Goal: Check status: Check status

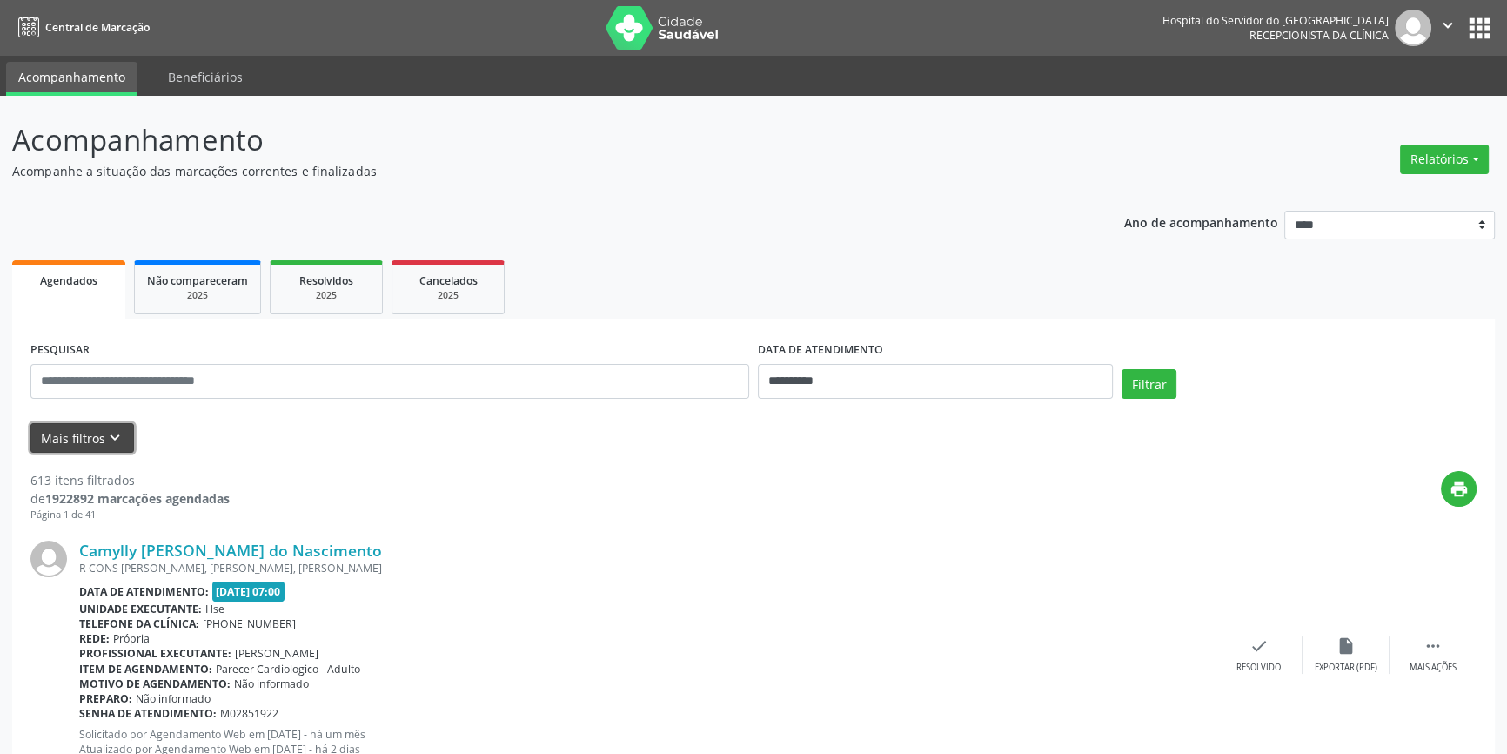
click at [119, 431] on icon "keyboard_arrow_down" at bounding box center [114, 437] width 19 height 19
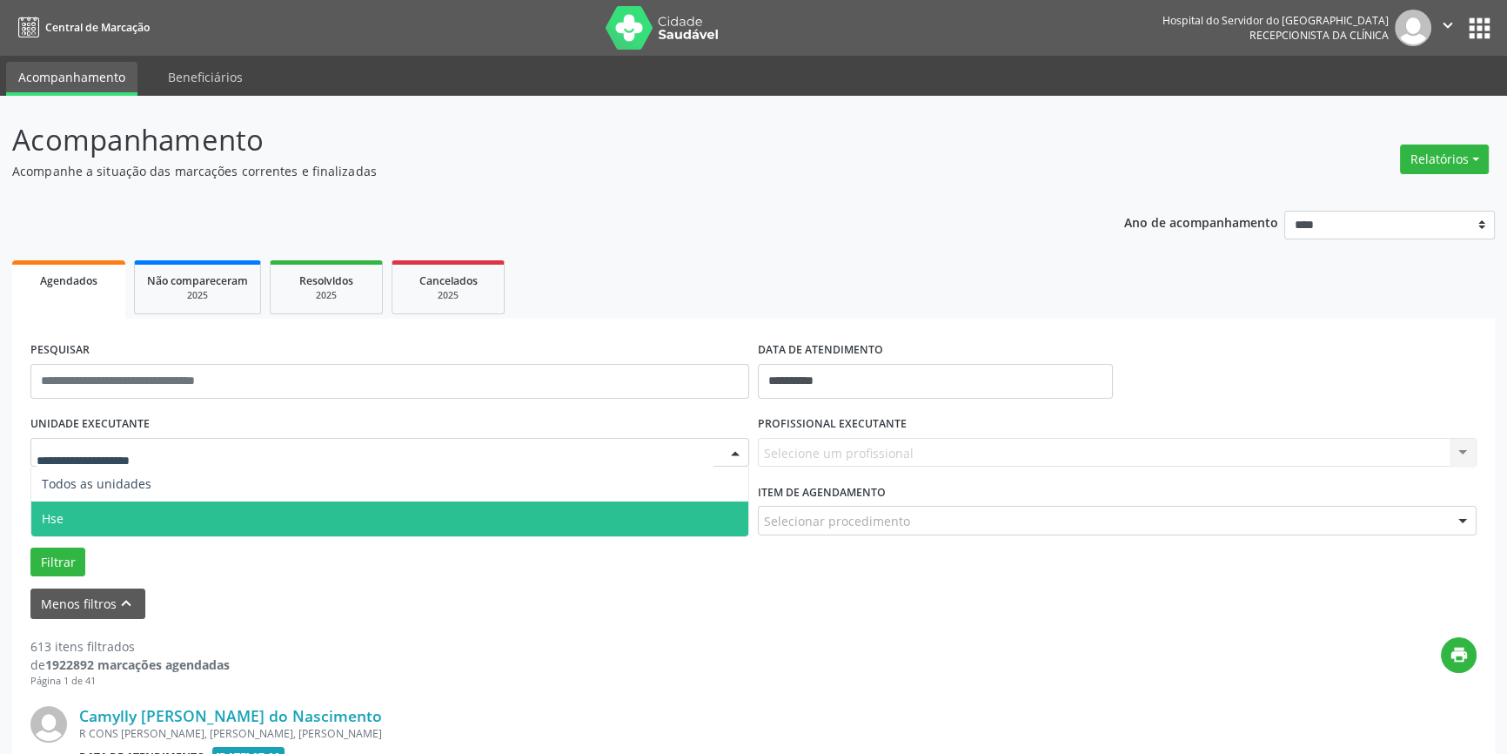
drag, startPoint x: 167, startPoint y: 509, endPoint x: 213, endPoint y: 495, distance: 48.2
click at [179, 504] on span "Hse" at bounding box center [389, 518] width 717 height 35
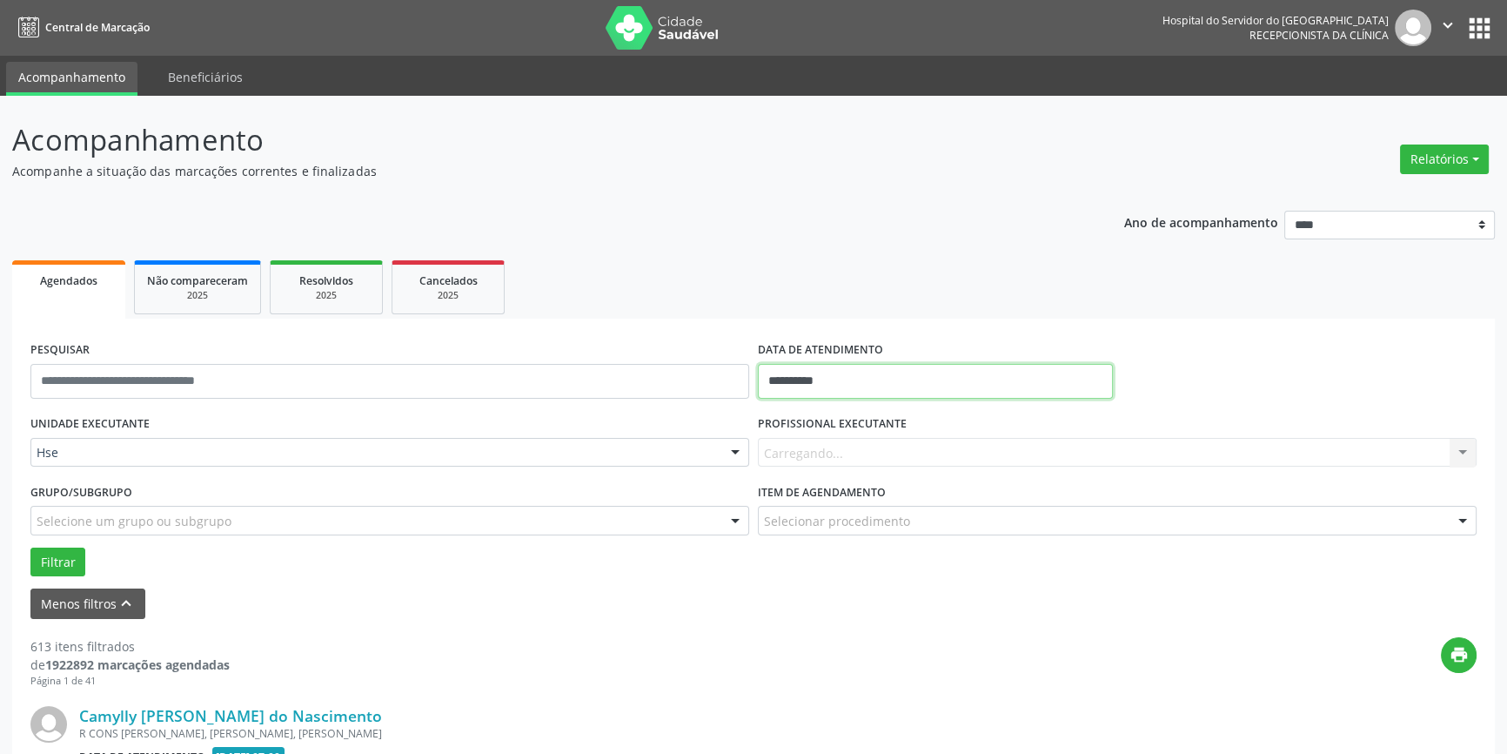
click at [789, 378] on input "**********" at bounding box center [935, 381] width 355 height 35
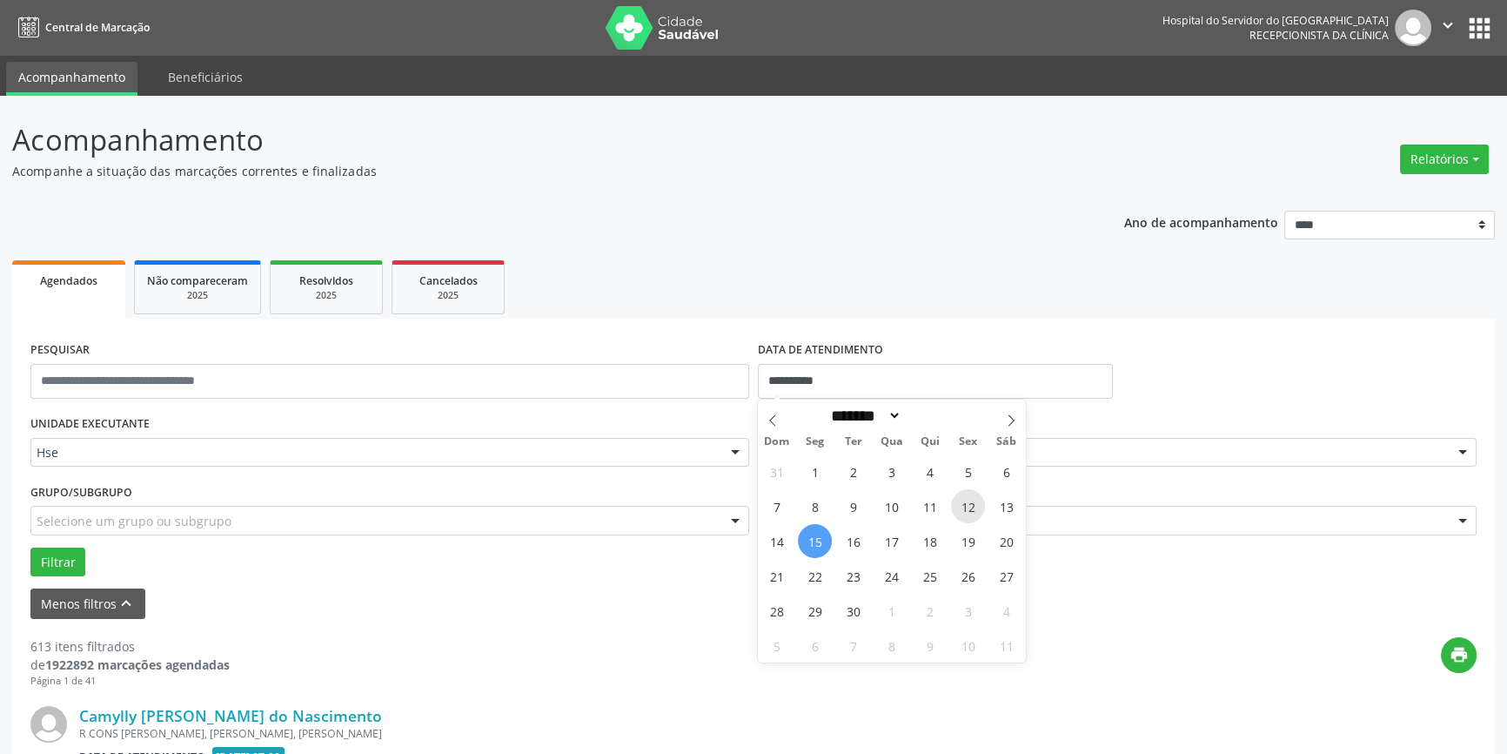
click at [975, 506] on span "12" at bounding box center [968, 506] width 34 height 34
type input "**********"
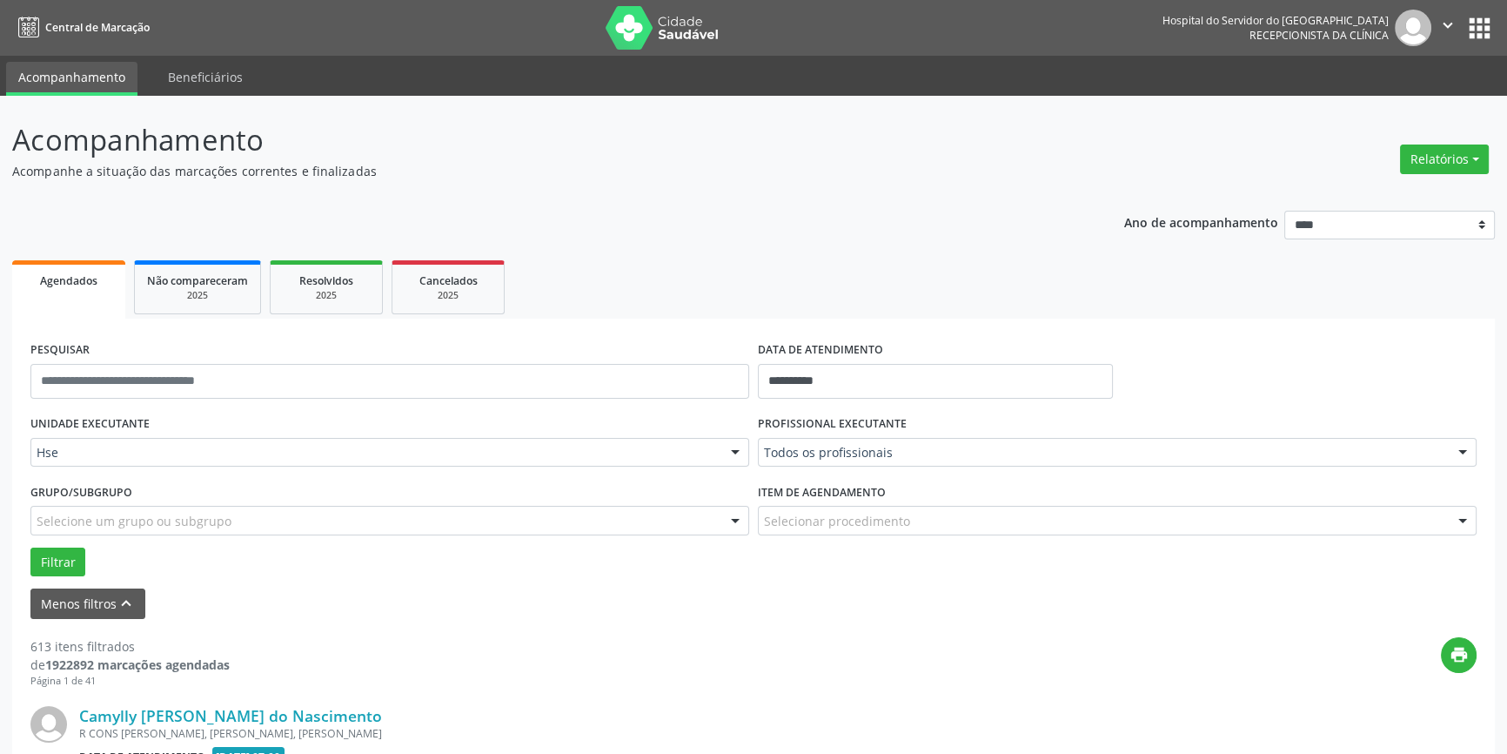
click at [874, 461] on div "Todos os profissionais" at bounding box center [1117, 453] width 719 height 30
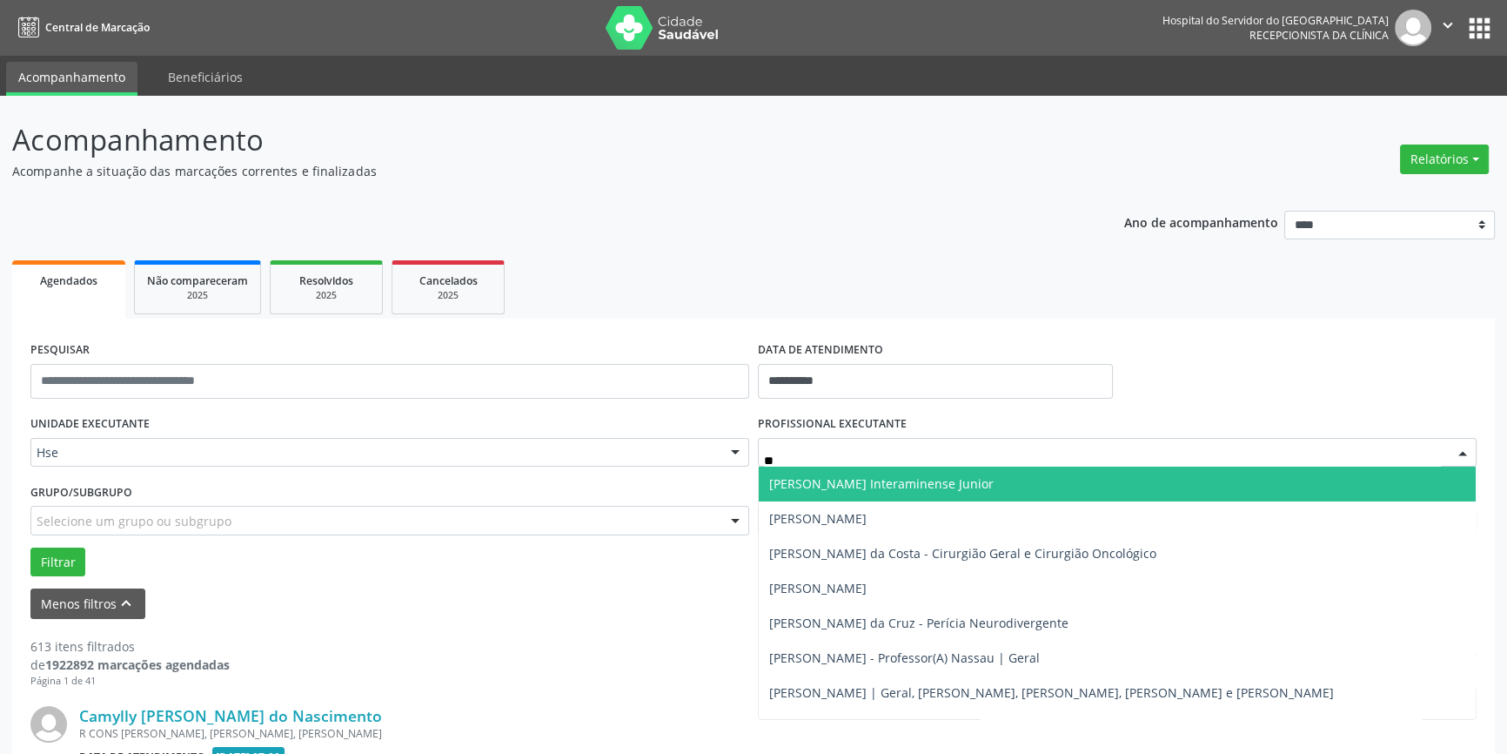
type input "***"
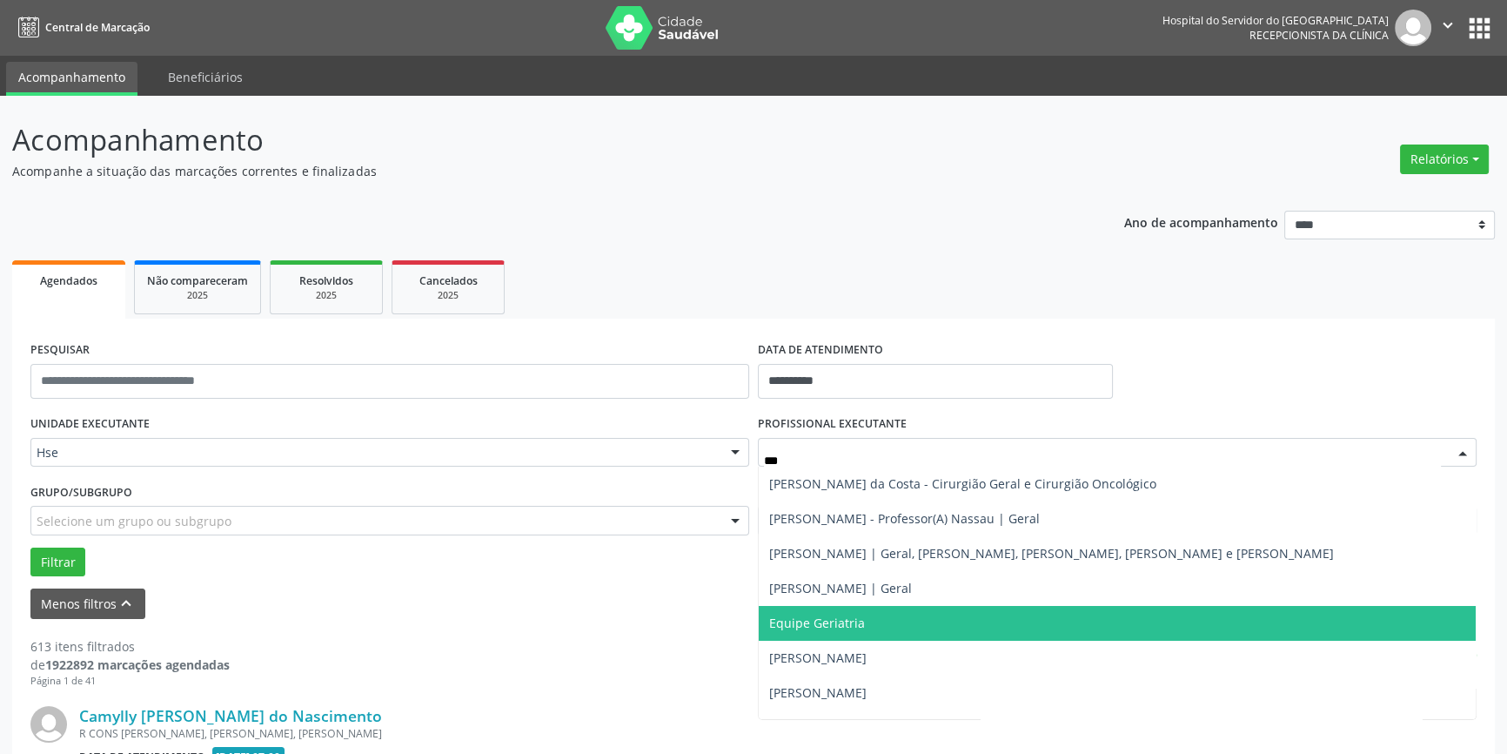
drag, startPoint x: 861, startPoint y: 625, endPoint x: 848, endPoint y: 633, distance: 15.0
click at [861, 625] on span "Equipe Geriatria" at bounding box center [1117, 623] width 717 height 35
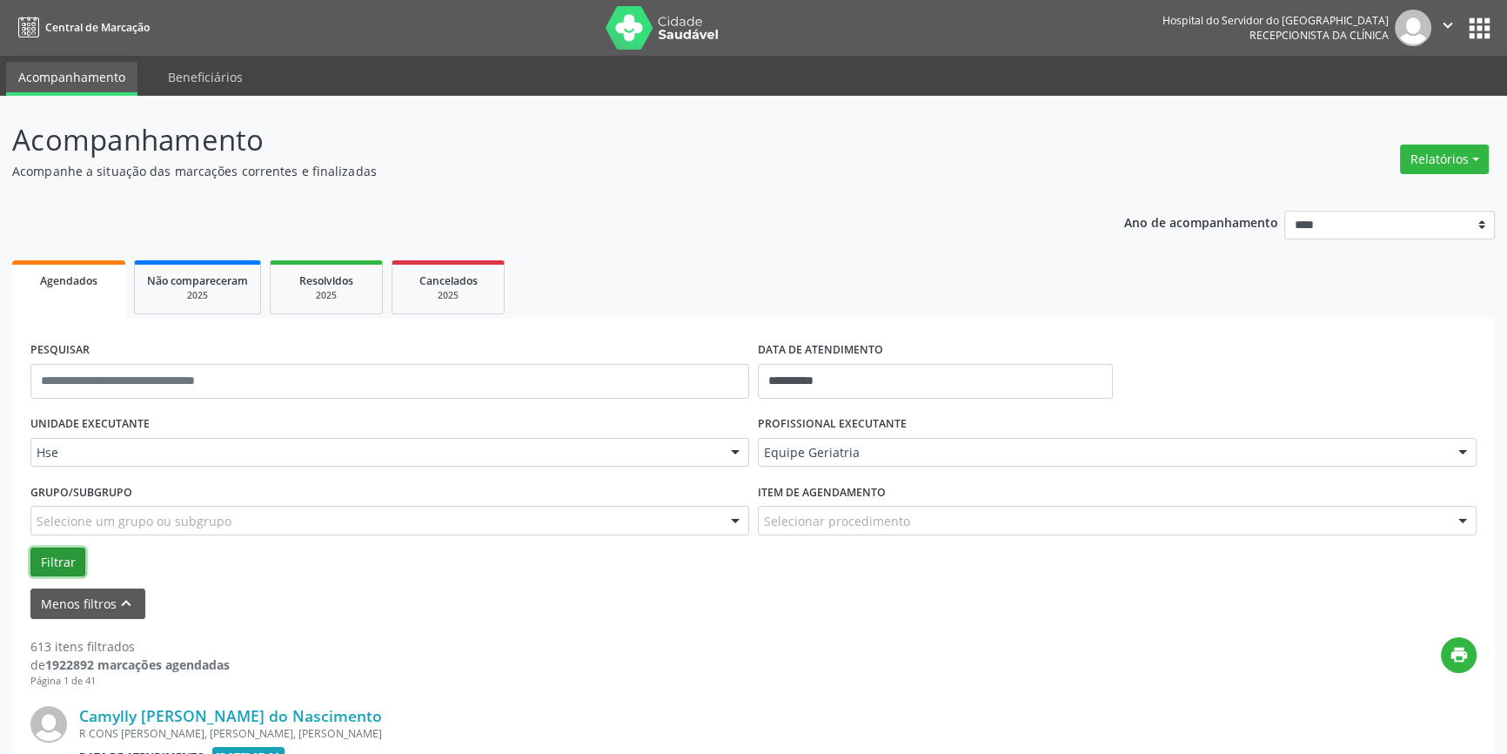
click at [77, 564] on button "Filtrar" at bounding box center [57, 562] width 55 height 30
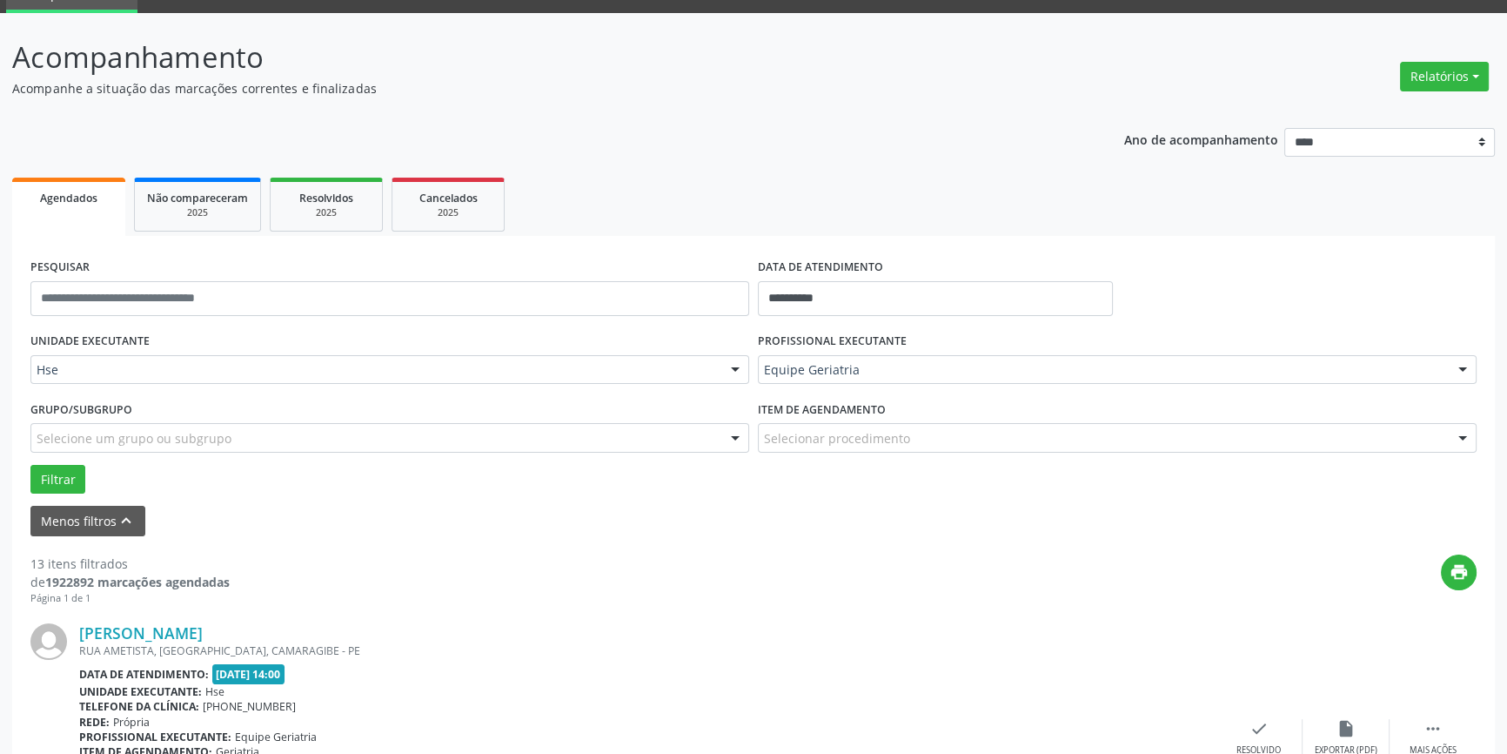
scroll to position [395, 0]
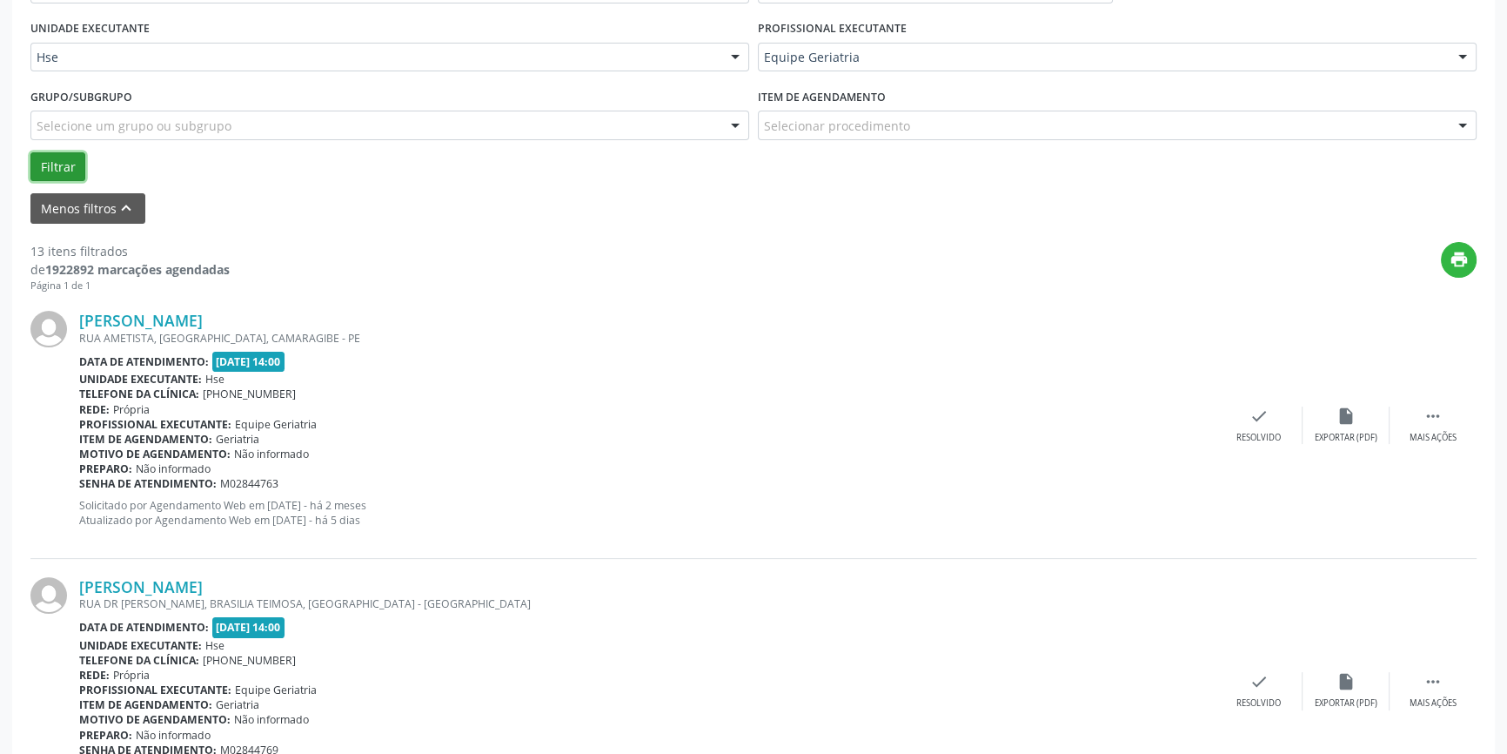
drag, startPoint x: 59, startPoint y: 169, endPoint x: 199, endPoint y: 211, distance: 146.2
click at [59, 165] on button "Filtrar" at bounding box center [57, 167] width 55 height 30
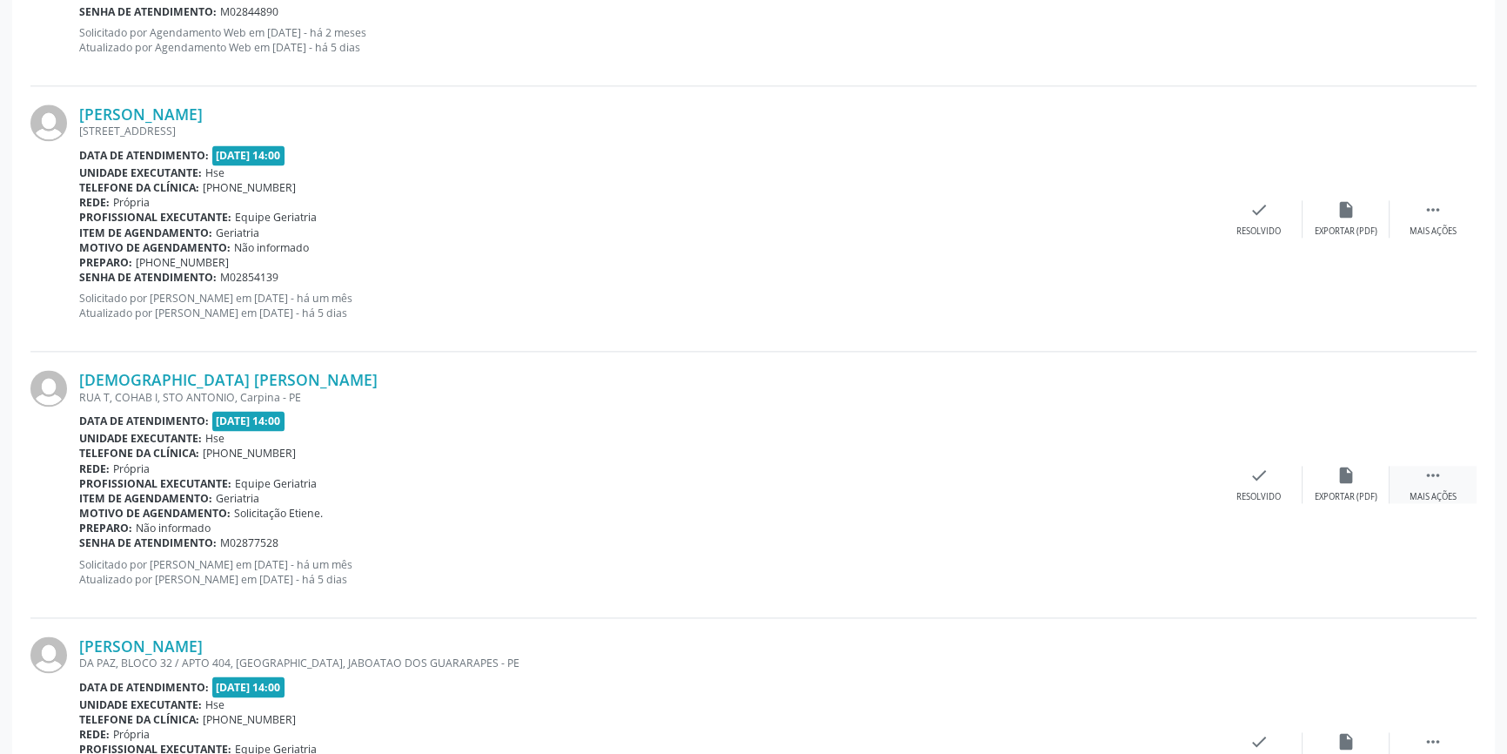
drag, startPoint x: 1435, startPoint y: 473, endPoint x: 1403, endPoint y: 470, distance: 32.4
click at [1435, 471] on icon "" at bounding box center [1433, 475] width 19 height 19
click at [1351, 473] on icon "alarm_off" at bounding box center [1346, 475] width 19 height 19
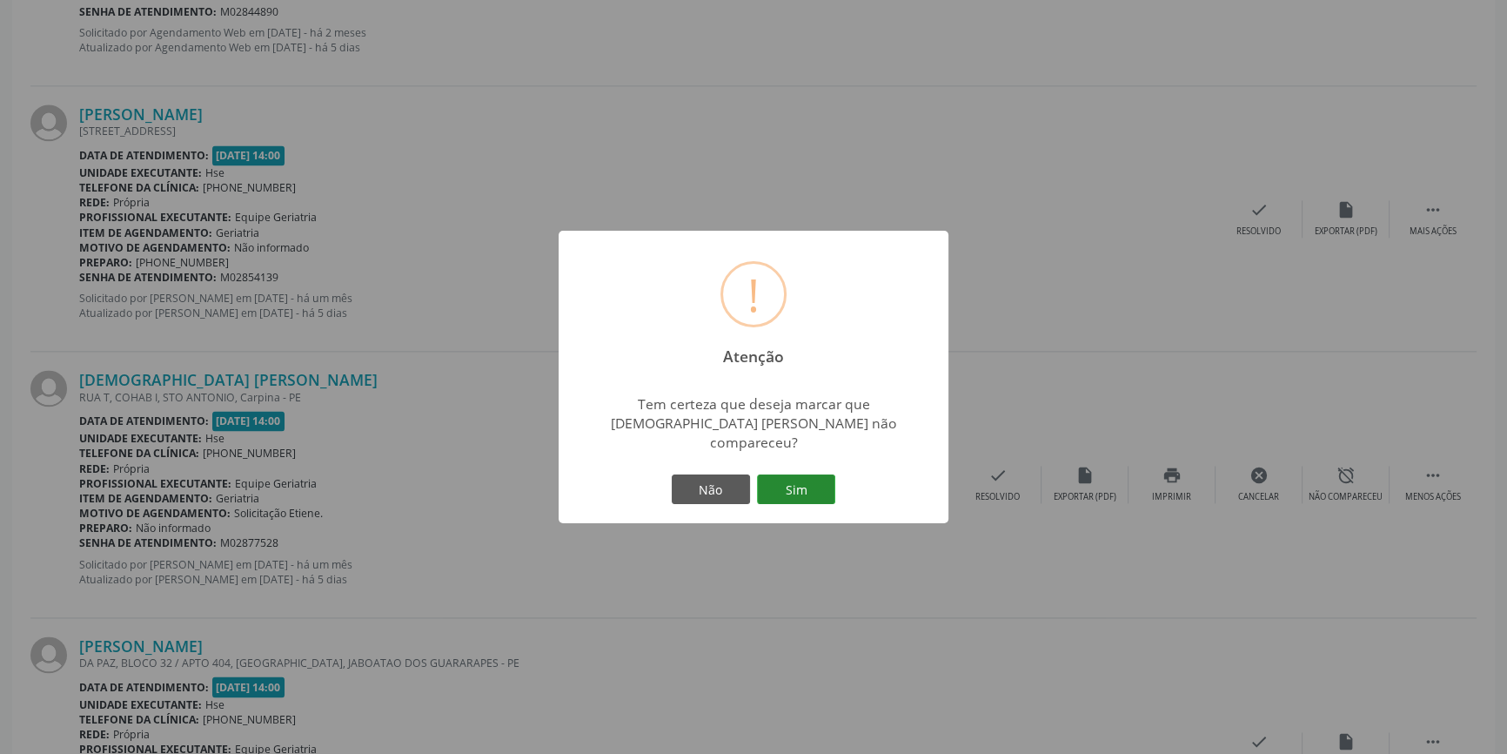
click at [797, 478] on button "Sim" at bounding box center [796, 489] width 78 height 30
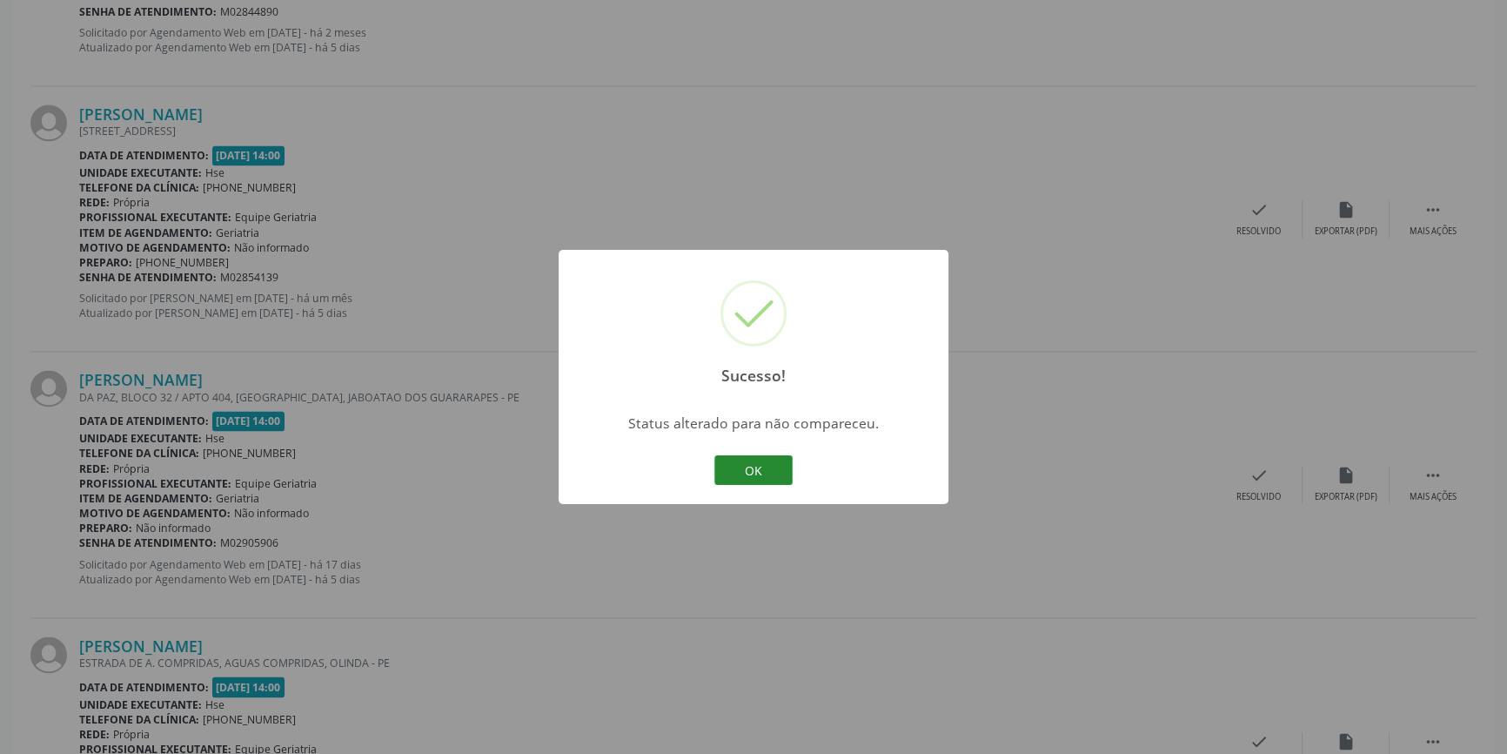
click at [760, 461] on button "OK" at bounding box center [753, 470] width 78 height 30
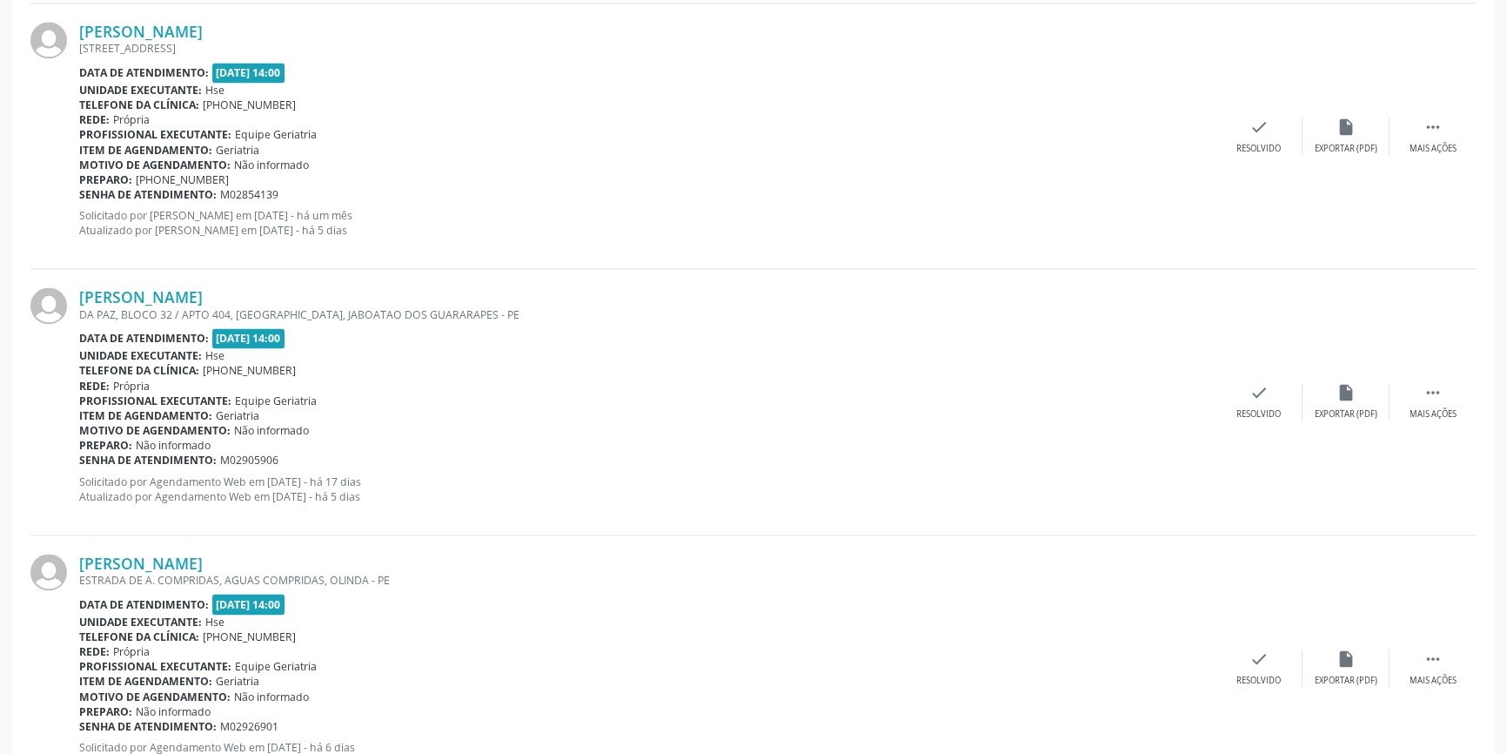
scroll to position [3148, 0]
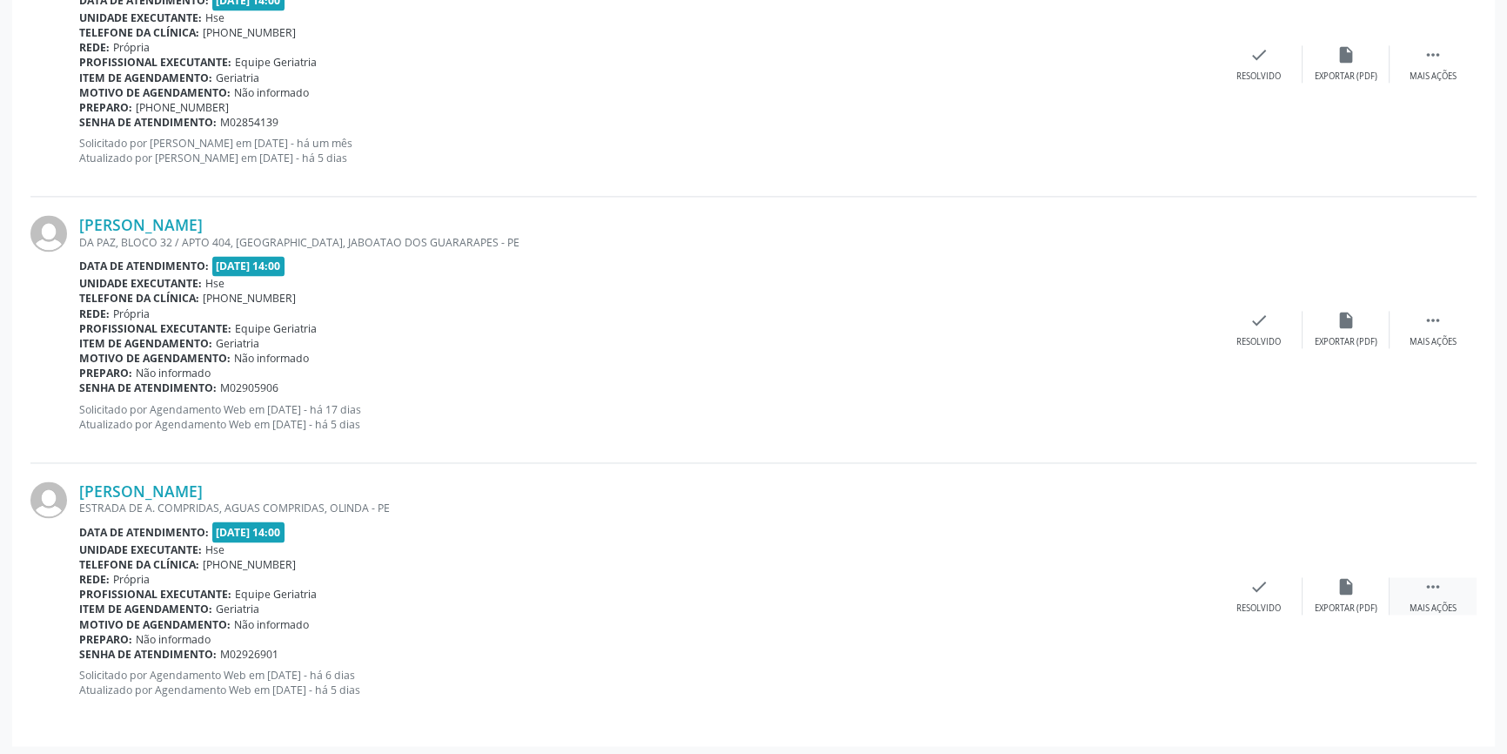
click at [1416, 602] on div "Mais ações" at bounding box center [1433, 608] width 47 height 12
click at [1334, 595] on div "alarm_off Não compareceu" at bounding box center [1346, 595] width 87 height 37
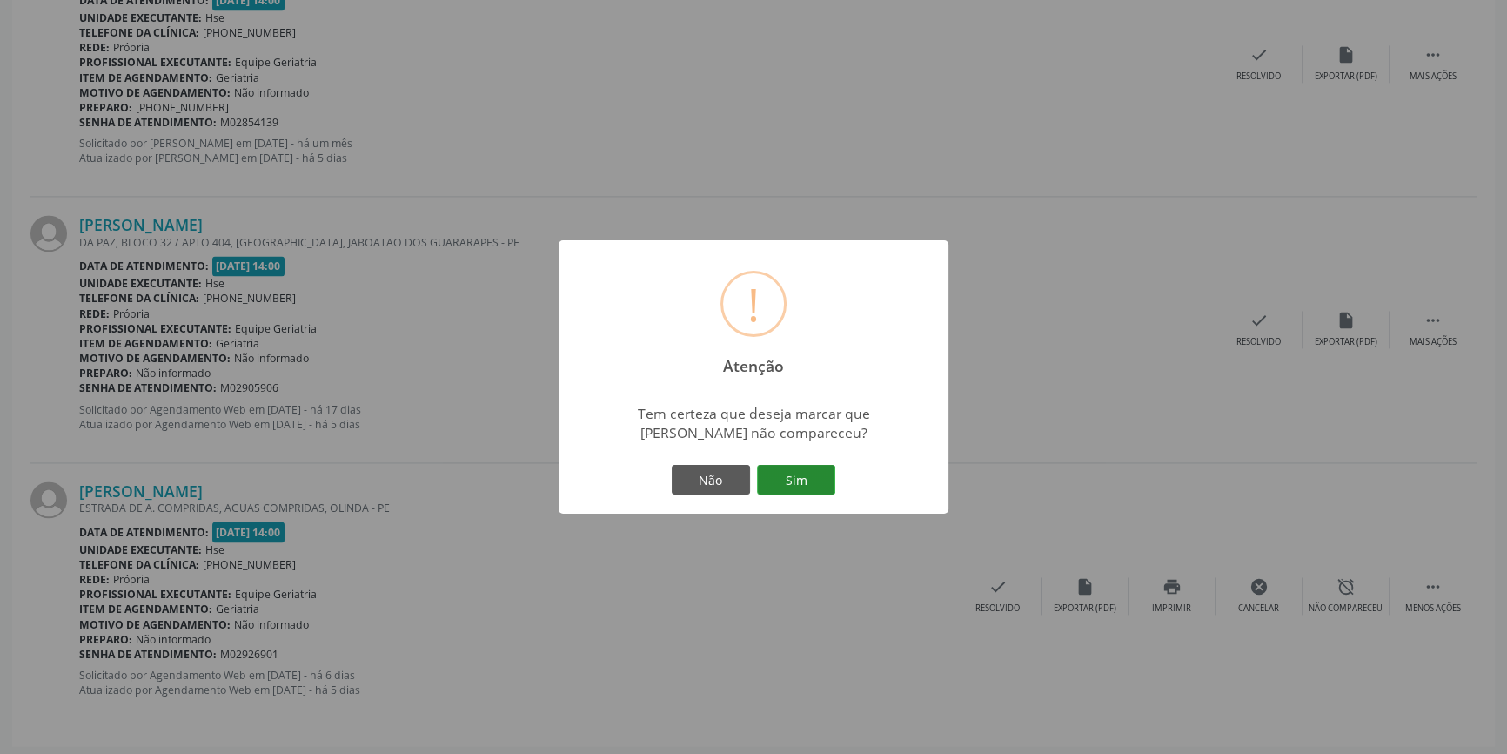
click at [824, 481] on button "Sim" at bounding box center [796, 480] width 78 height 30
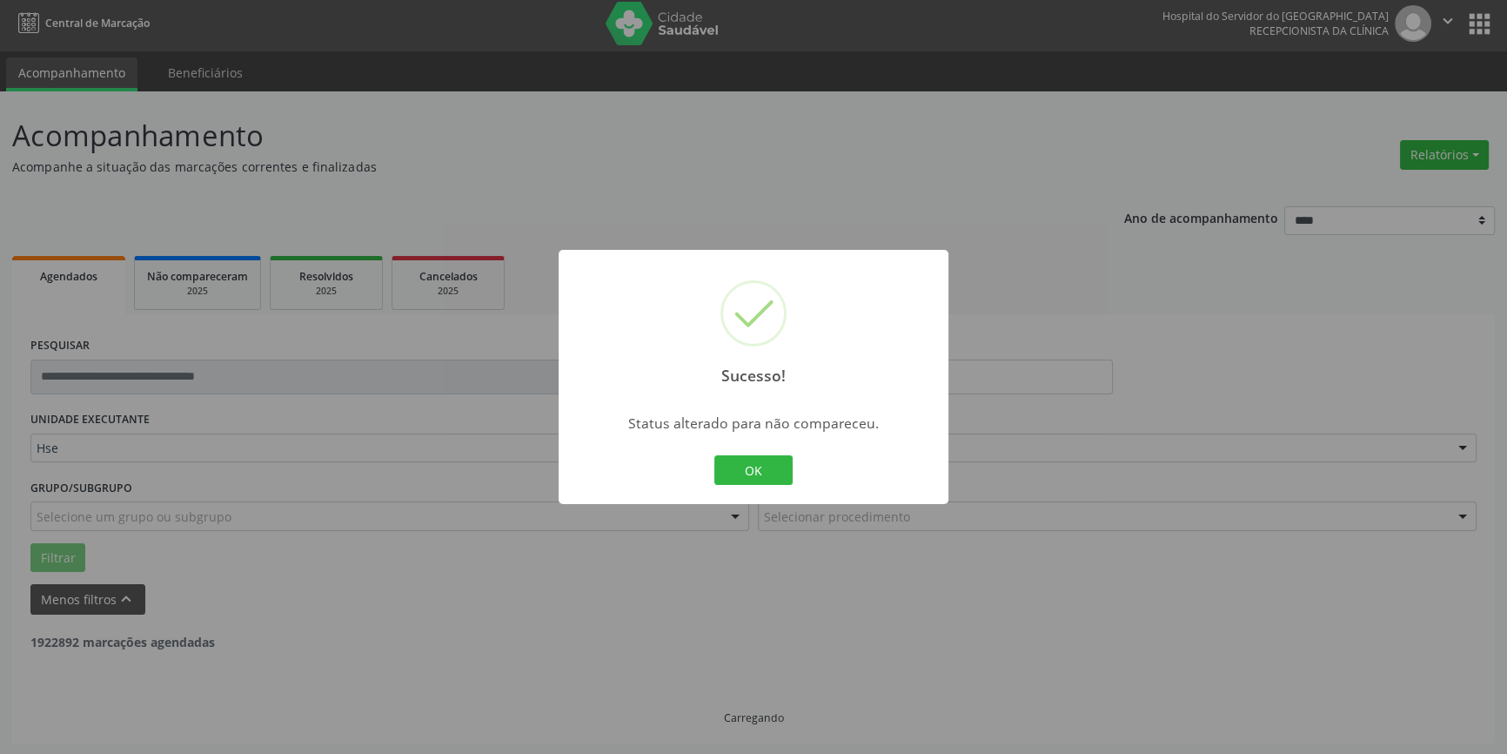
scroll to position [2883, 0]
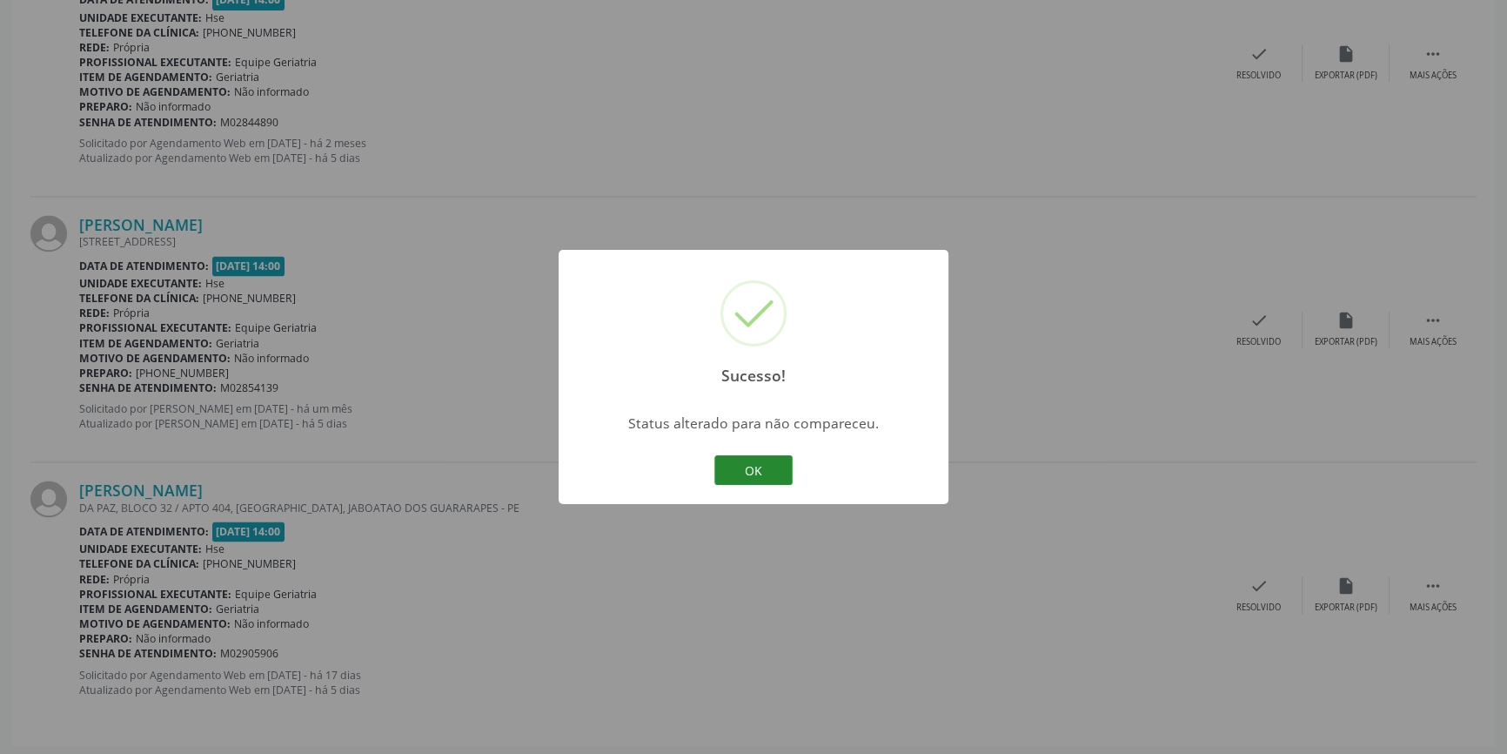
click at [740, 463] on button "OK" at bounding box center [753, 470] width 78 height 30
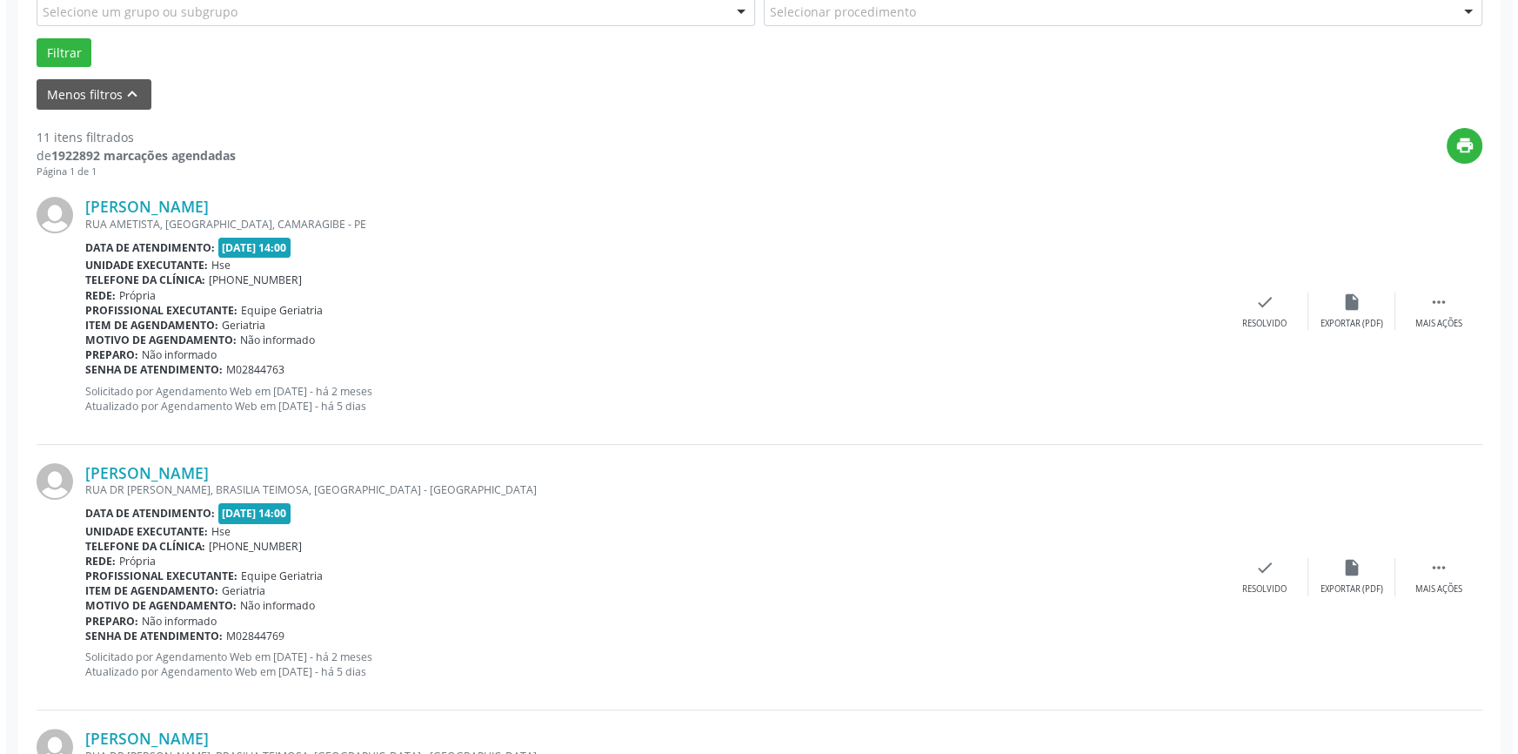
scroll to position [510, 0]
click at [1248, 317] on div "Resolvido" at bounding box center [1258, 323] width 44 height 12
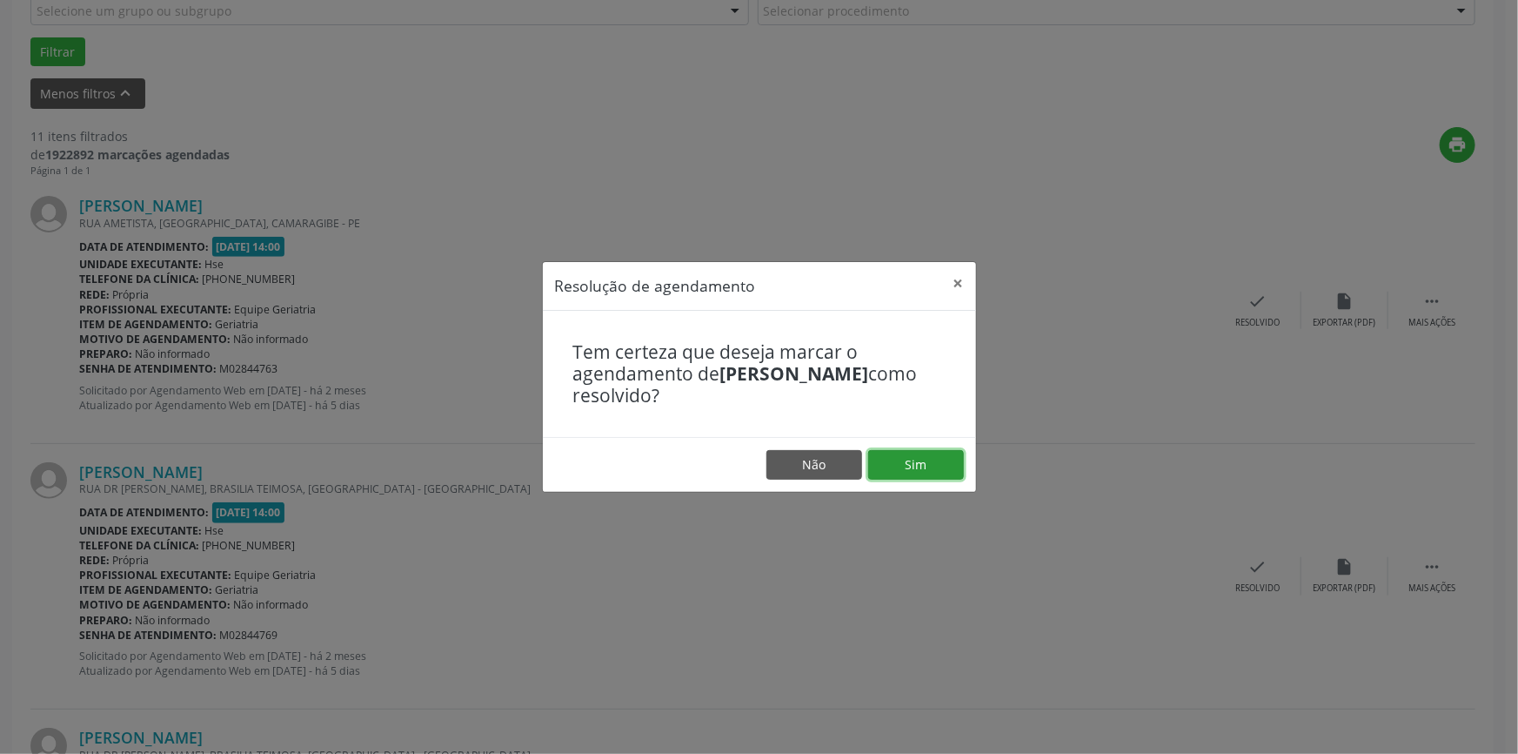
click at [933, 461] on button "Sim" at bounding box center [916, 465] width 96 height 30
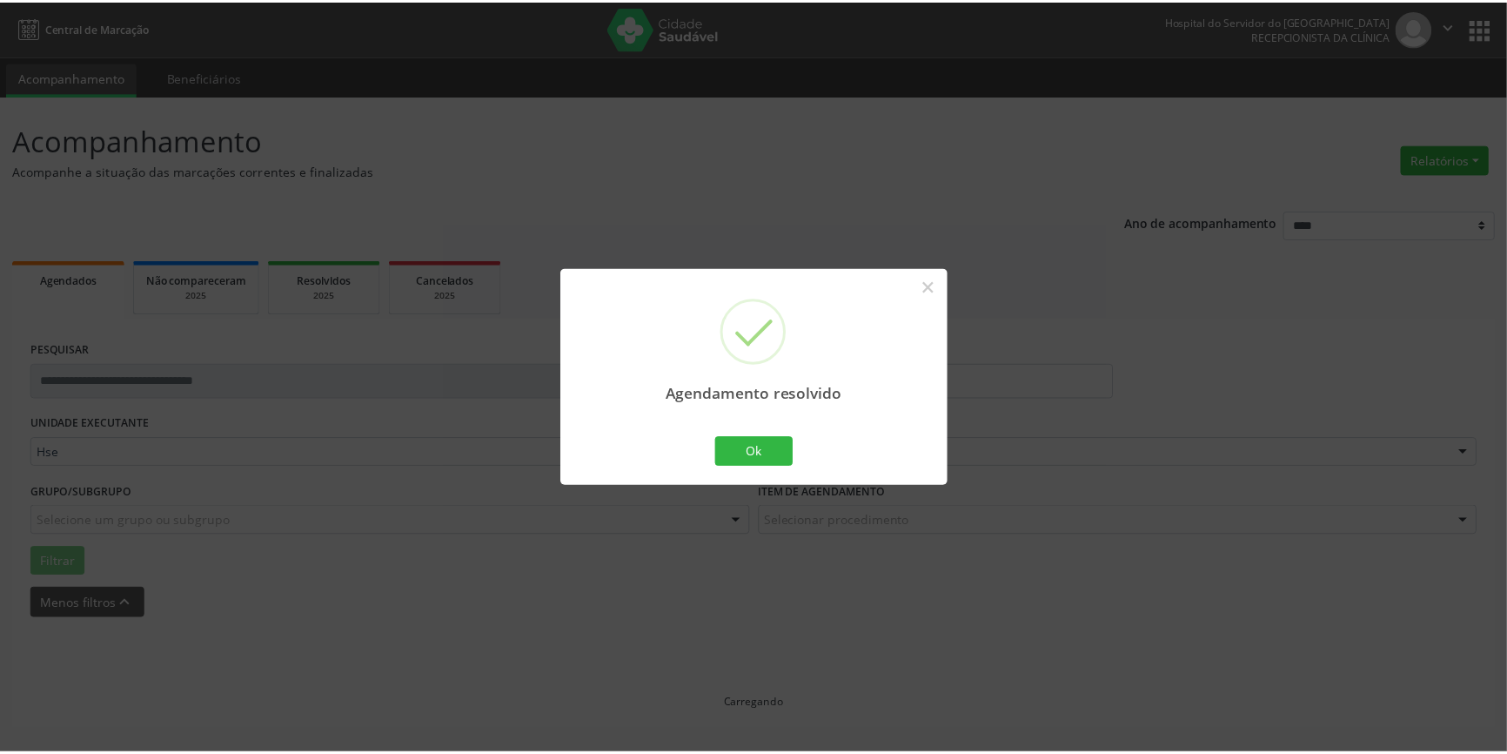
scroll to position [0, 0]
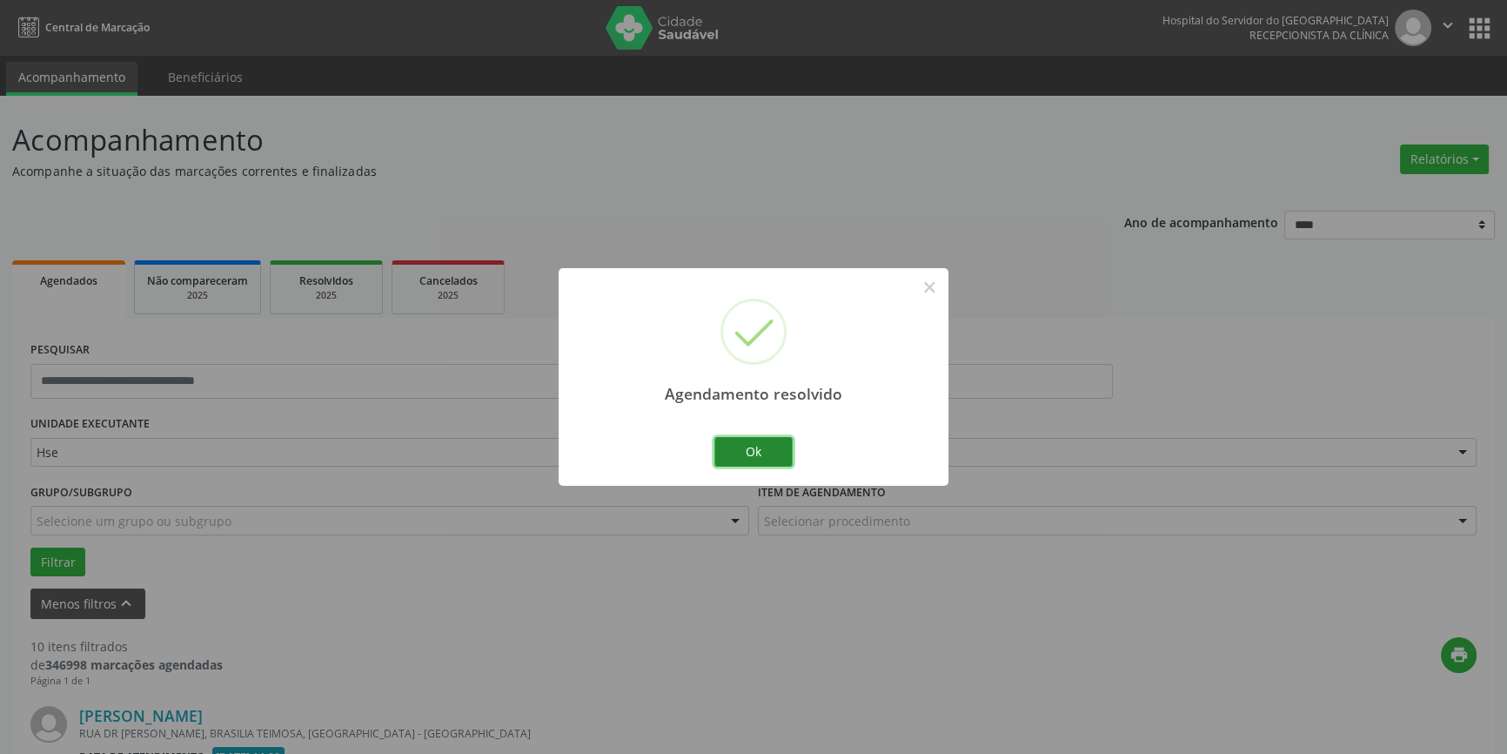
click at [754, 456] on button "Ok" at bounding box center [753, 452] width 78 height 30
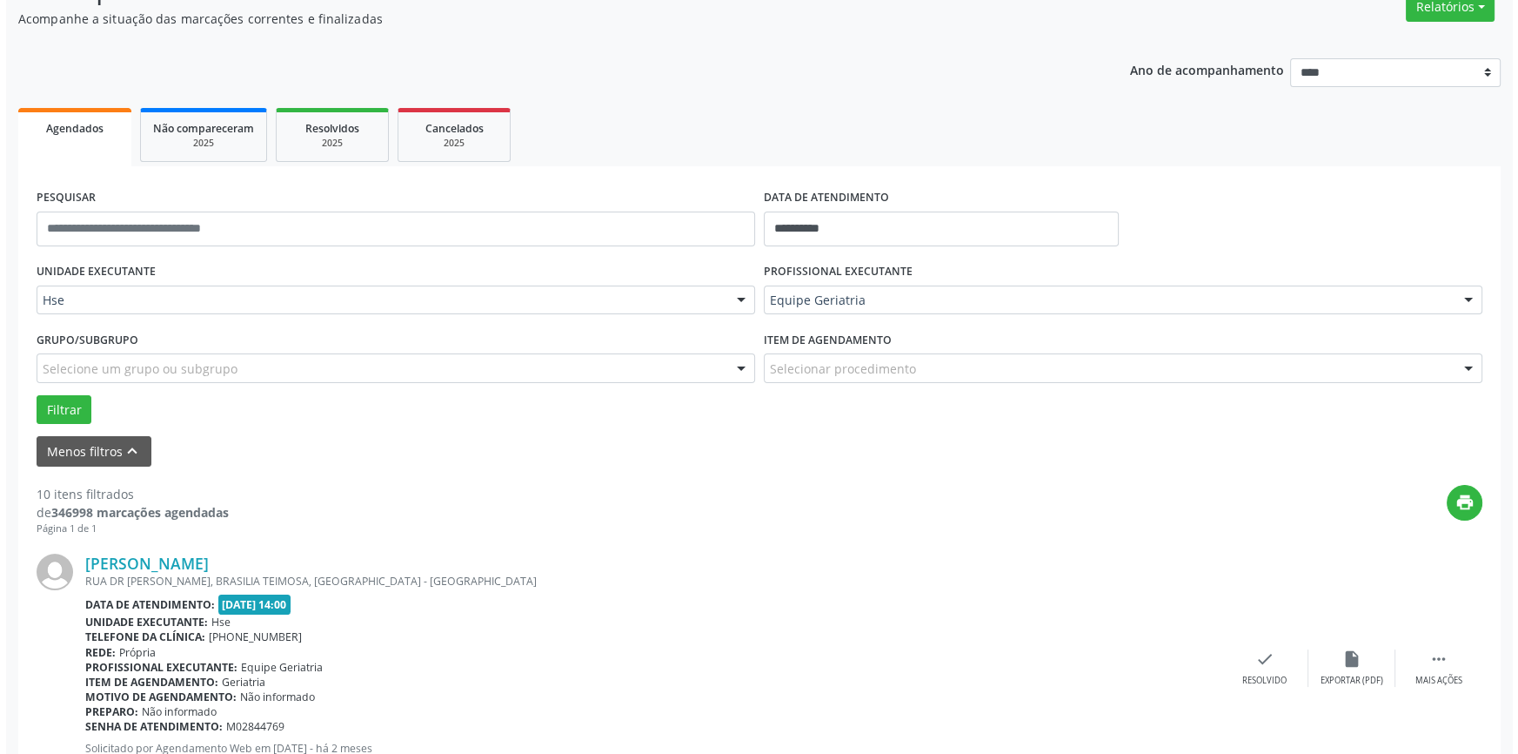
scroll to position [157, 0]
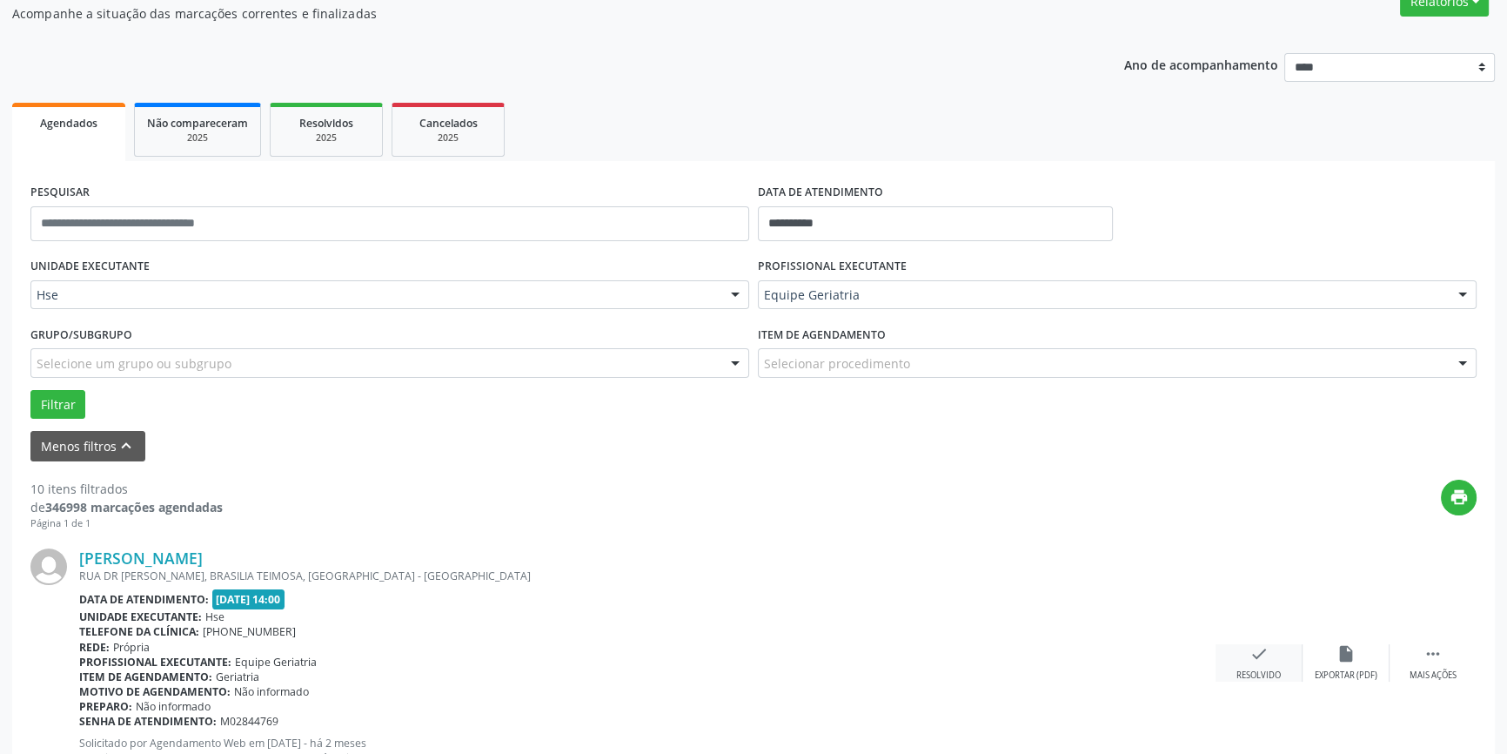
click at [1276, 653] on div "check Resolvido" at bounding box center [1259, 662] width 87 height 37
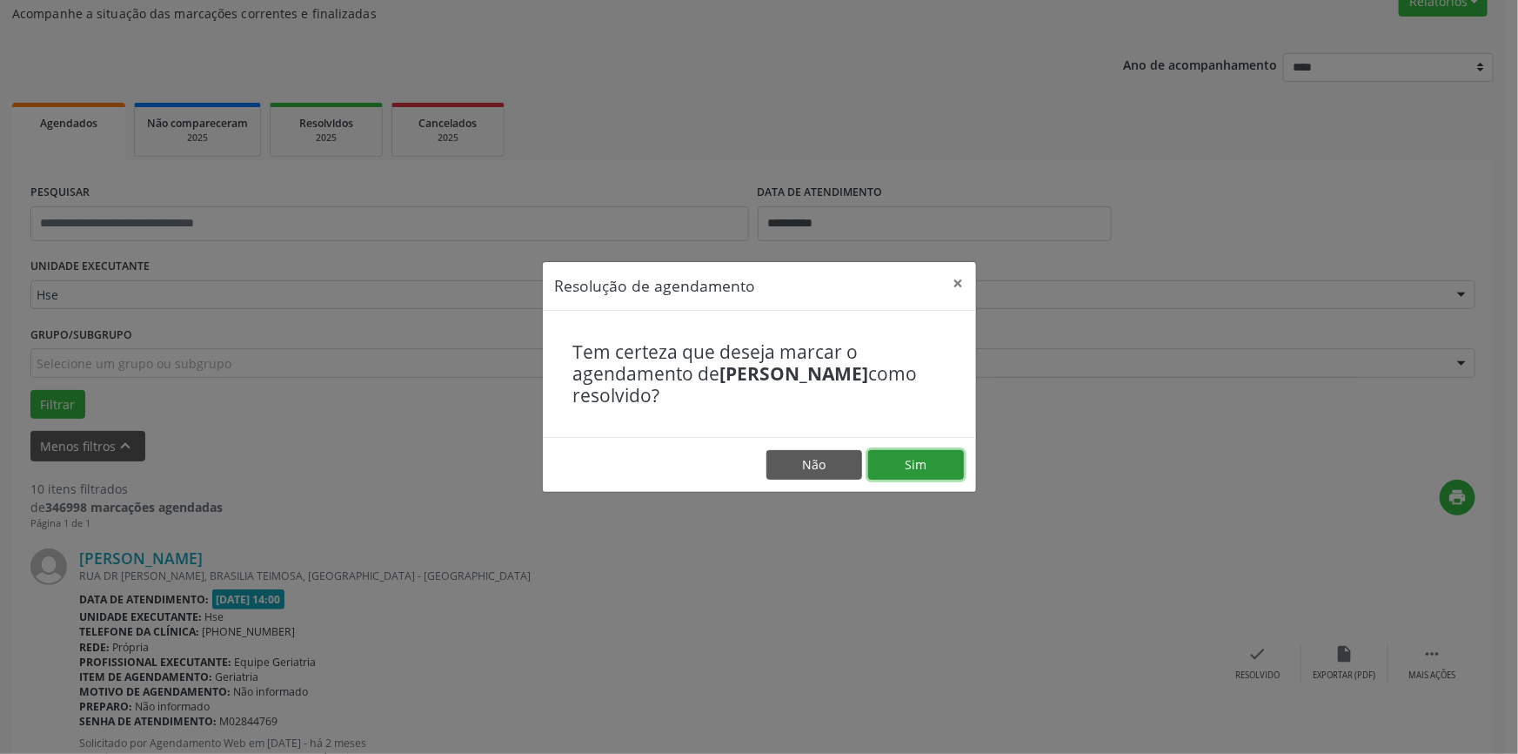
click at [931, 466] on button "Sim" at bounding box center [916, 465] width 96 height 30
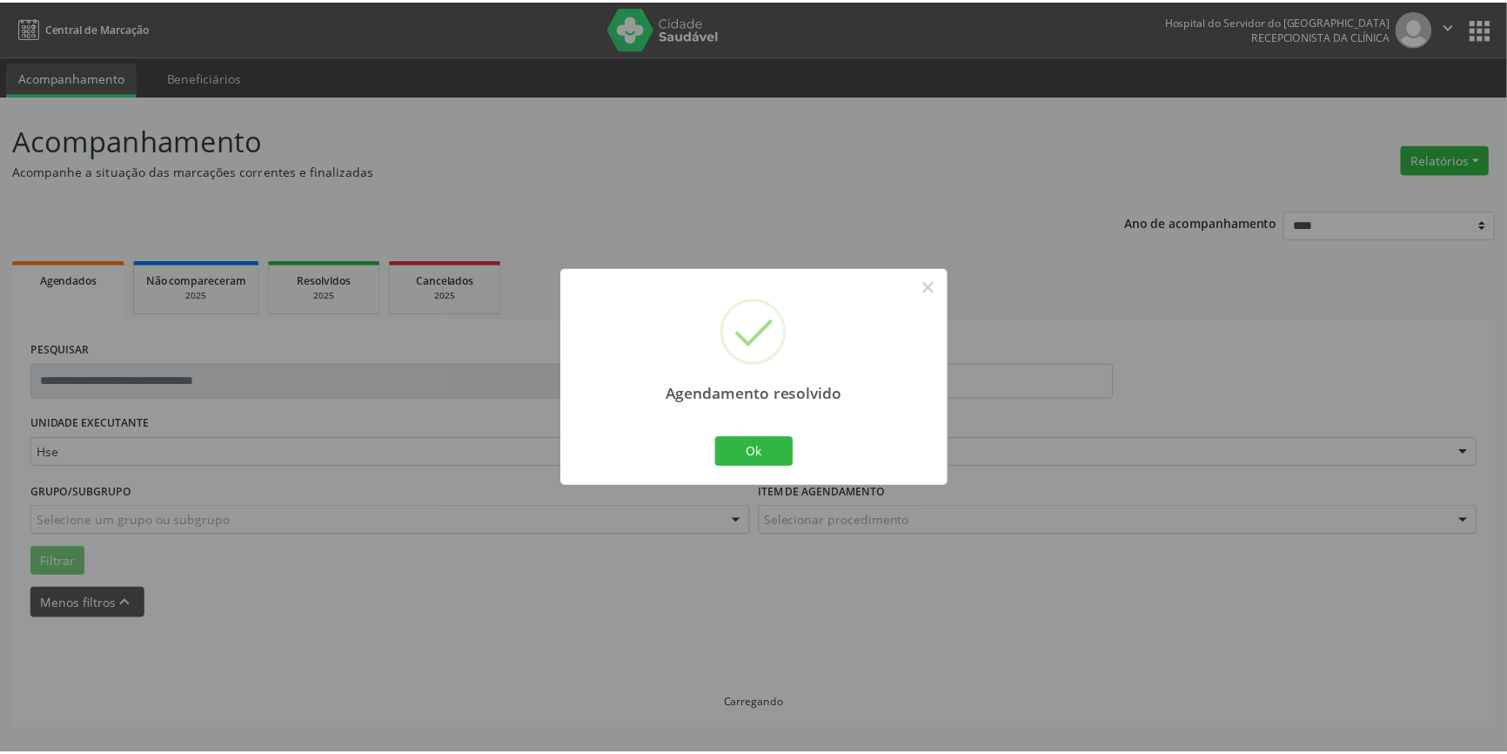
scroll to position [0, 0]
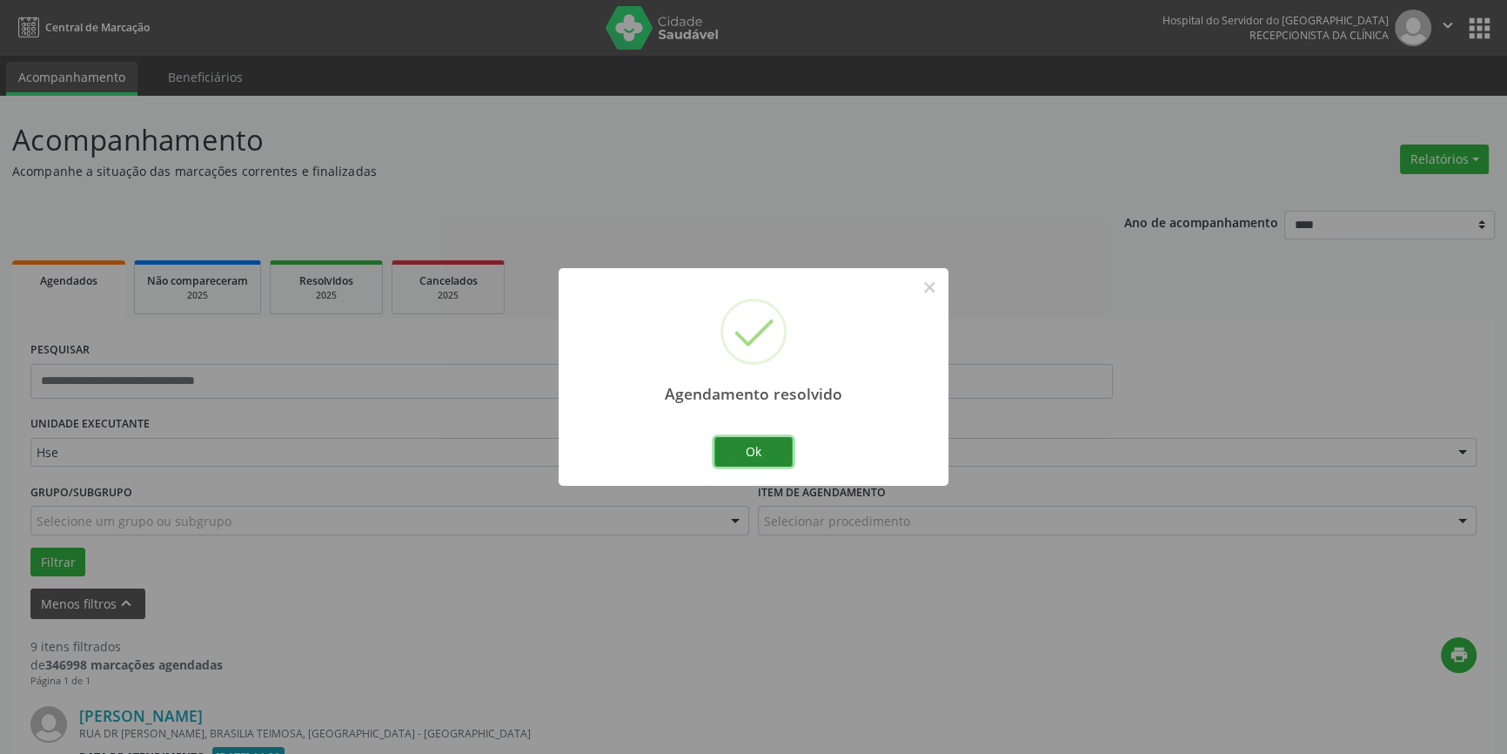
click at [747, 465] on button "Ok" at bounding box center [753, 452] width 78 height 30
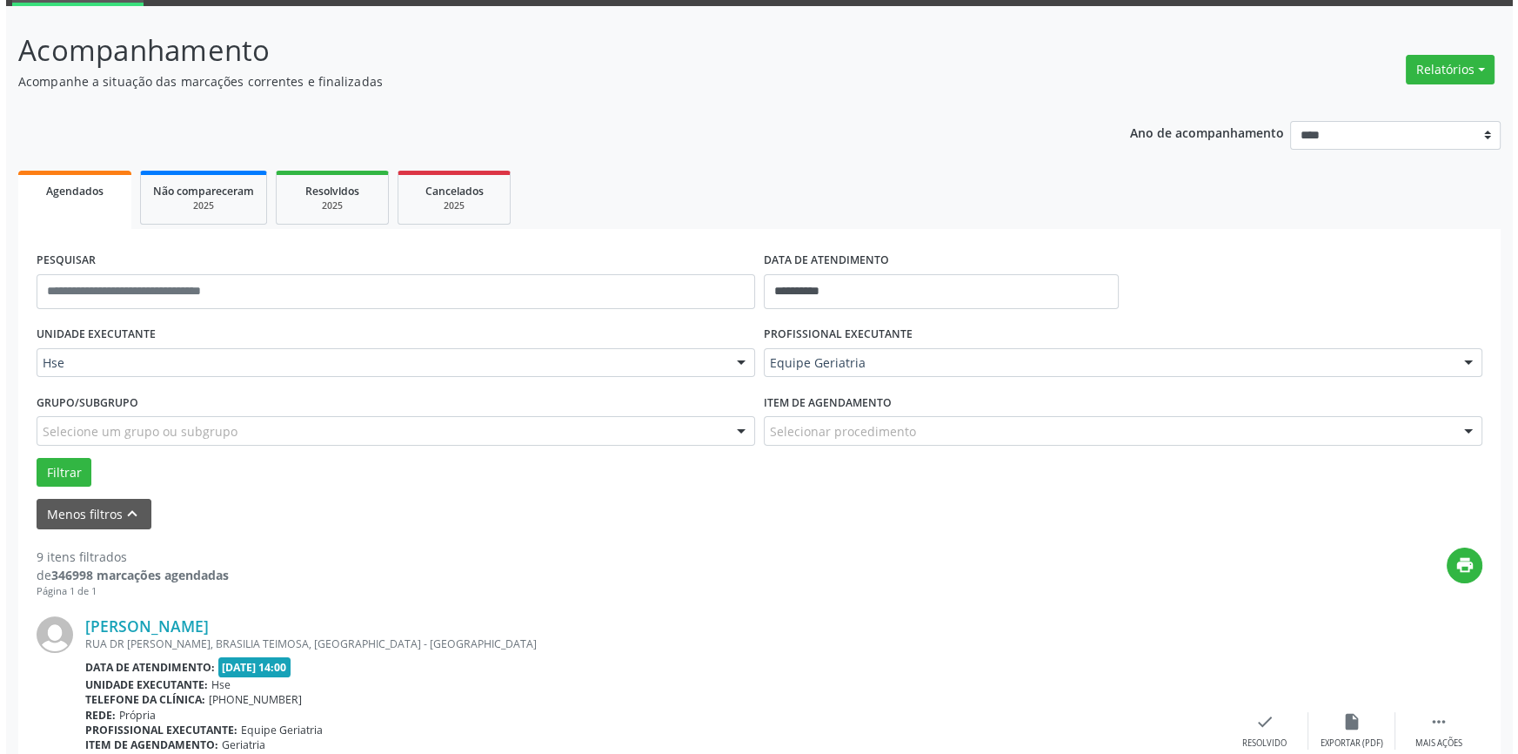
scroll to position [316, 0]
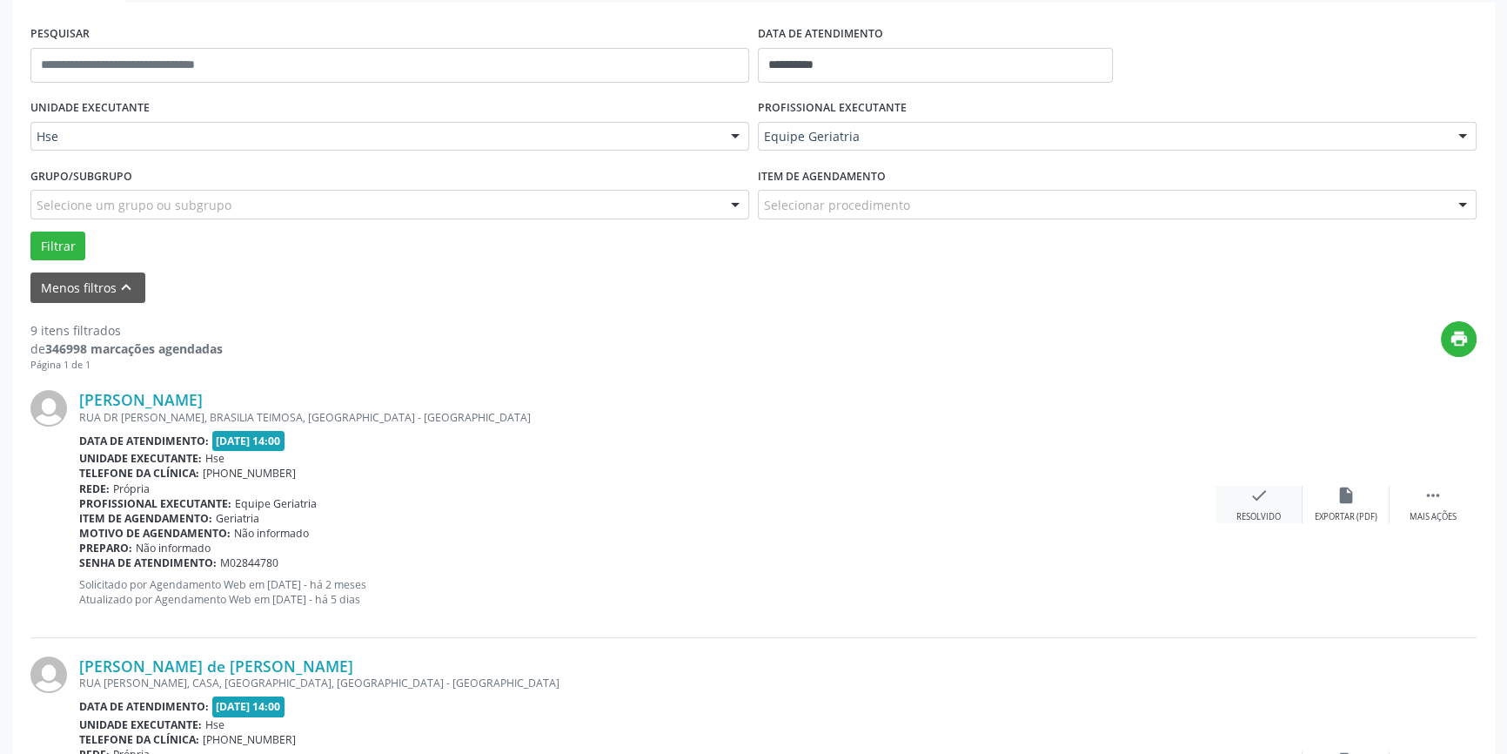
click at [1227, 517] on div "check Resolvido" at bounding box center [1259, 504] width 87 height 37
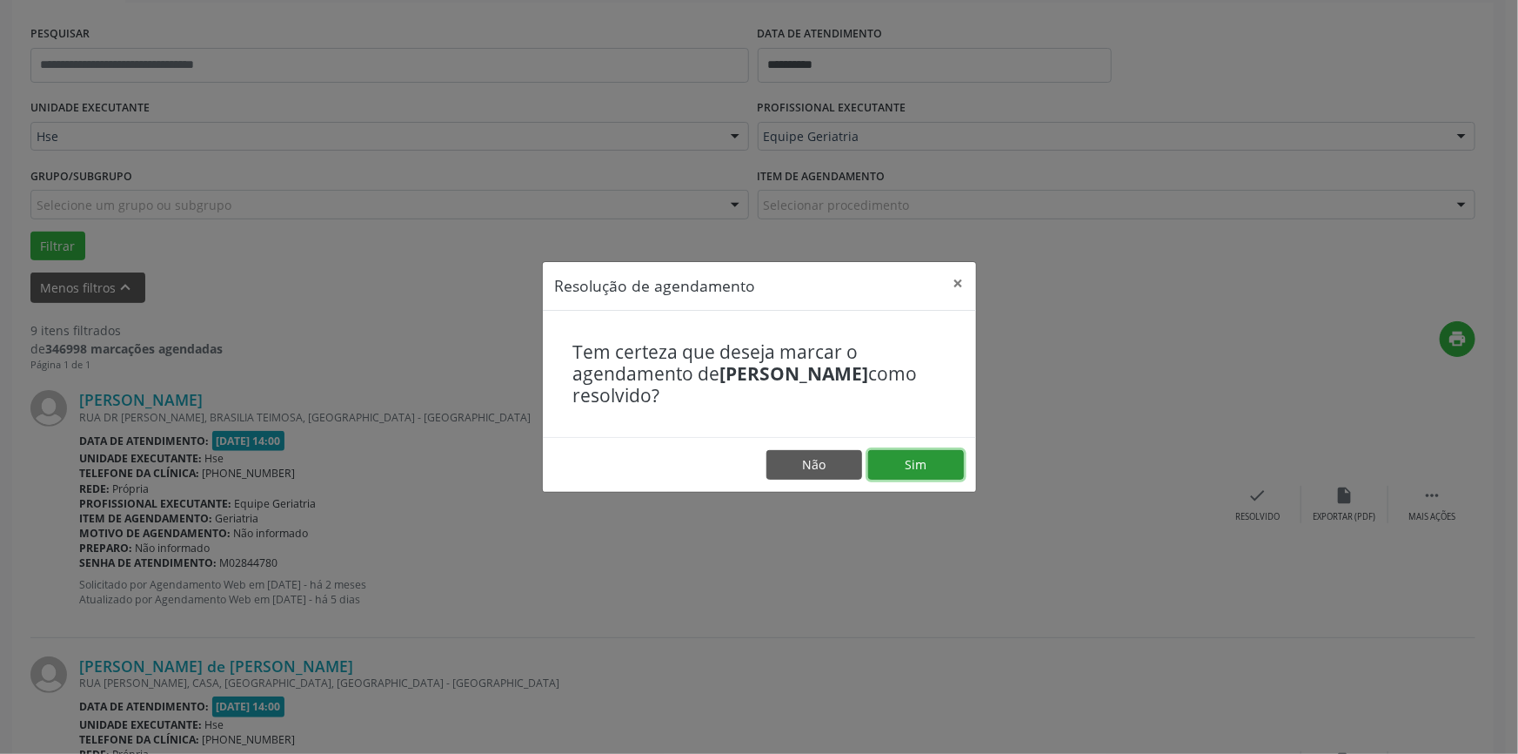
click at [948, 465] on button "Sim" at bounding box center [916, 465] width 96 height 30
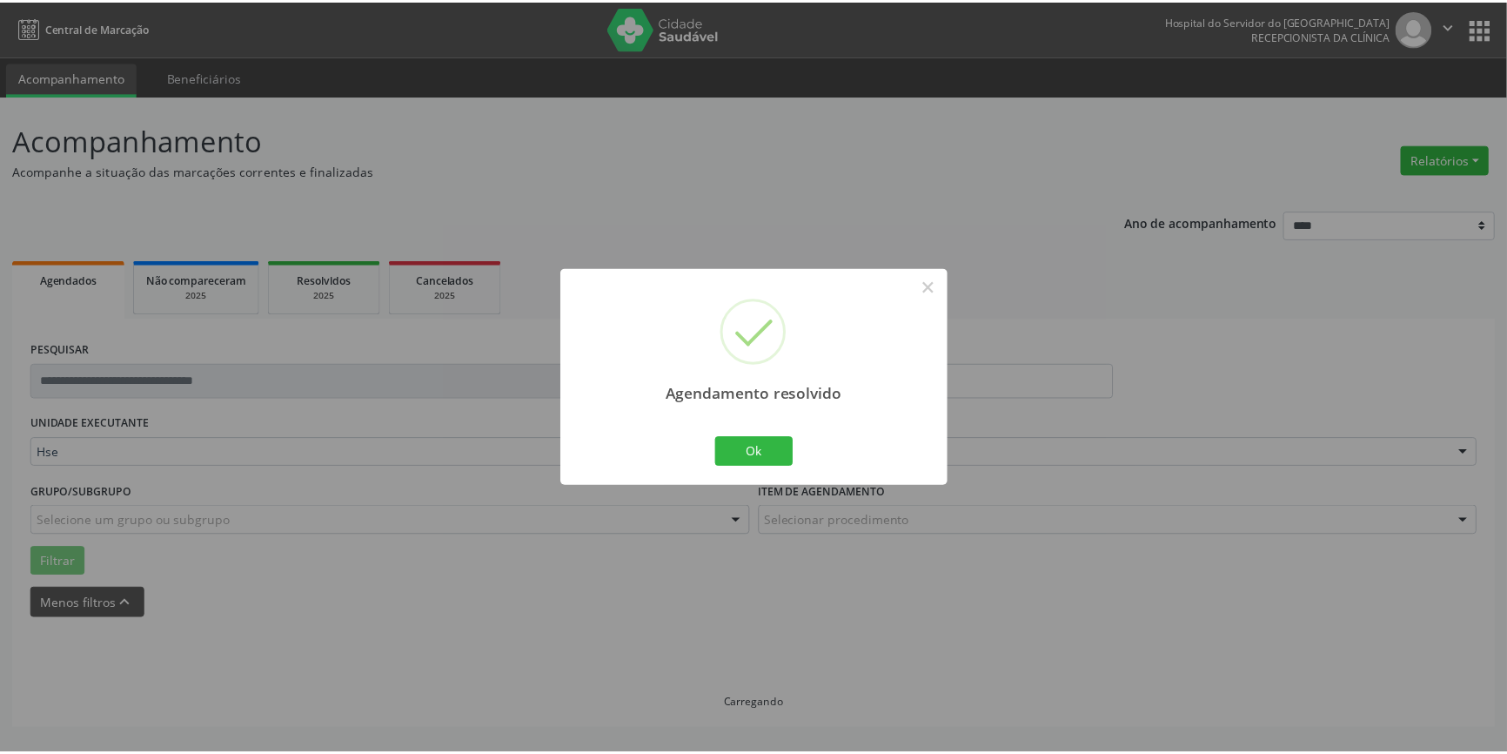
scroll to position [0, 0]
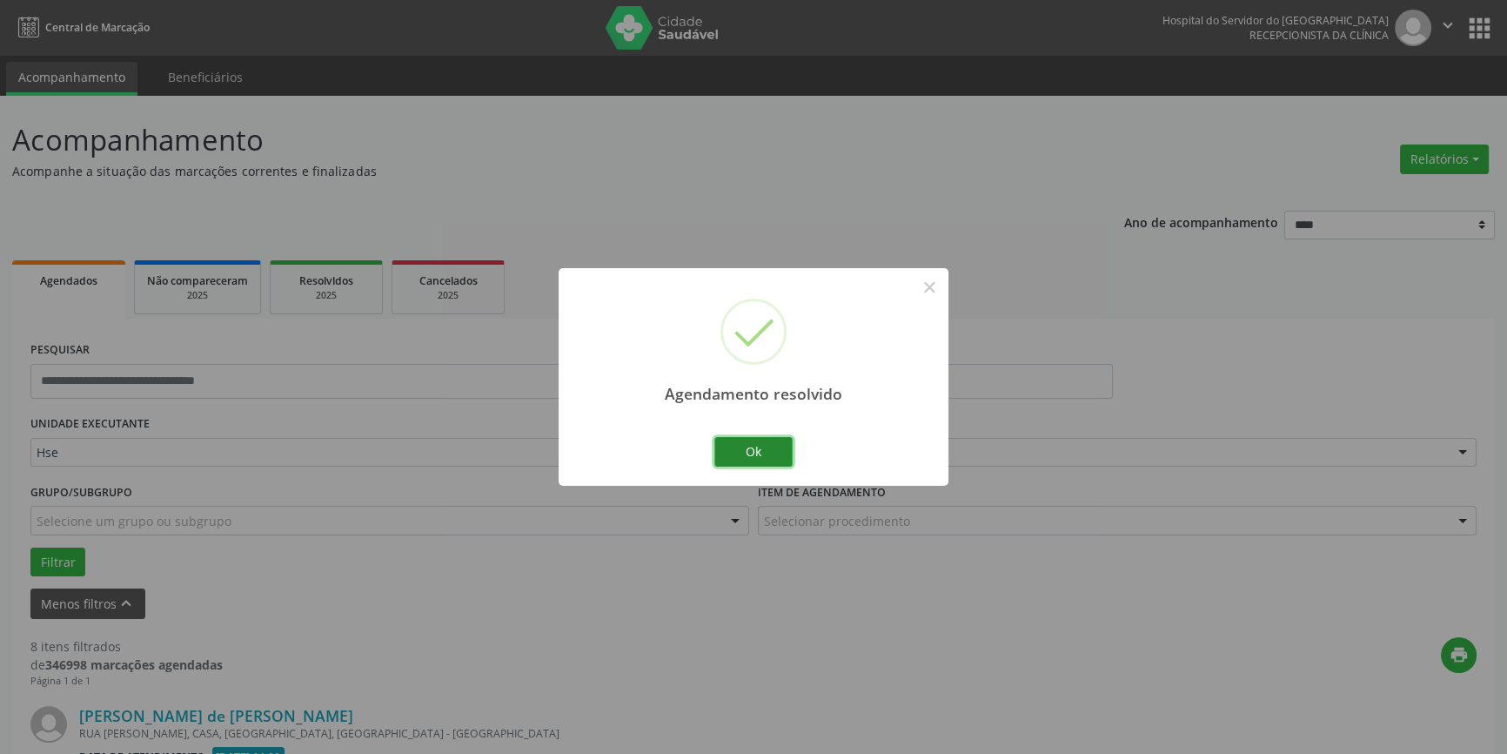
click at [755, 450] on button "Ok" at bounding box center [753, 452] width 78 height 30
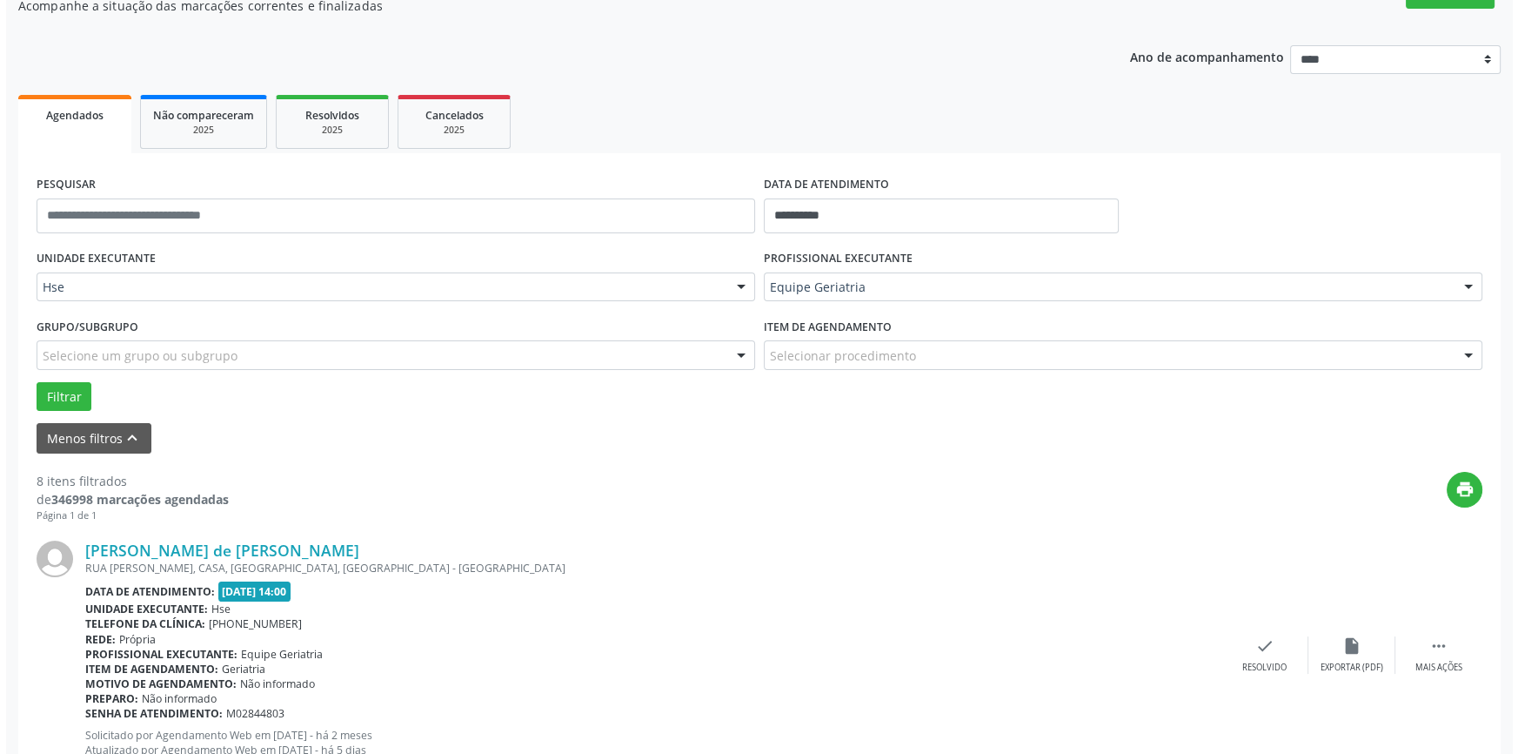
scroll to position [395, 0]
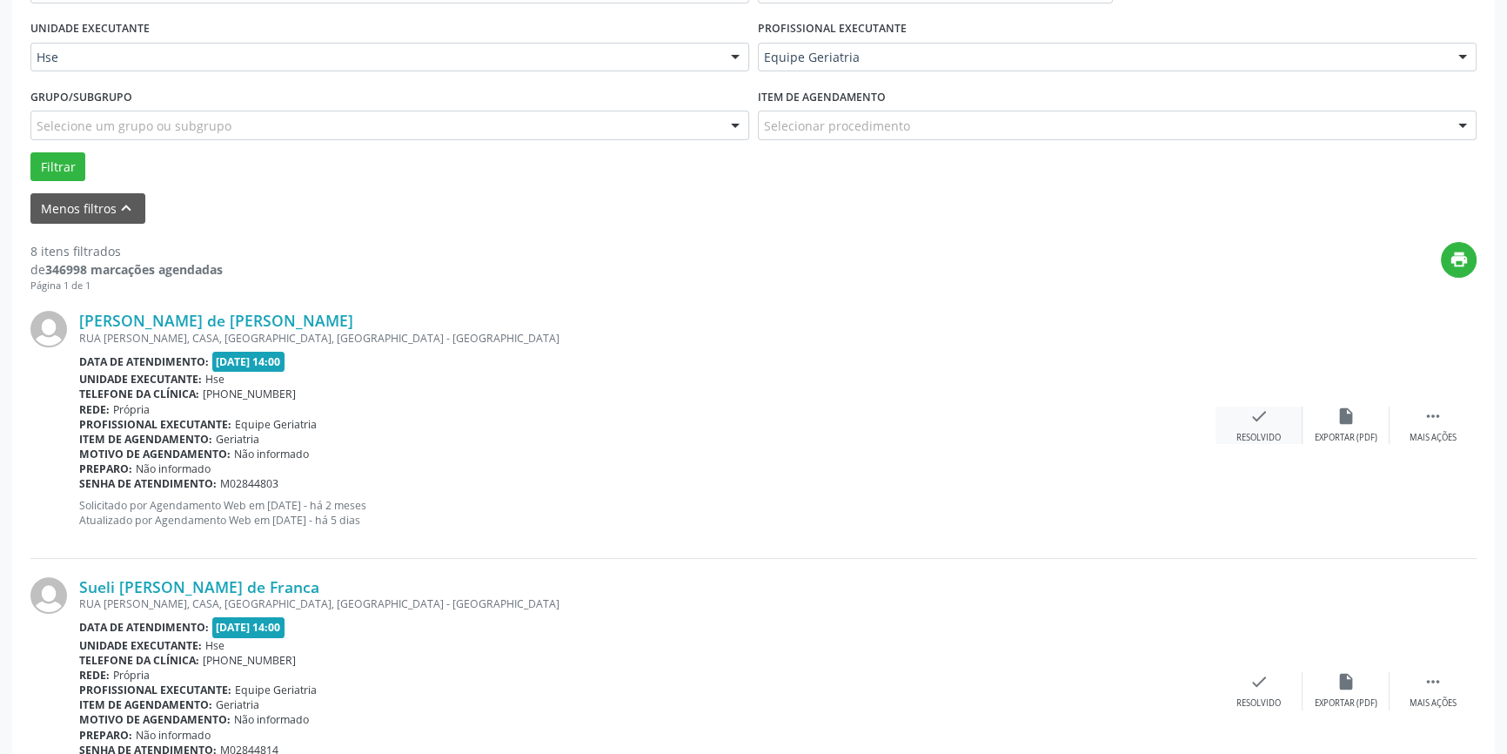
click at [1236, 415] on div "check Resolvido" at bounding box center [1259, 424] width 87 height 37
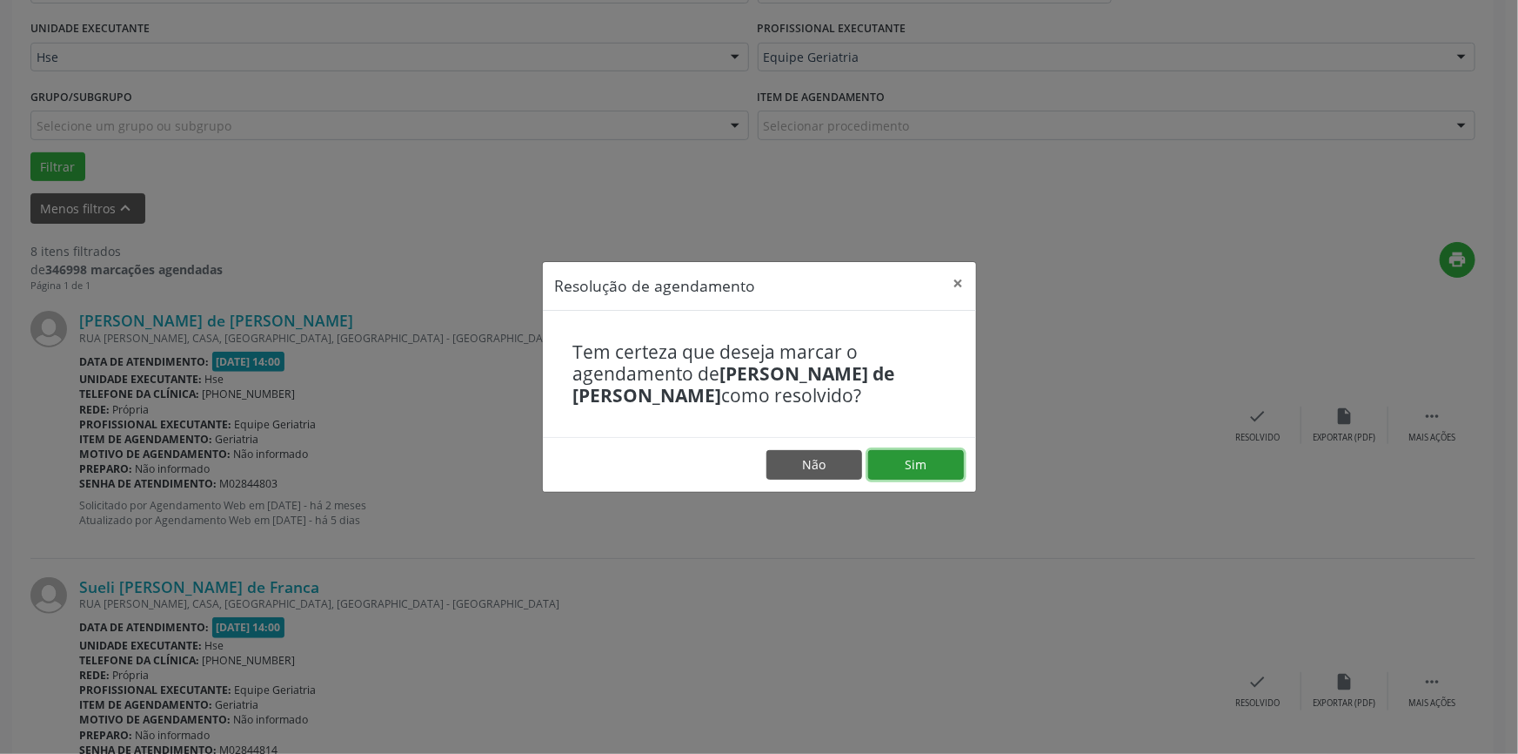
click at [931, 459] on button "Sim" at bounding box center [916, 465] width 96 height 30
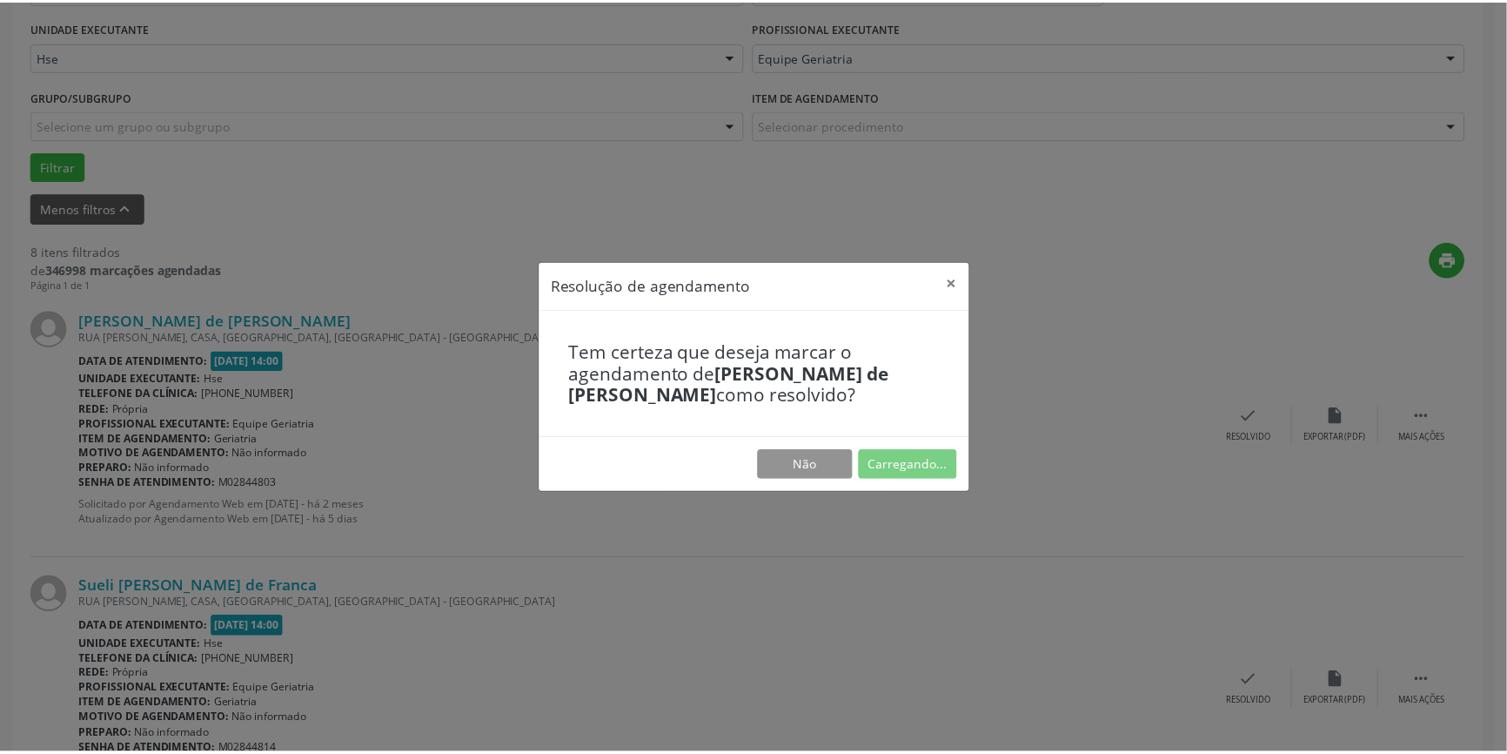
scroll to position [0, 0]
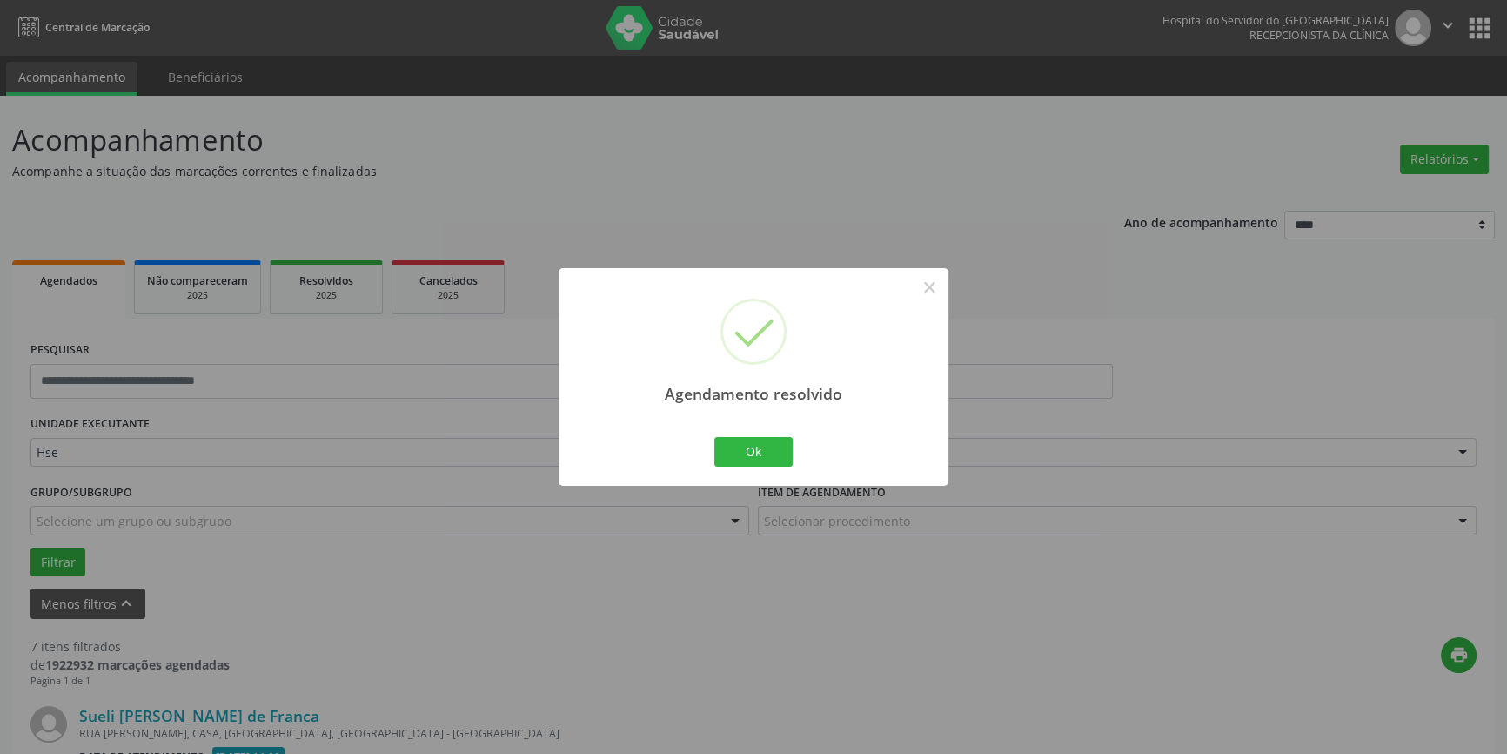
drag, startPoint x: 767, startPoint y: 433, endPoint x: 777, endPoint y: 431, distance: 9.9
click at [767, 433] on div "Ok Cancel" at bounding box center [754, 451] width 86 height 37
click at [767, 459] on button "Ok" at bounding box center [753, 452] width 78 height 30
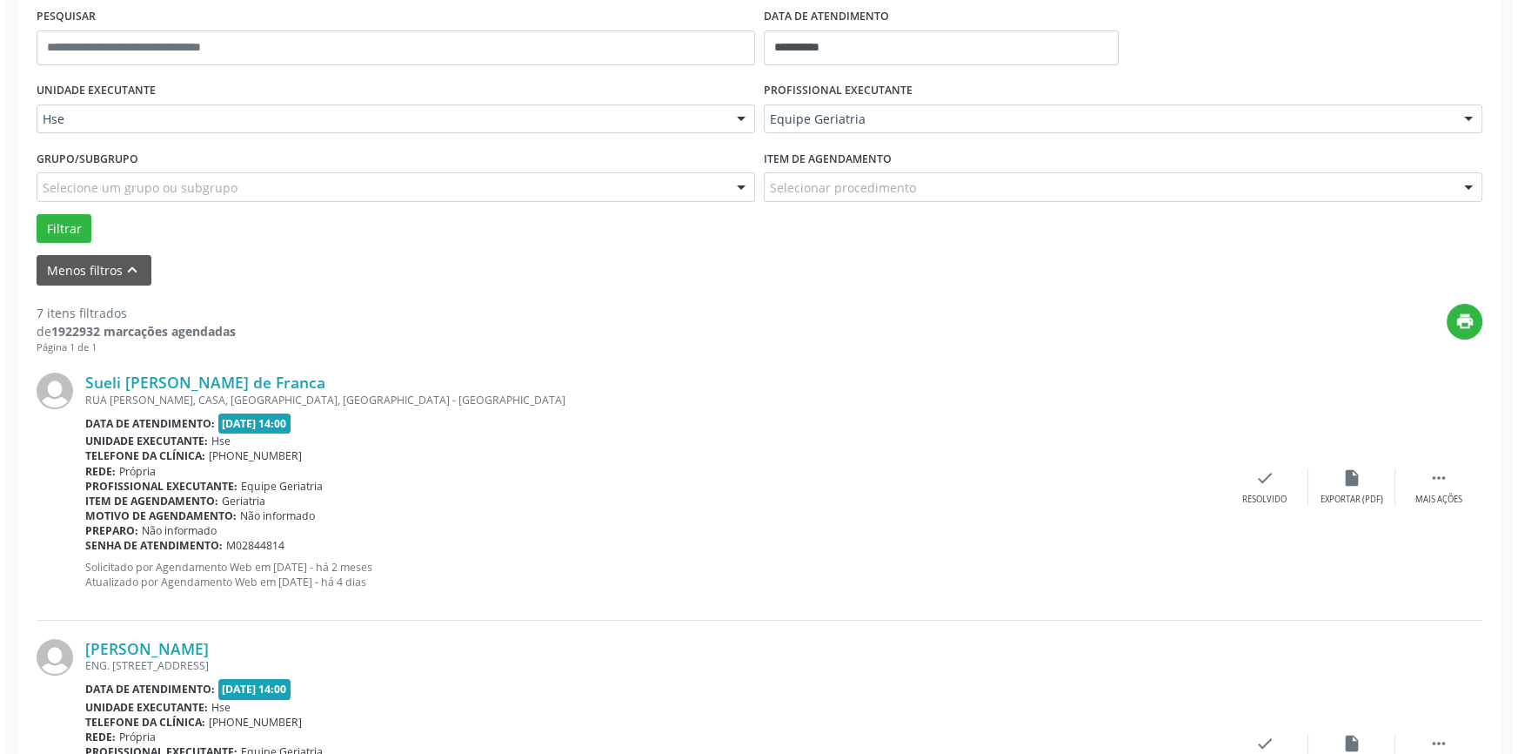
scroll to position [395, 0]
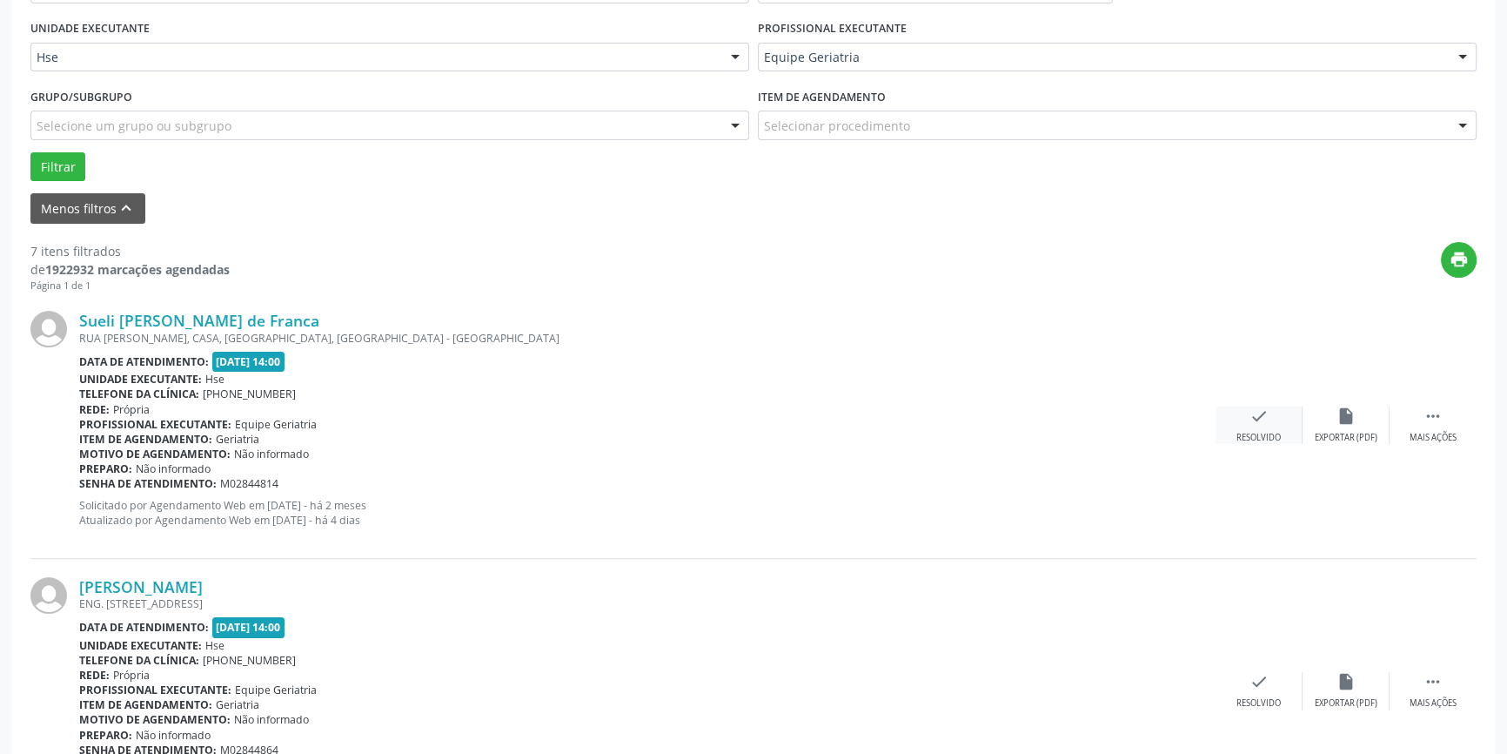
click at [1276, 434] on div "Resolvido" at bounding box center [1258, 438] width 44 height 12
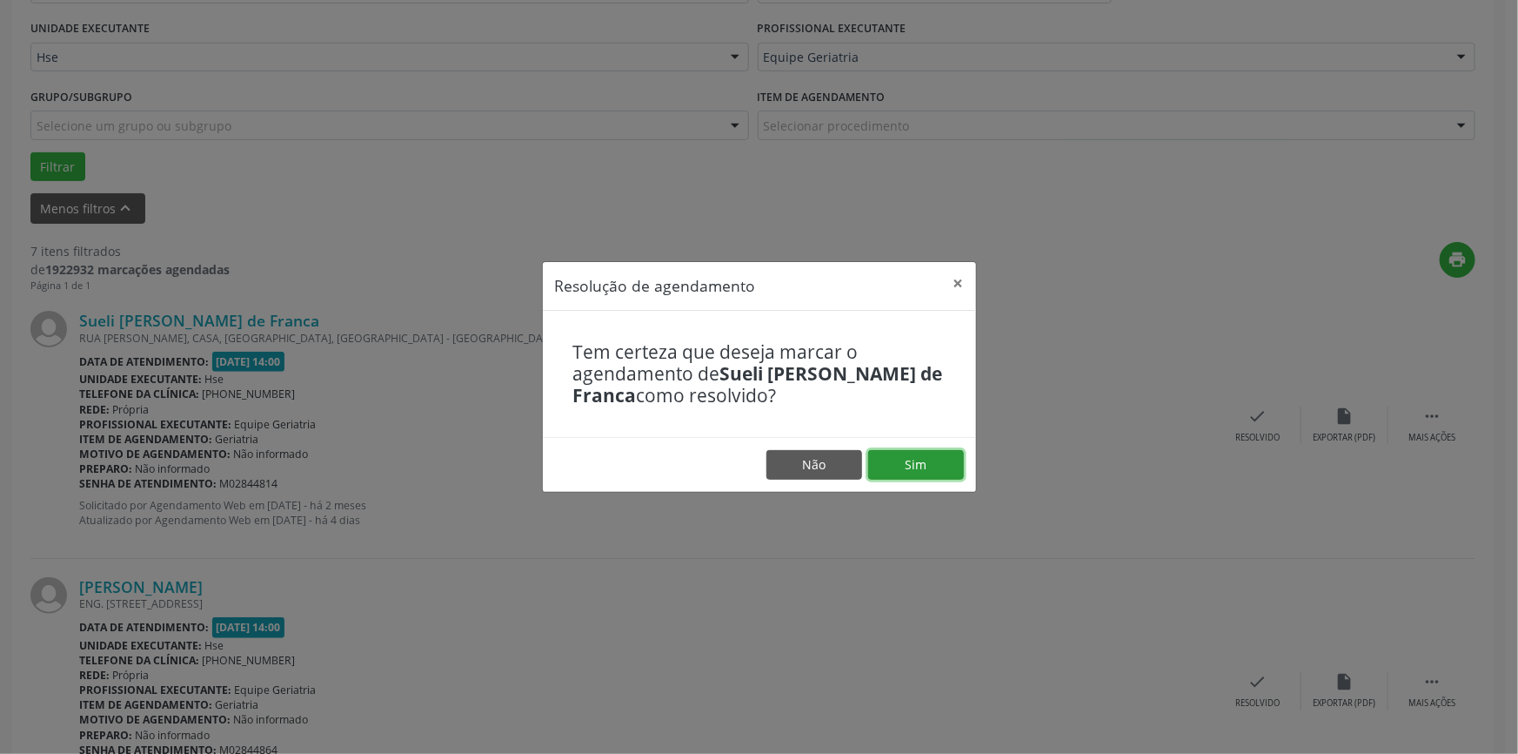
click at [887, 459] on button "Sim" at bounding box center [916, 465] width 96 height 30
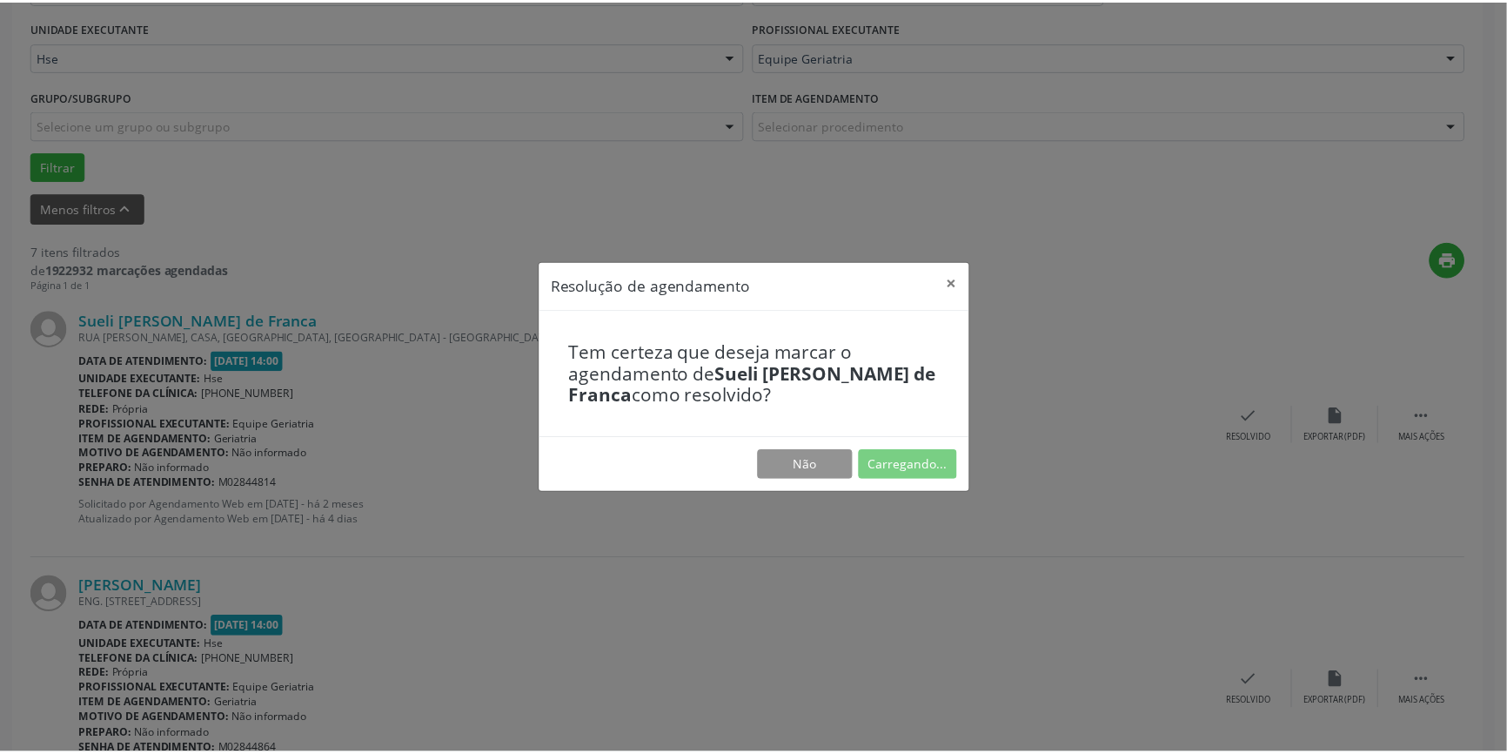
scroll to position [0, 0]
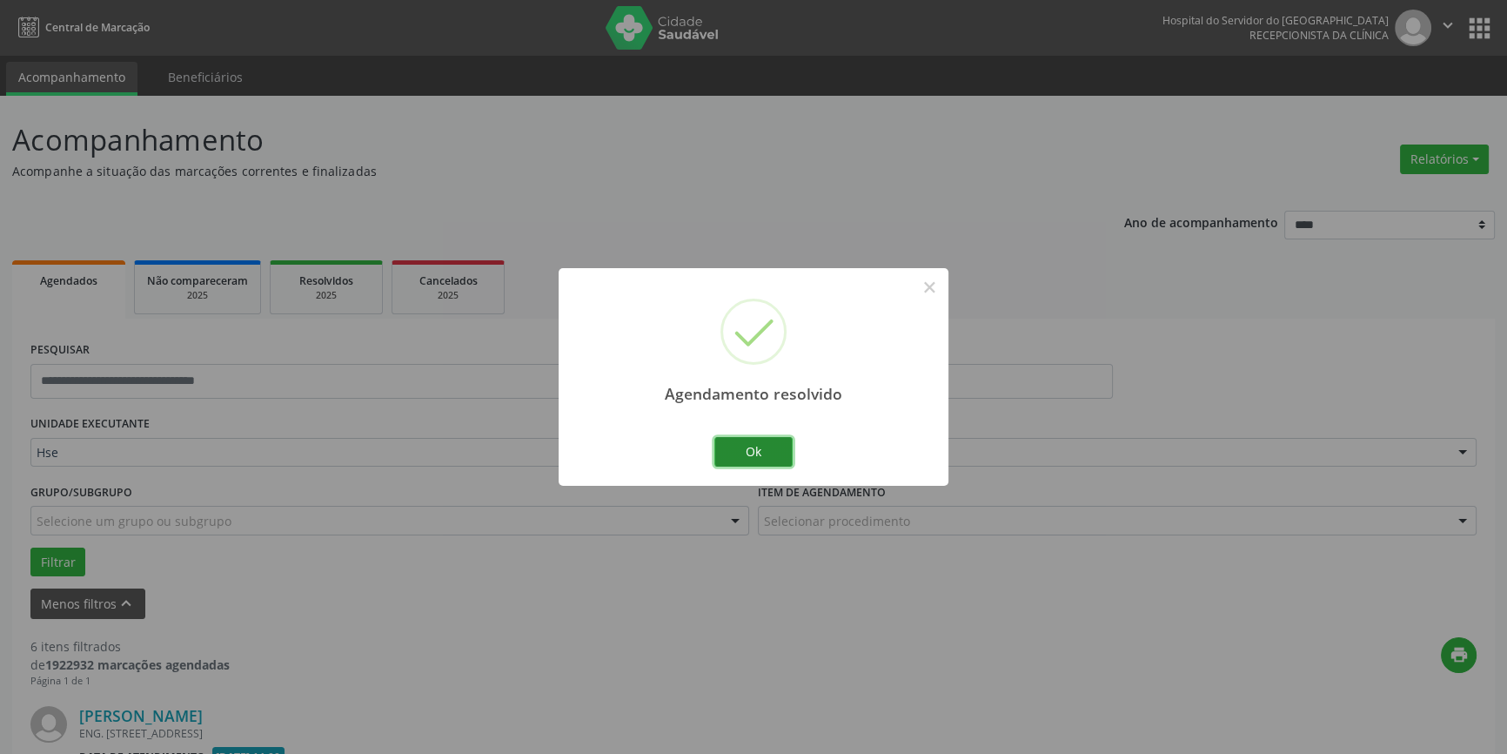
click at [751, 452] on button "Ok" at bounding box center [753, 452] width 78 height 30
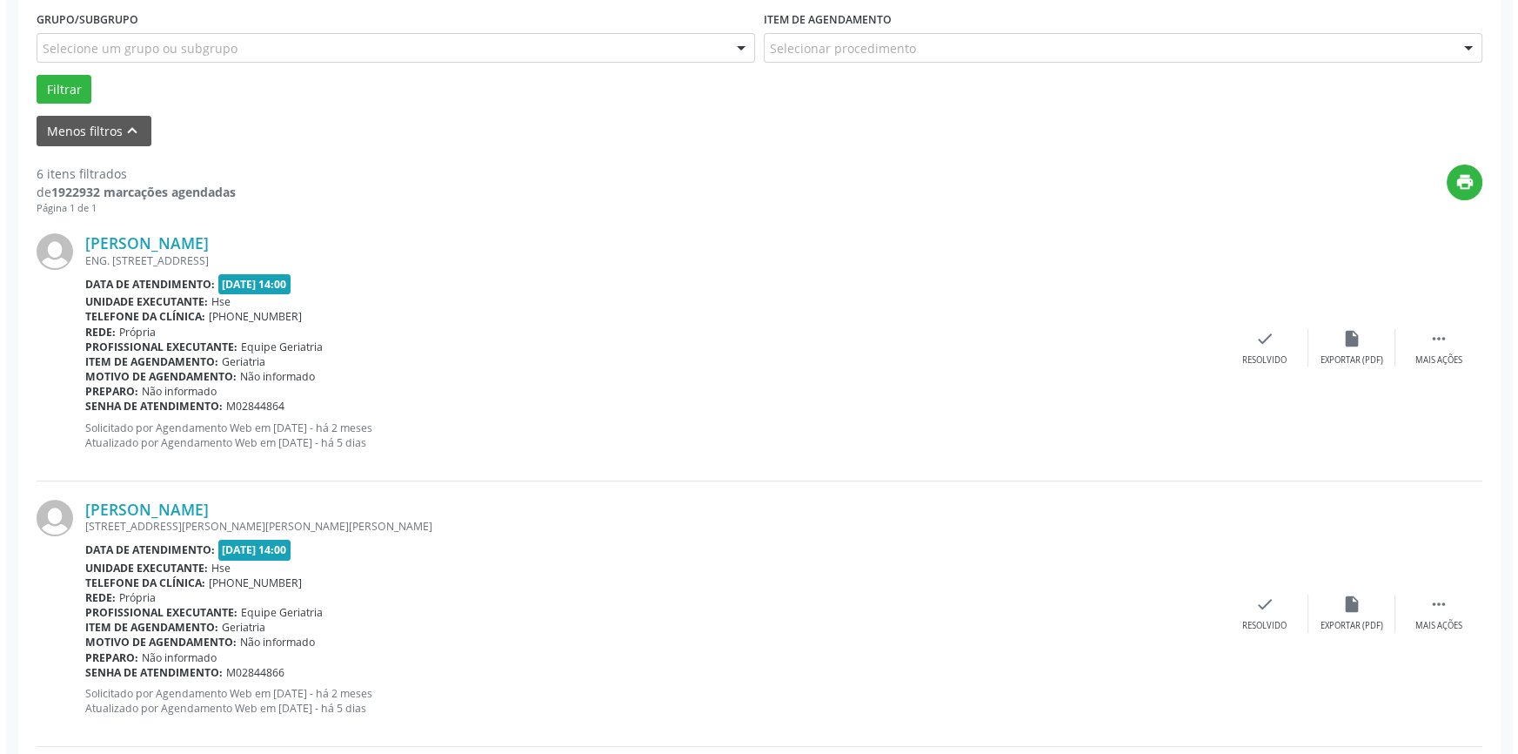
scroll to position [474, 0]
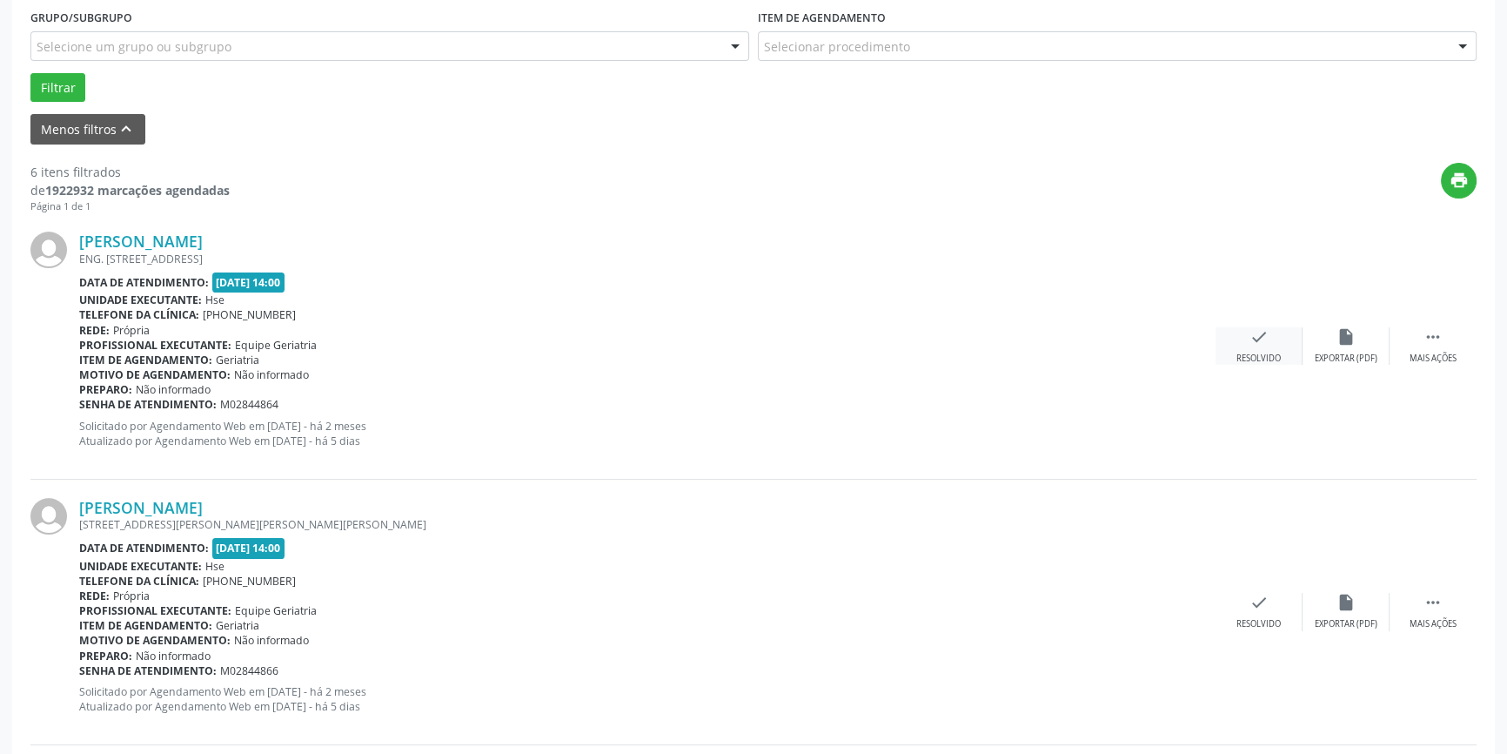
click at [1263, 341] on icon "check" at bounding box center [1258, 336] width 19 height 19
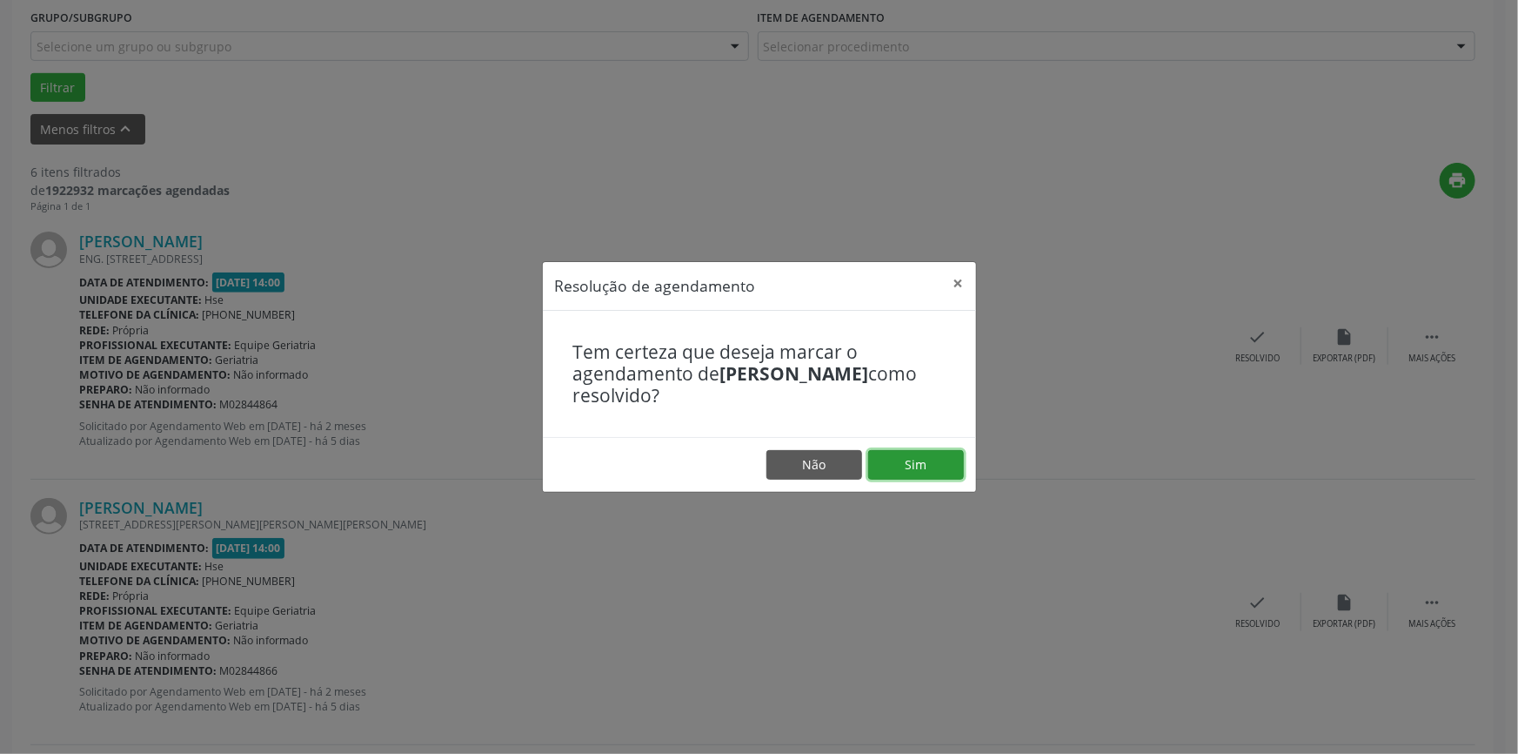
click at [926, 455] on button "Sim" at bounding box center [916, 465] width 96 height 30
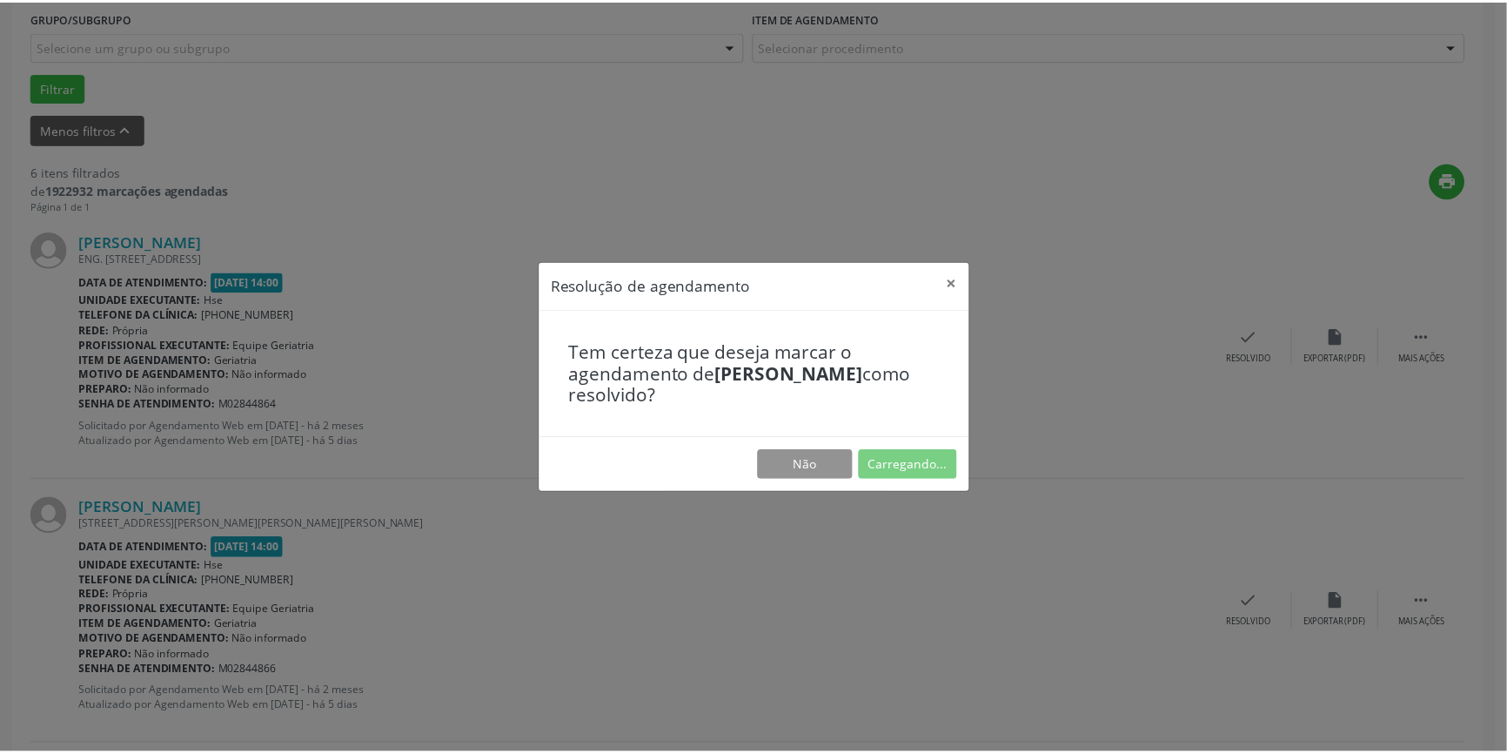
scroll to position [0, 0]
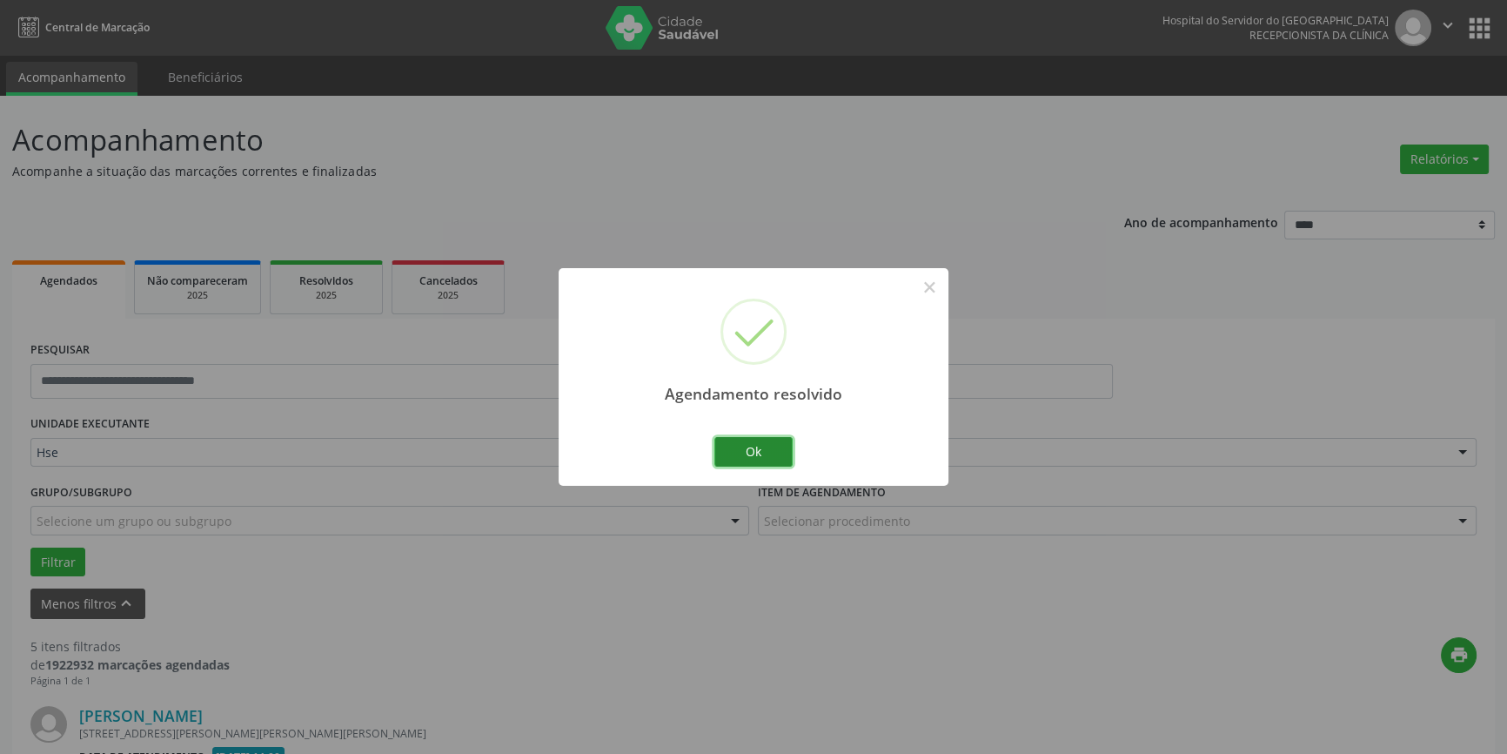
drag, startPoint x: 749, startPoint y: 454, endPoint x: 841, endPoint y: 433, distance: 93.7
click at [749, 453] on button "Ok" at bounding box center [753, 452] width 78 height 30
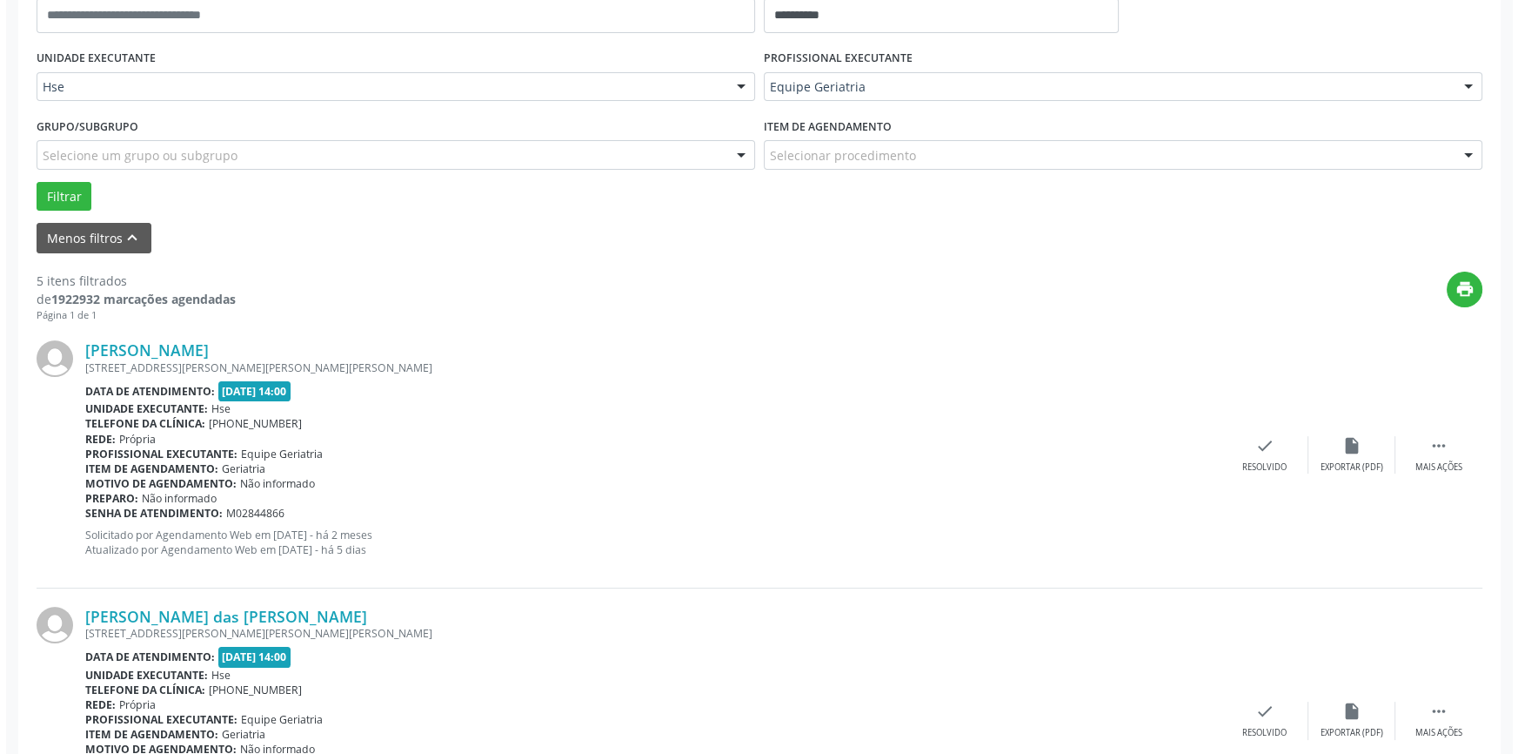
scroll to position [395, 0]
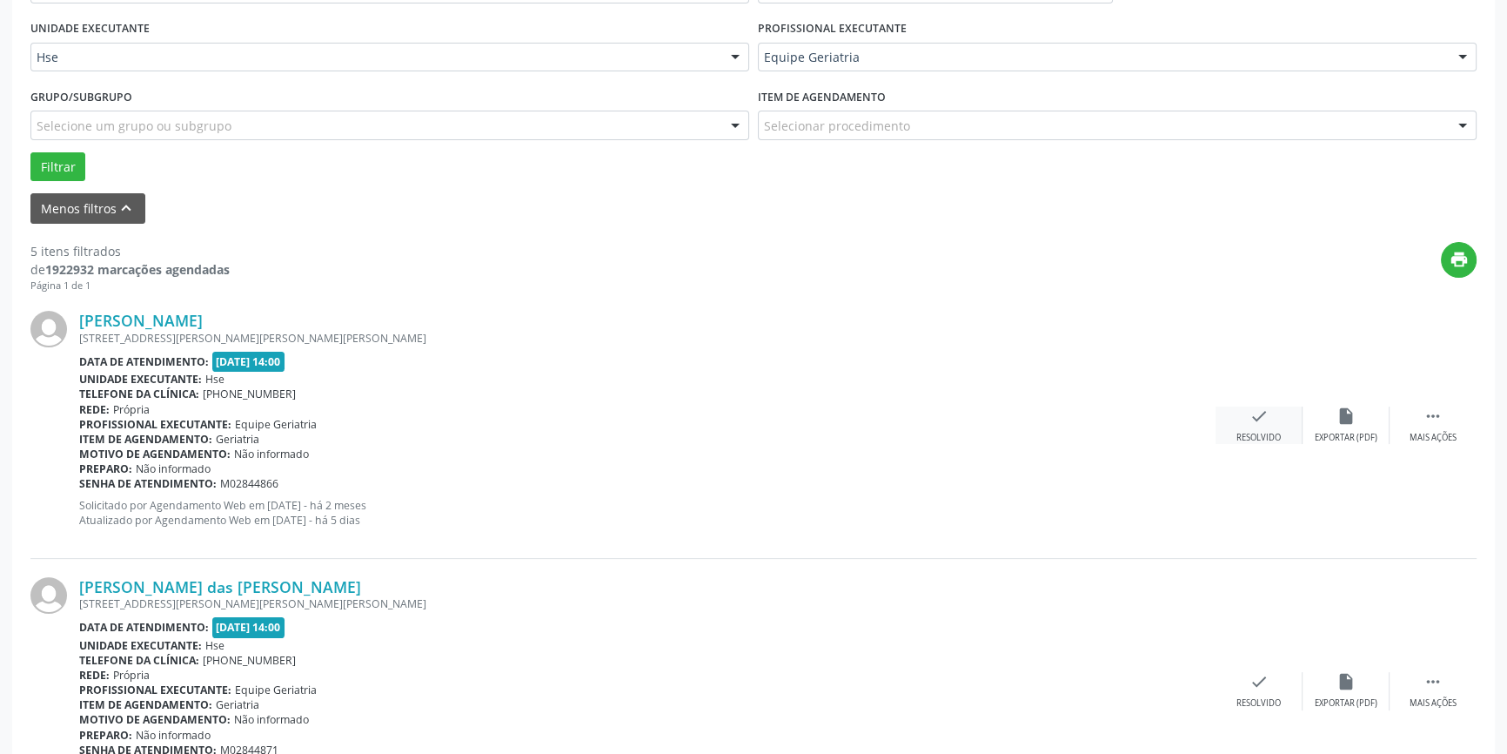
click at [1261, 424] on icon "check" at bounding box center [1258, 415] width 19 height 19
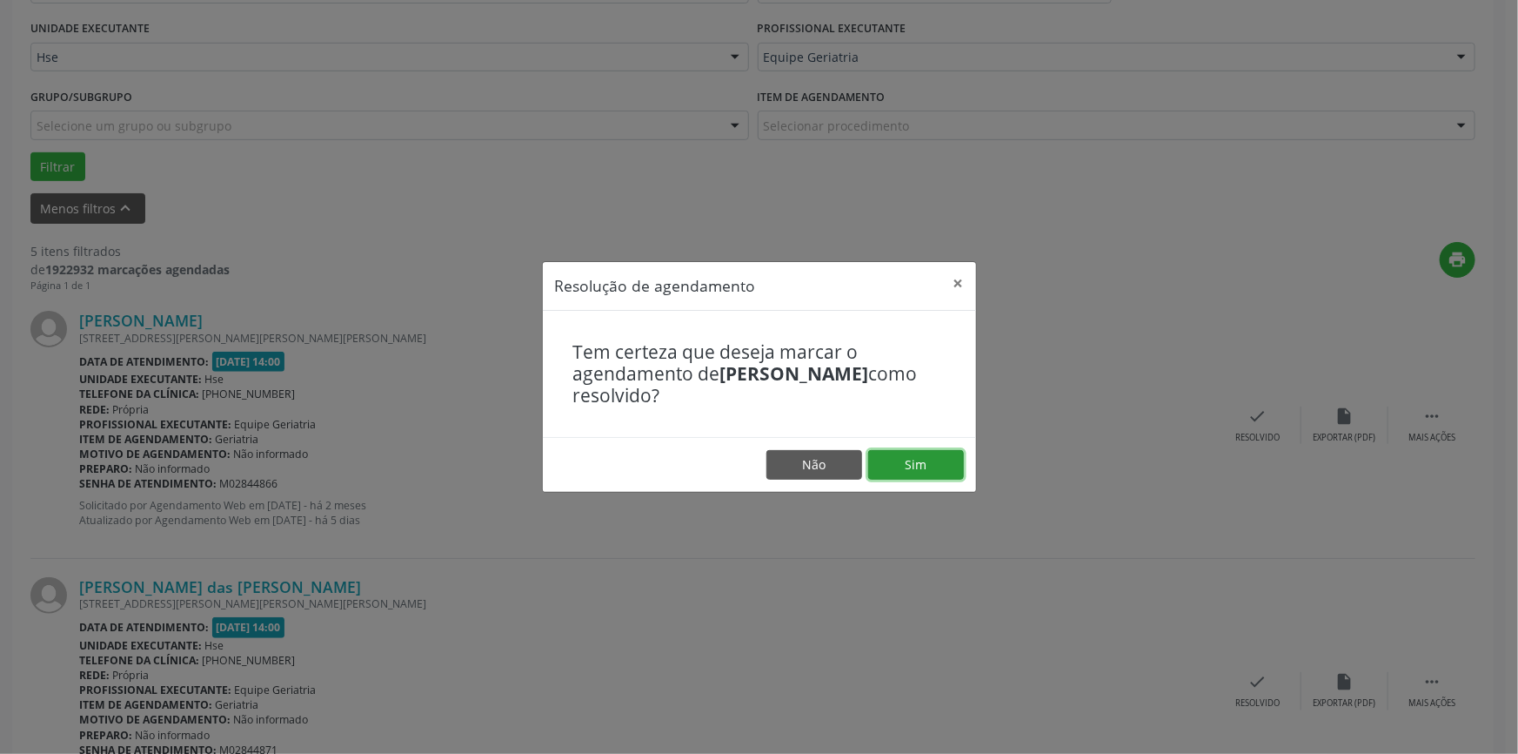
drag, startPoint x: 940, startPoint y: 461, endPoint x: 935, endPoint y: 446, distance: 16.3
click at [935, 450] on button "Sim" at bounding box center [916, 465] width 96 height 30
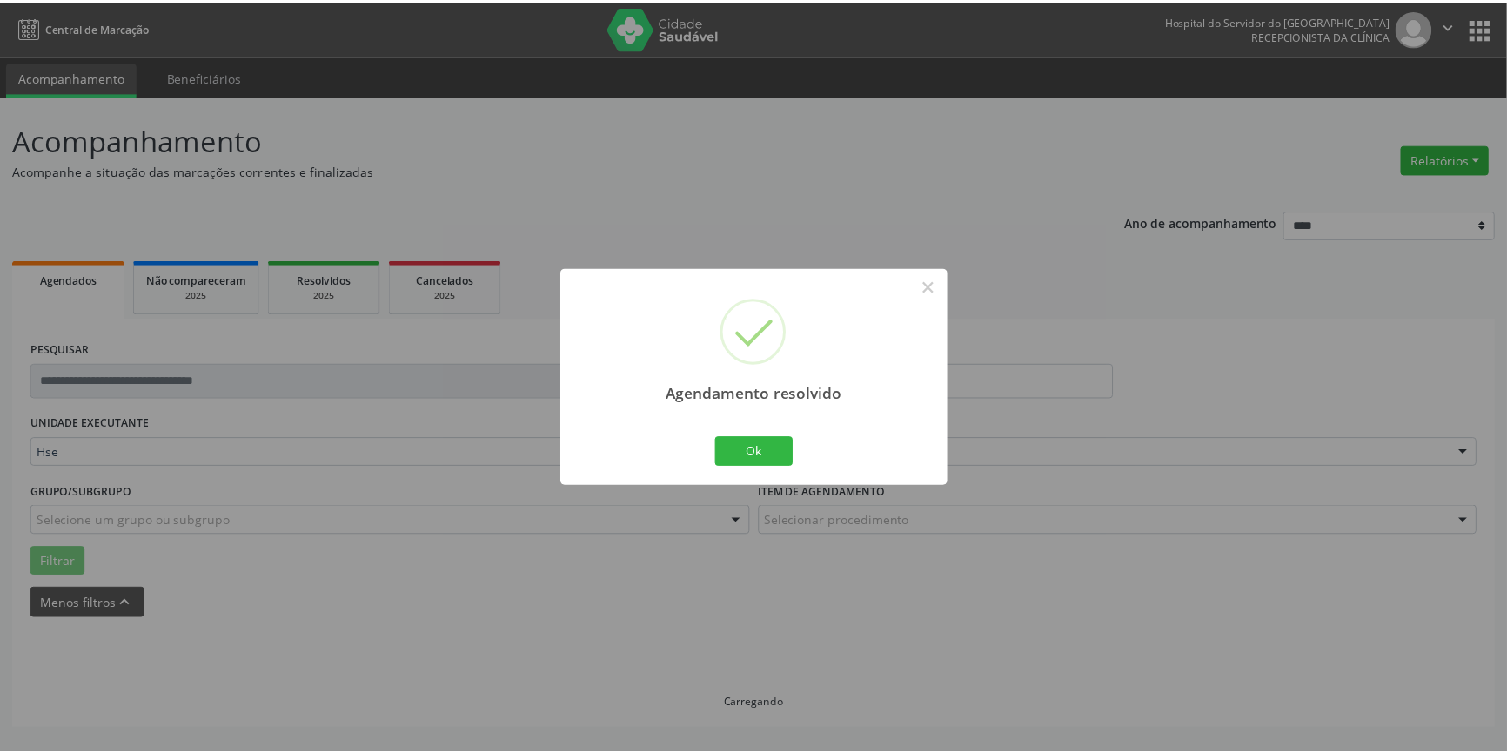
scroll to position [0, 0]
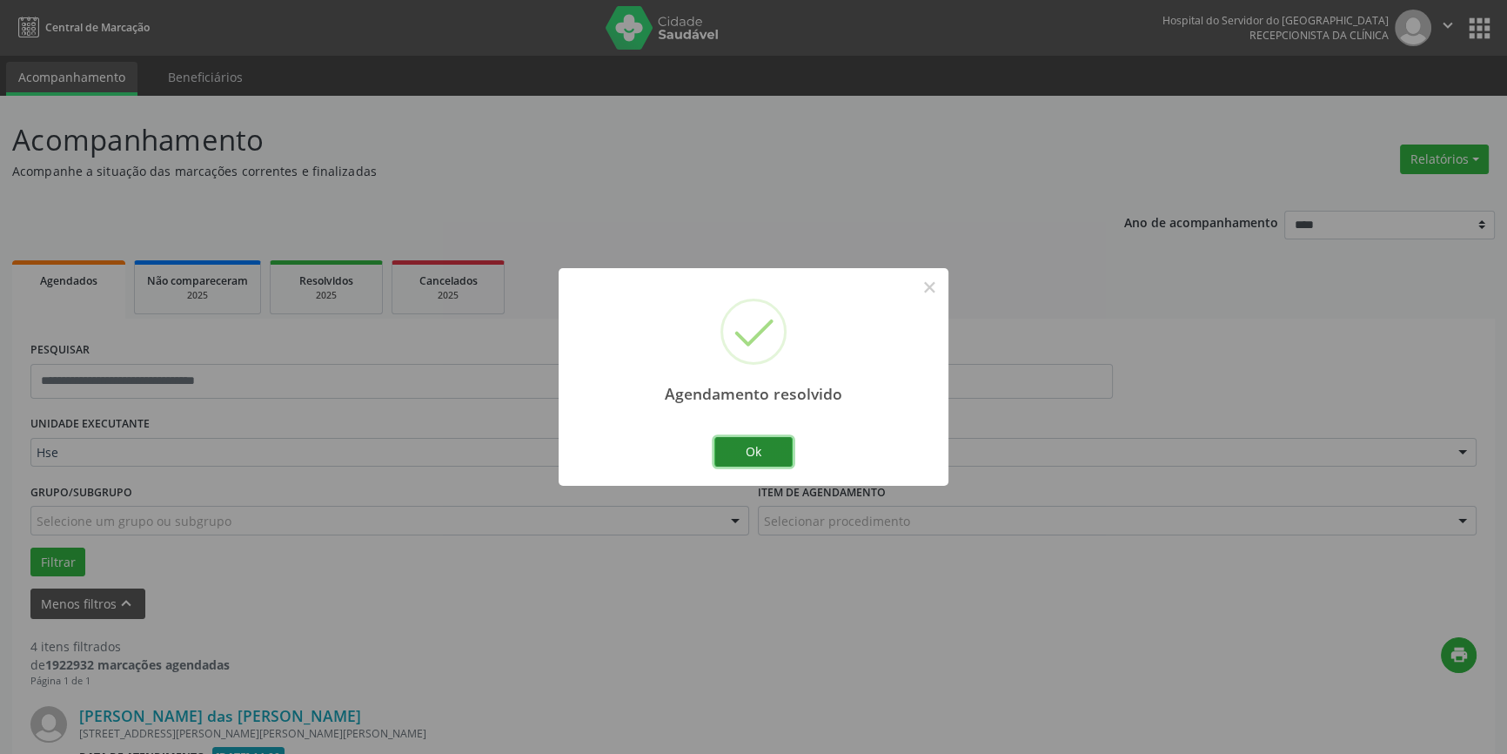
click at [756, 461] on button "Ok" at bounding box center [753, 452] width 78 height 30
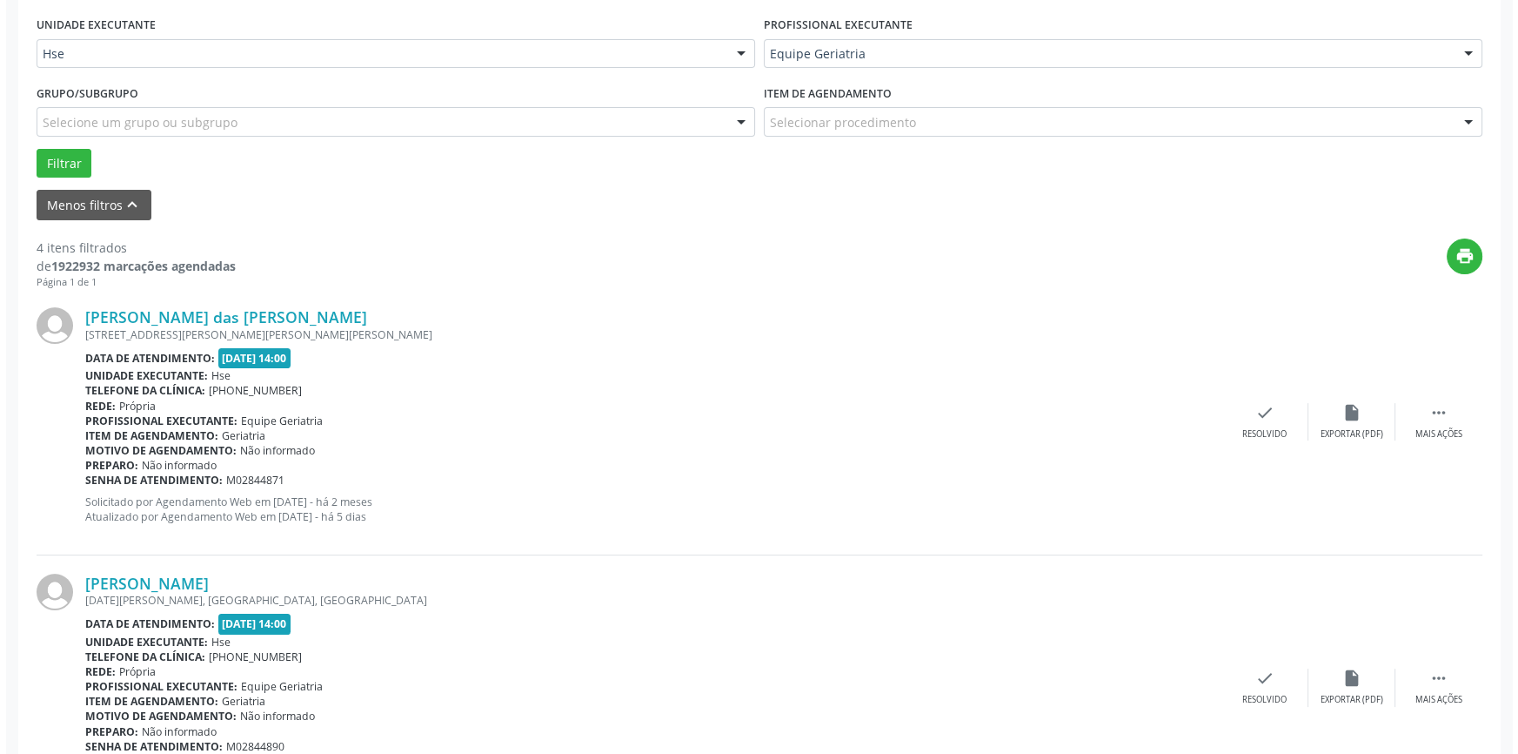
scroll to position [474, 0]
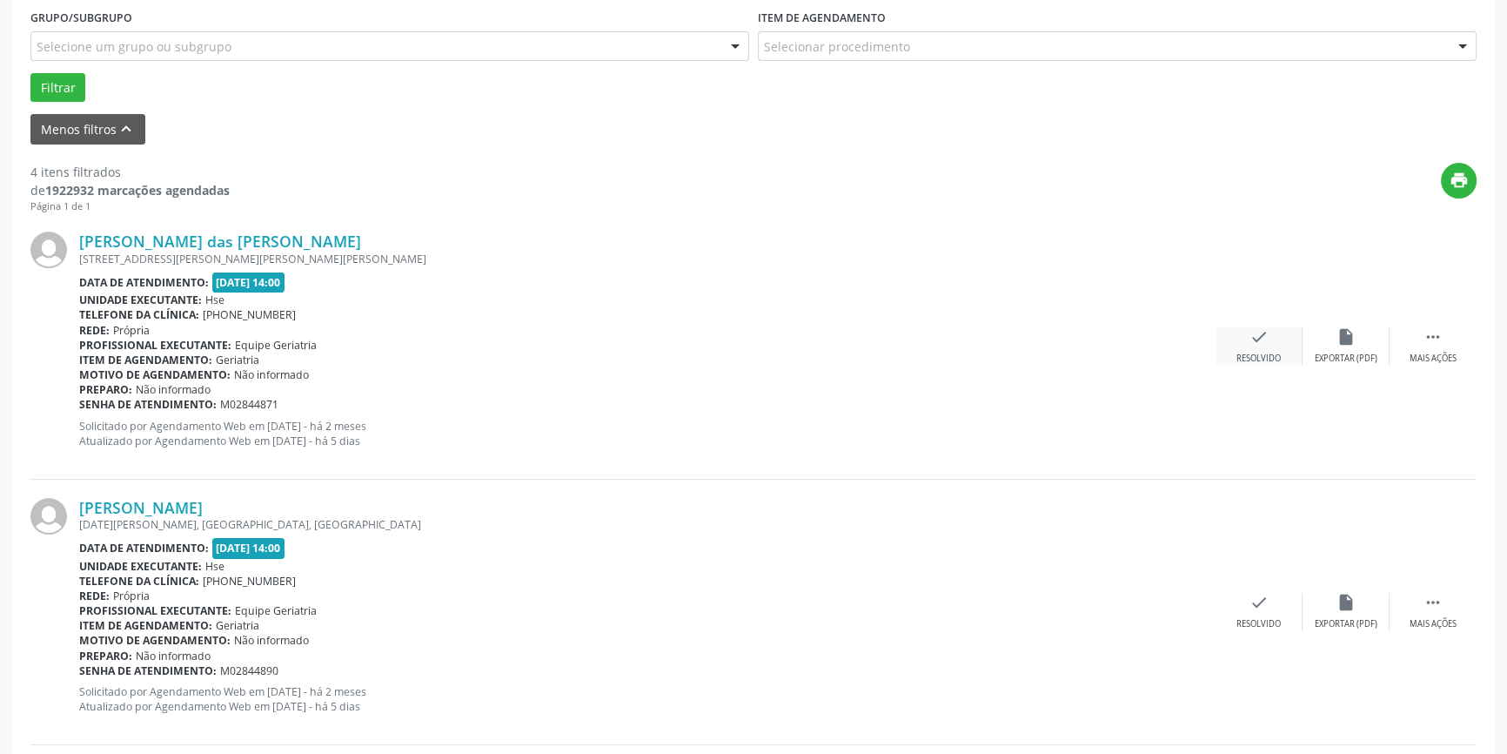
click at [1253, 352] on div "Resolvido" at bounding box center [1258, 358] width 44 height 12
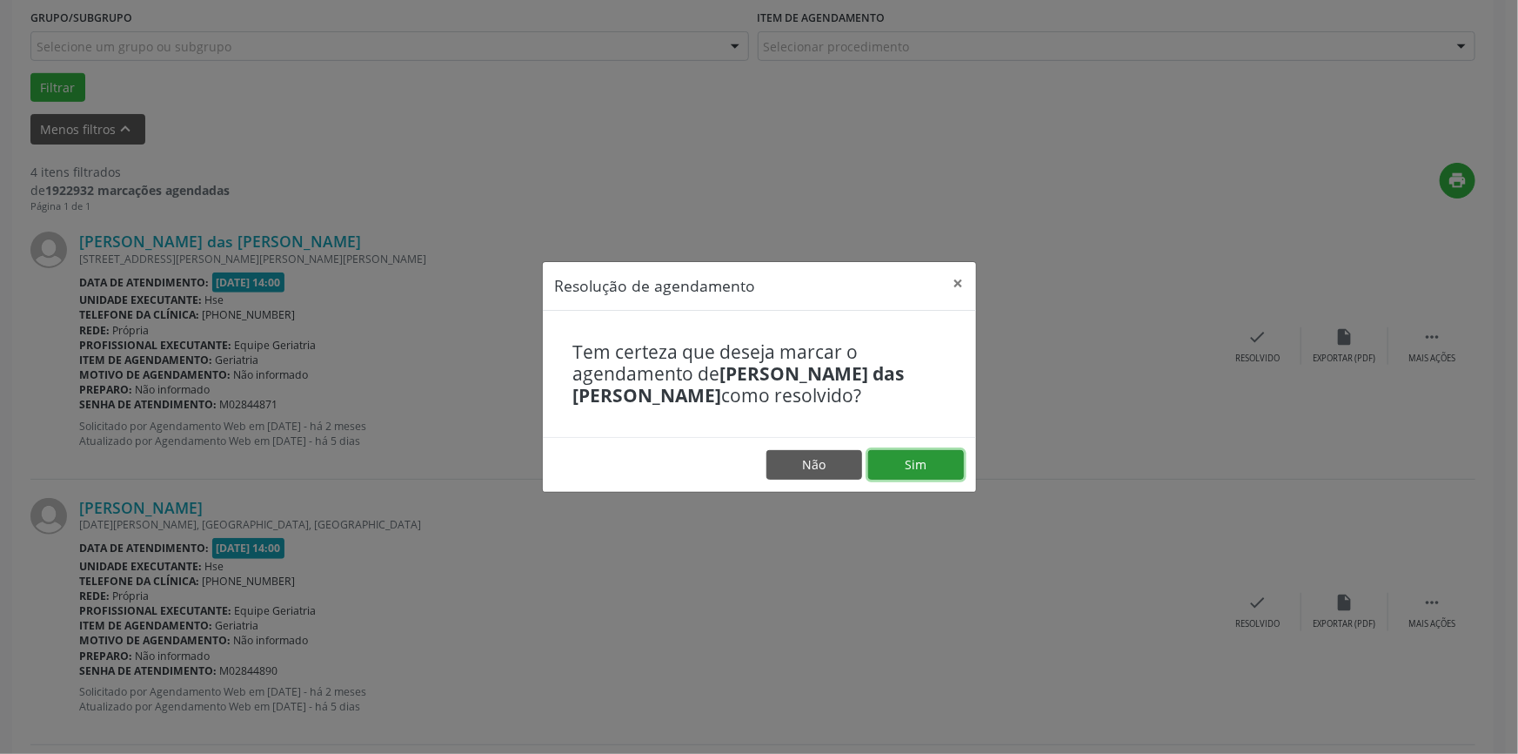
click at [926, 464] on button "Sim" at bounding box center [916, 465] width 96 height 30
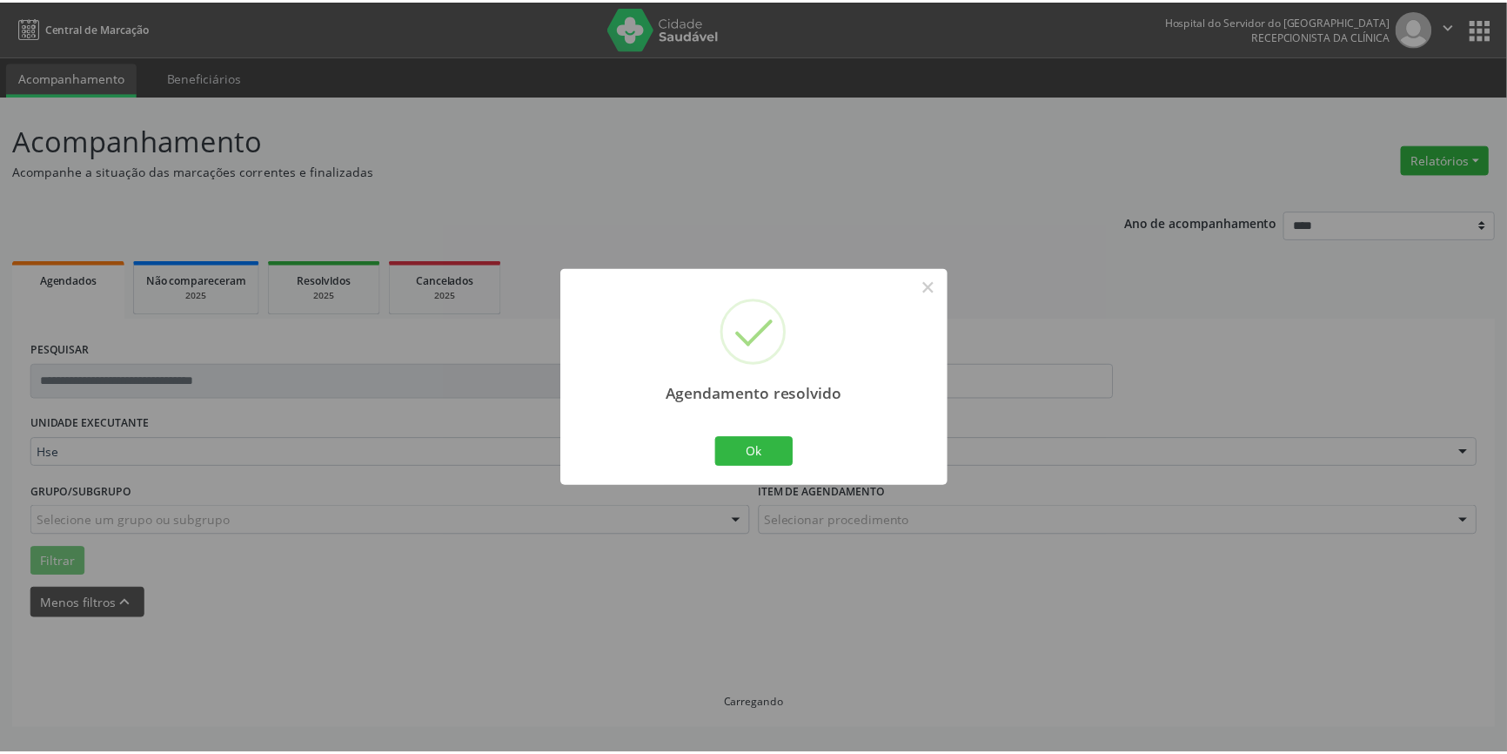
scroll to position [0, 0]
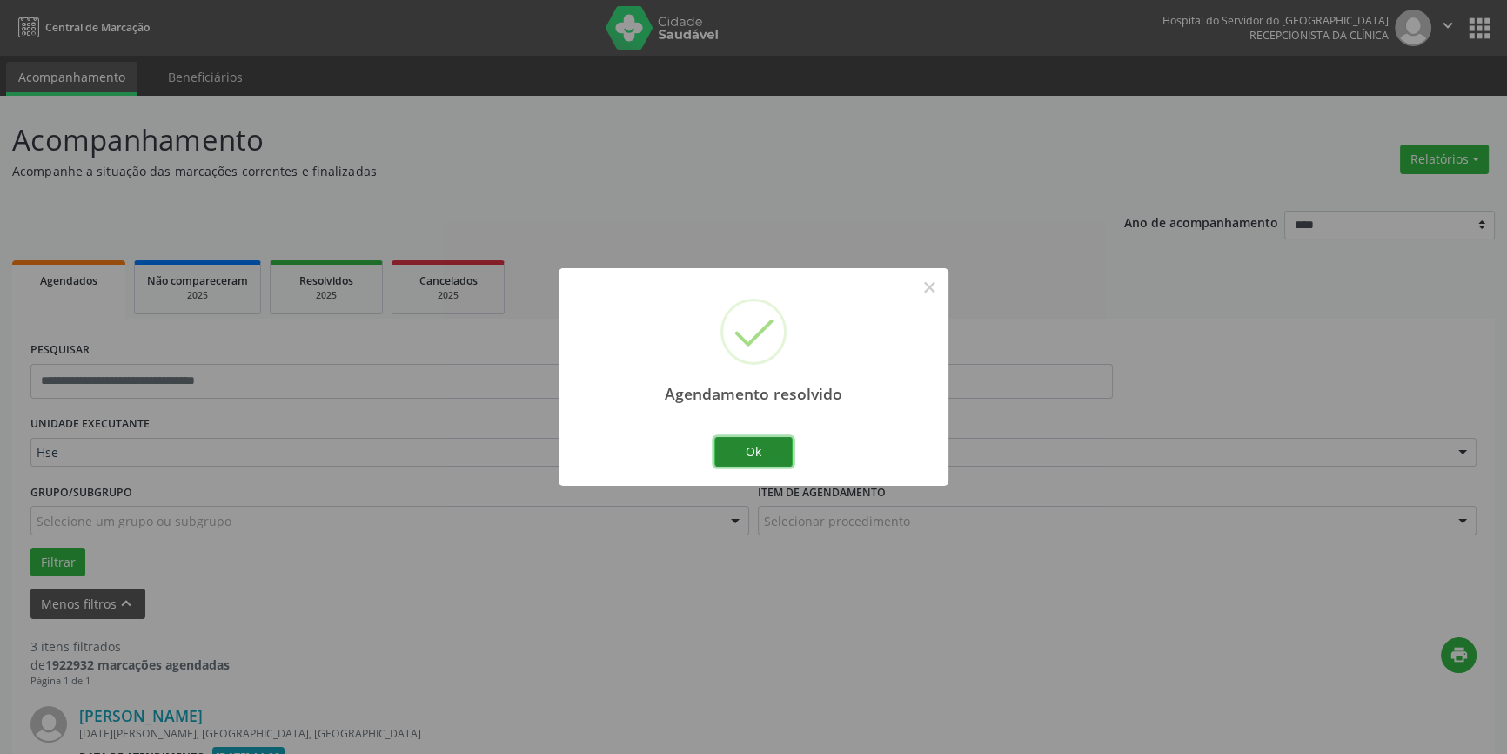
click at [783, 464] on button "Ok" at bounding box center [753, 452] width 78 height 30
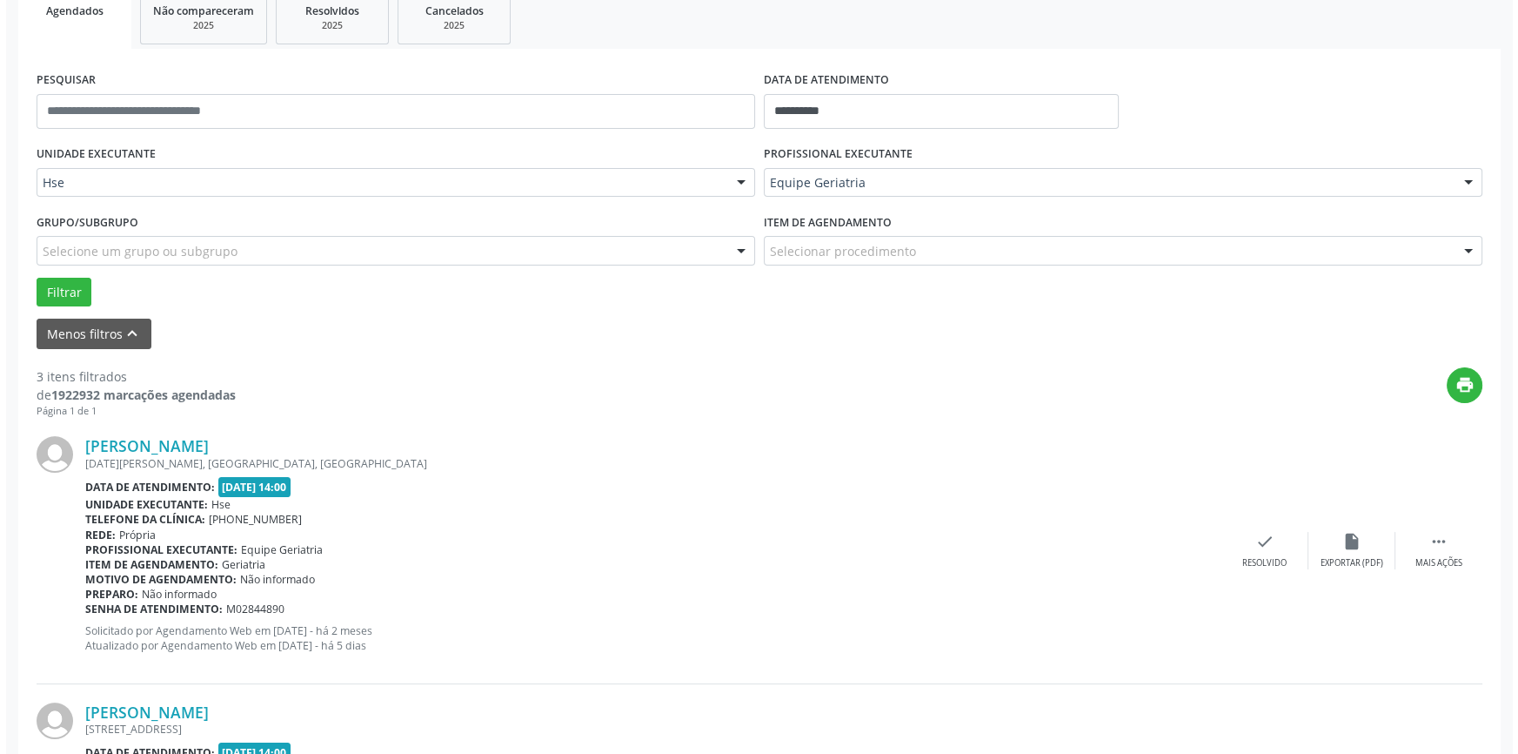
scroll to position [474, 0]
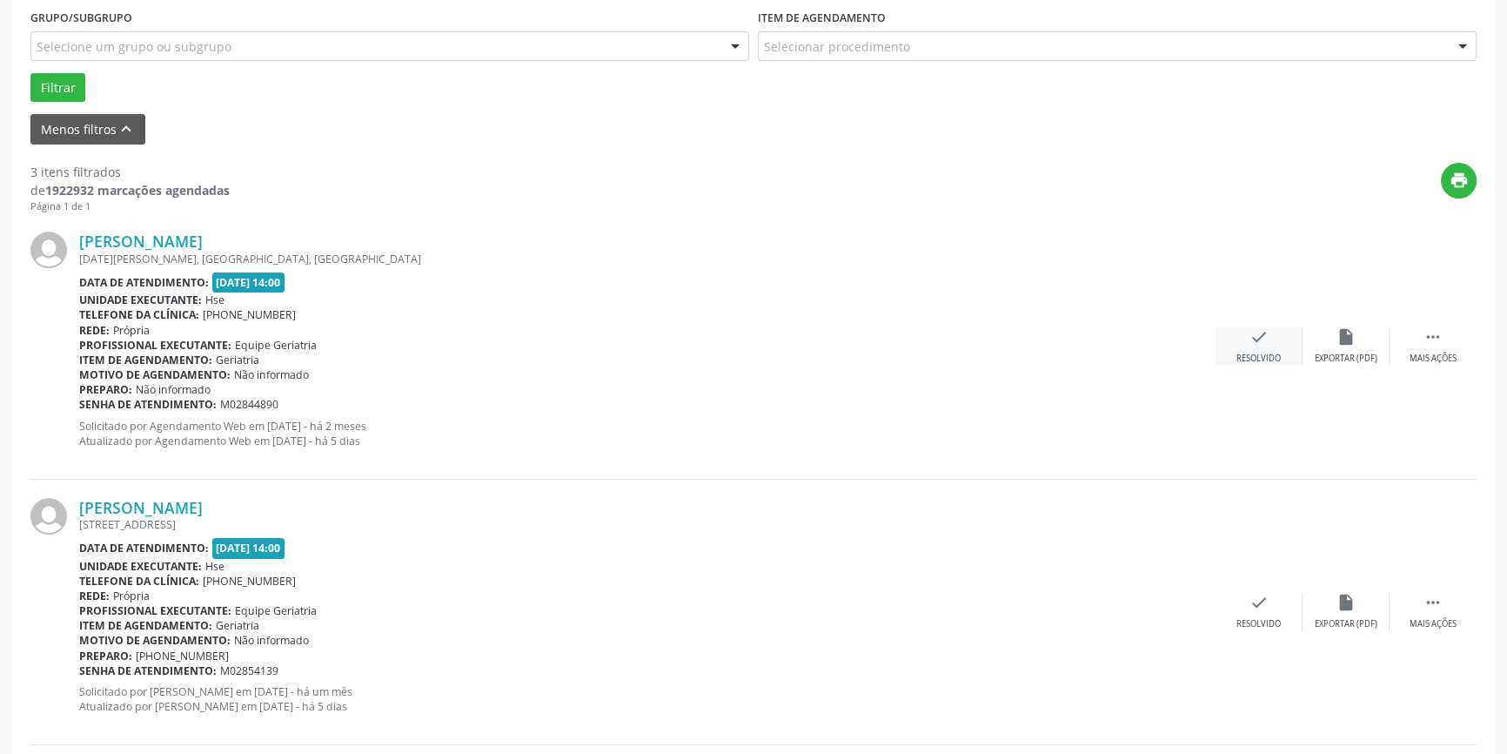
click at [1276, 336] on div "check Resolvido" at bounding box center [1259, 345] width 87 height 37
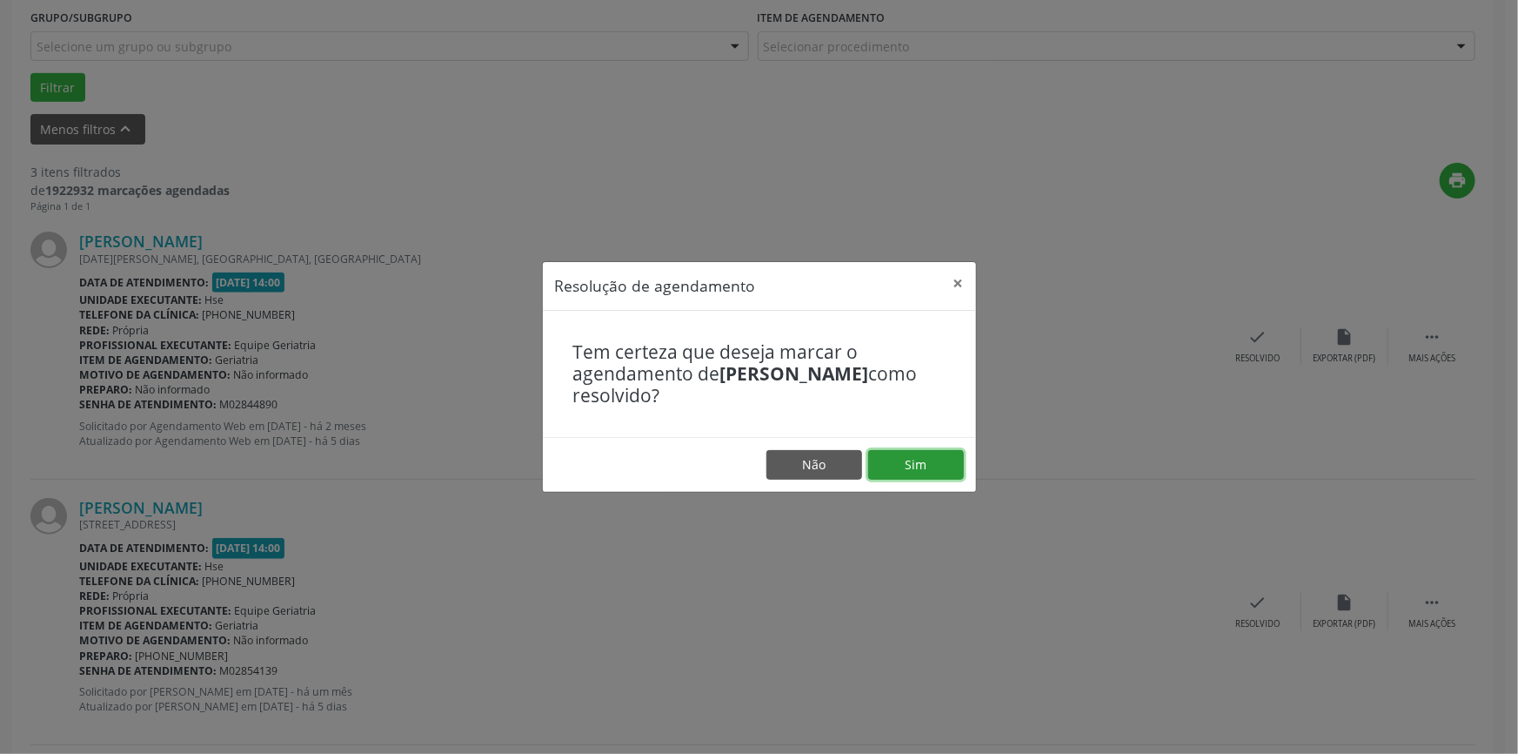
click at [938, 451] on button "Sim" at bounding box center [916, 465] width 96 height 30
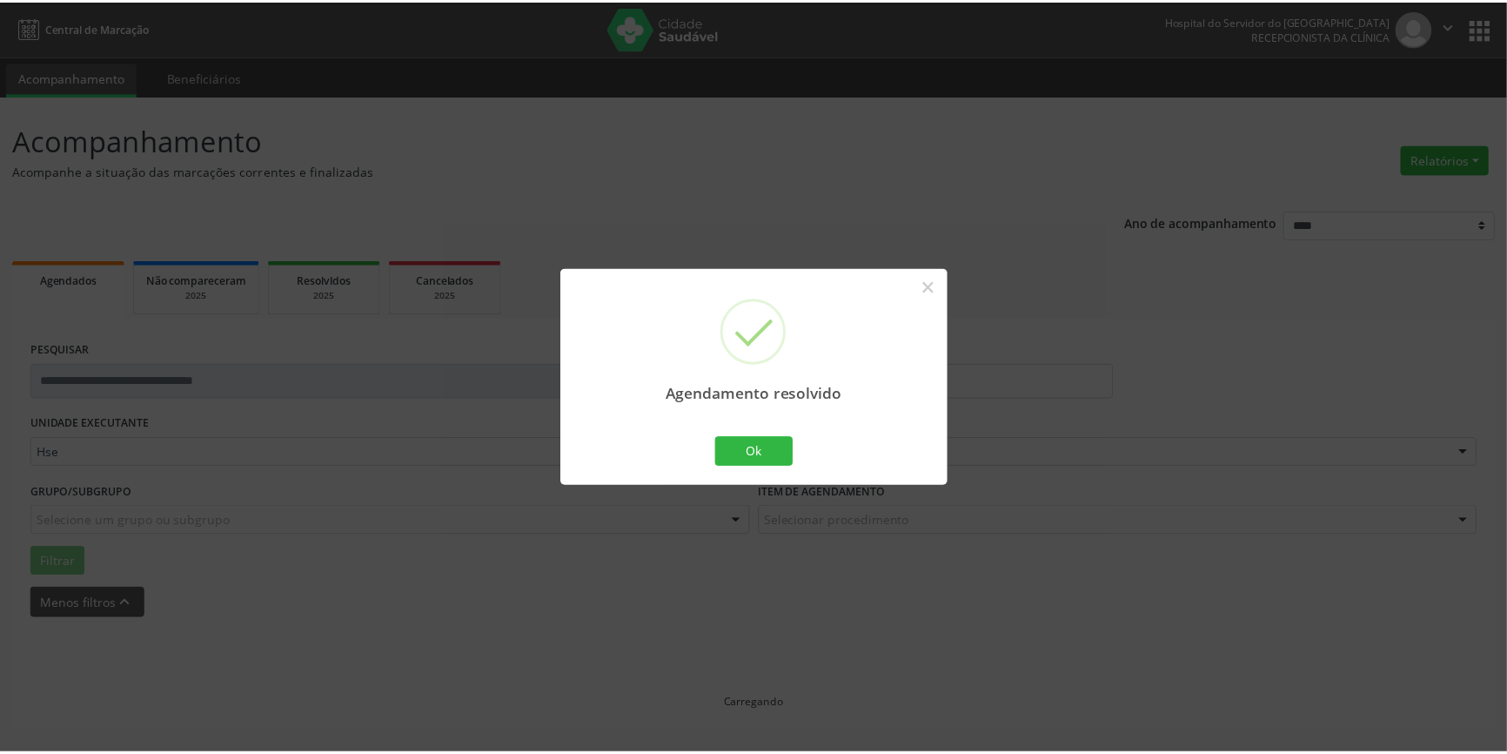
scroll to position [0, 0]
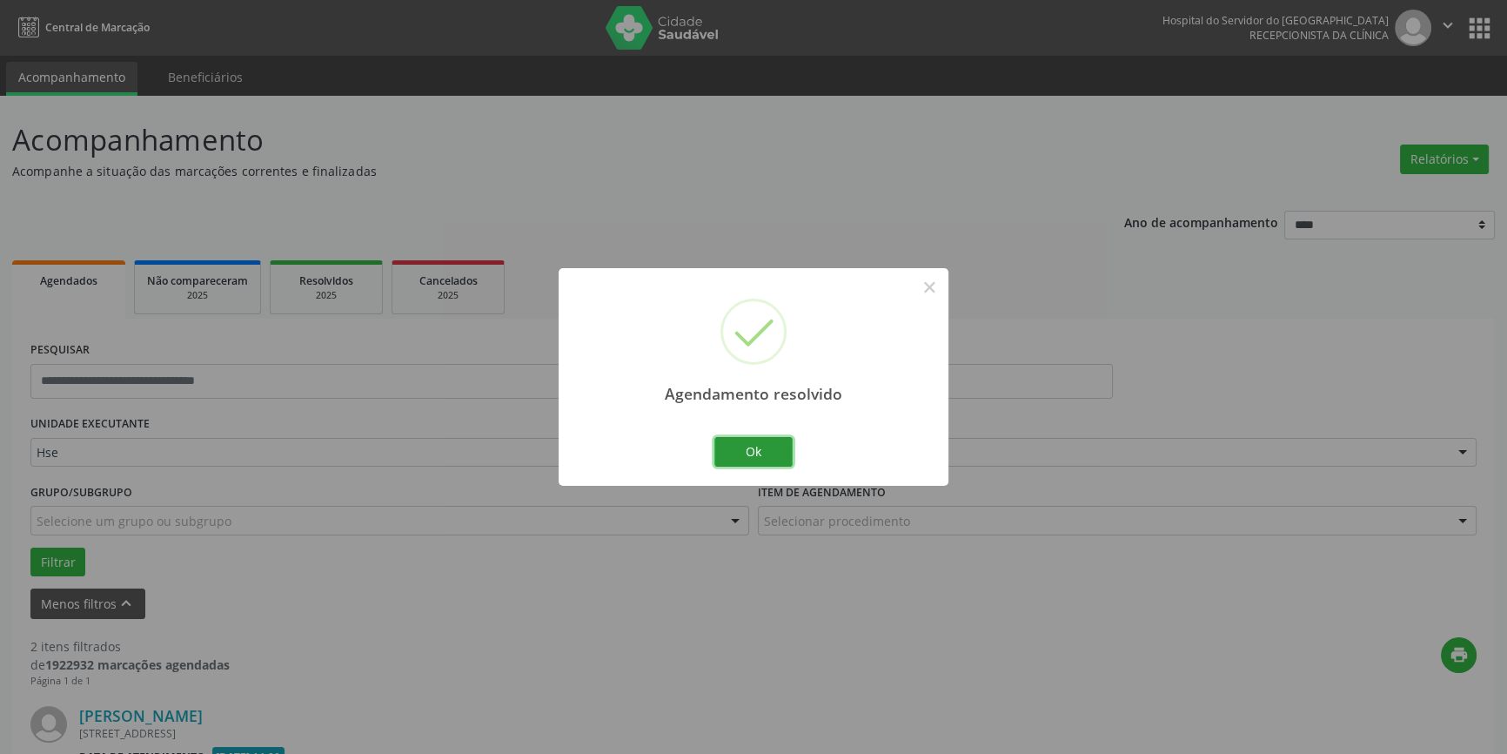
click at [765, 457] on button "Ok" at bounding box center [753, 452] width 78 height 30
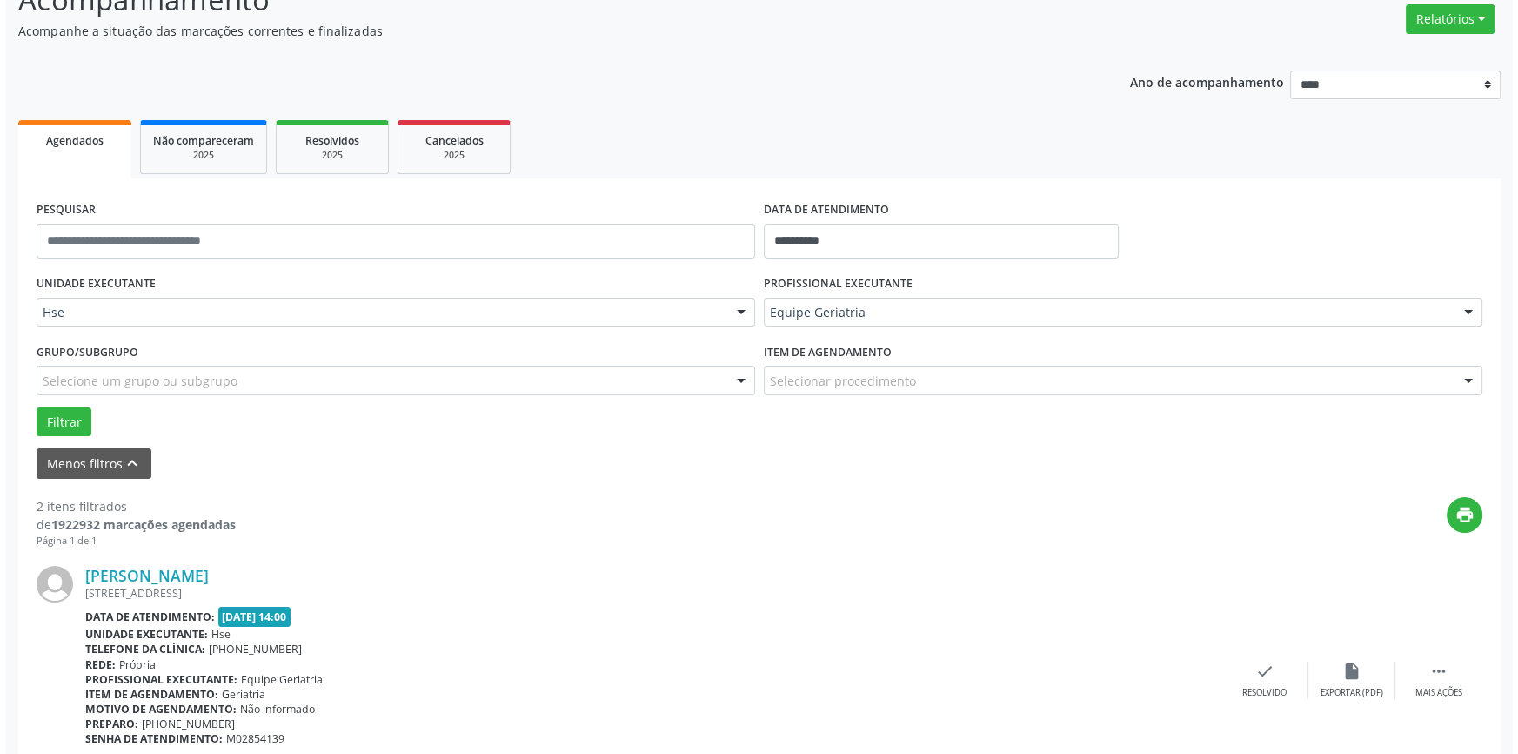
scroll to position [316, 0]
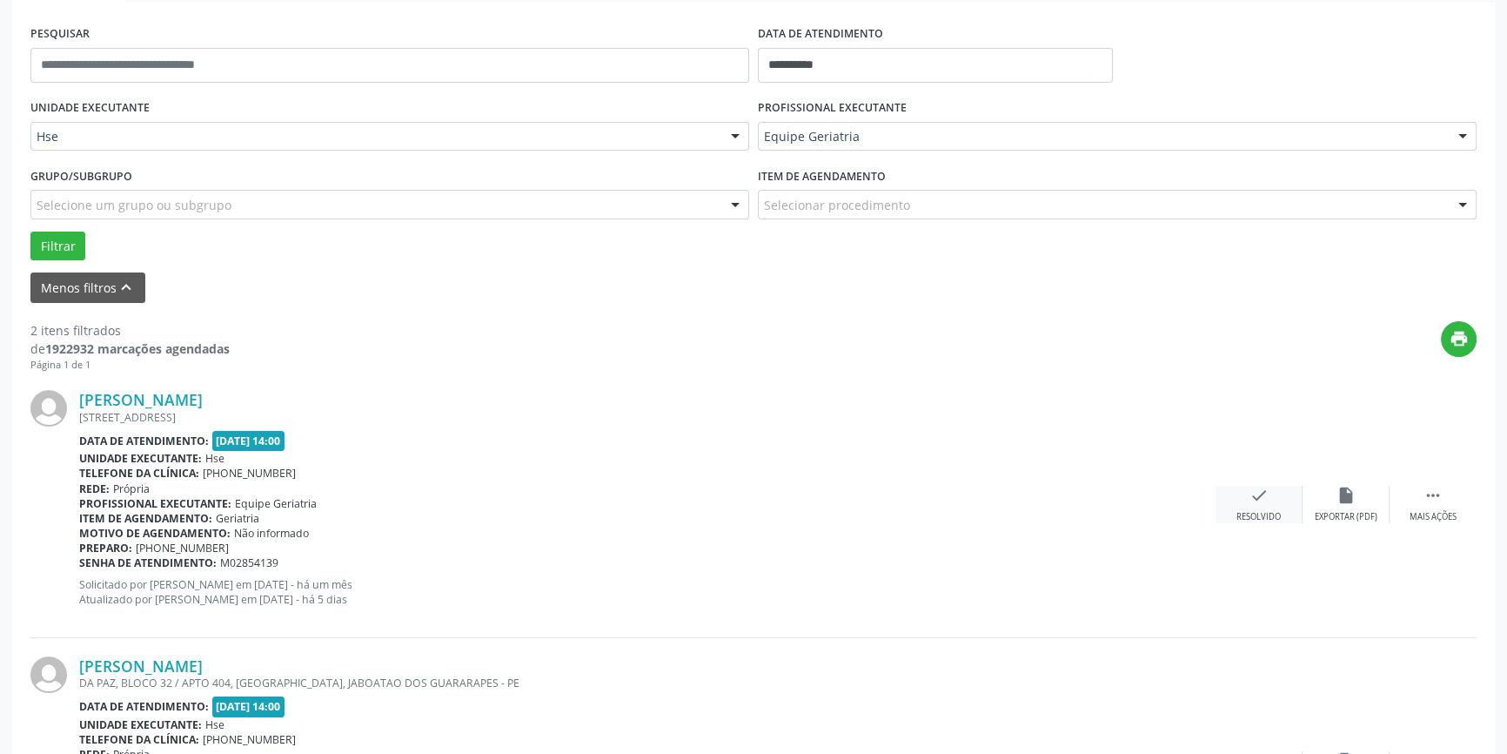
click at [1257, 496] on icon "check" at bounding box center [1258, 495] width 19 height 19
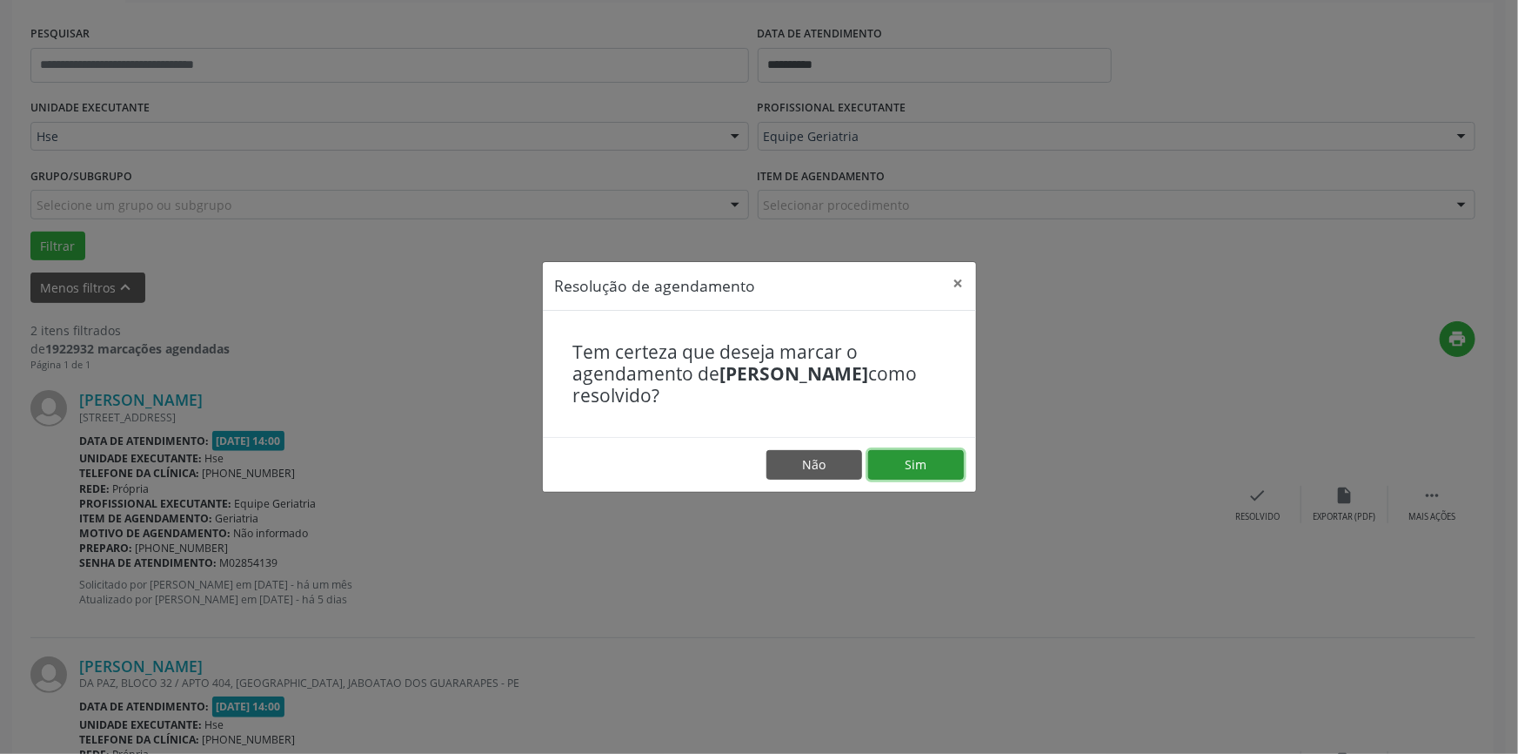
click at [908, 470] on button "Sim" at bounding box center [916, 465] width 96 height 30
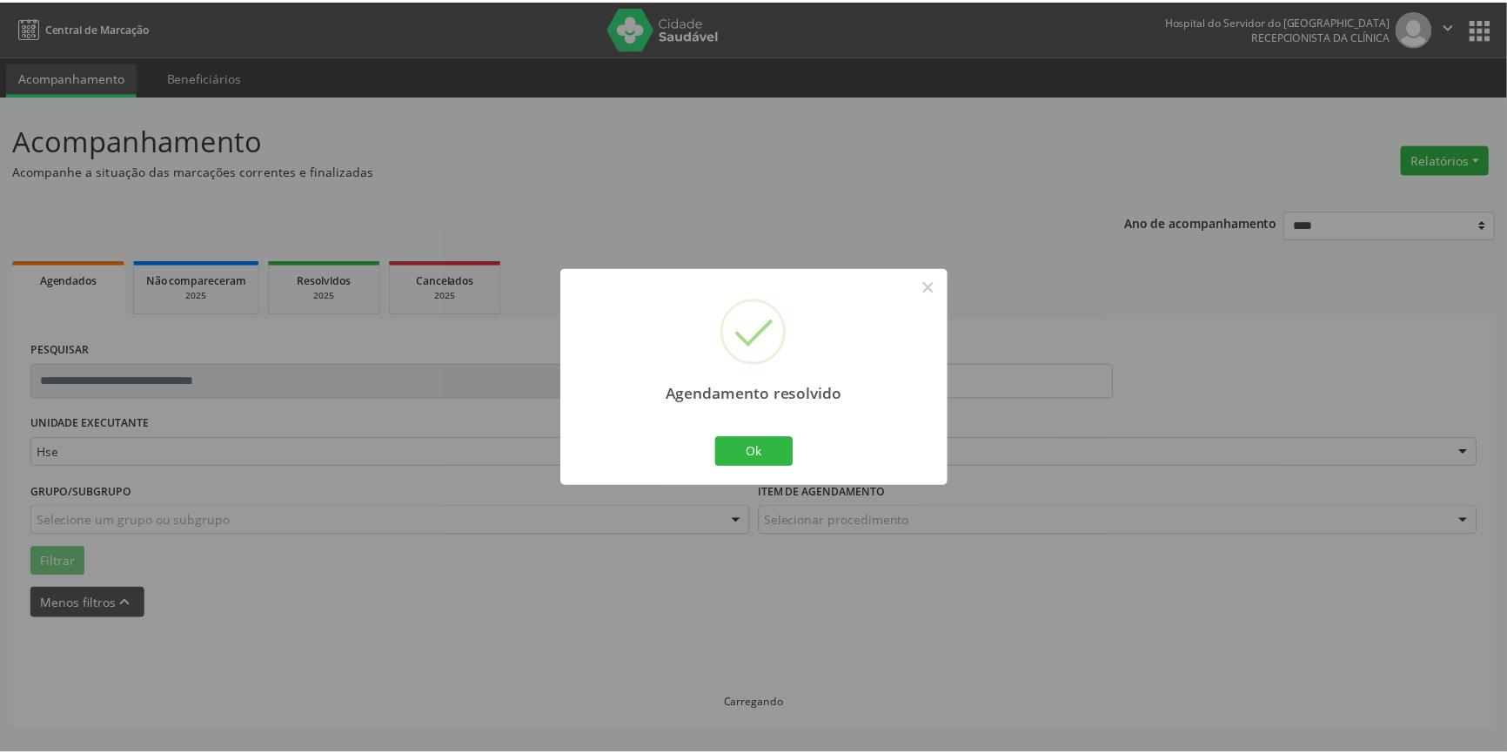
scroll to position [0, 0]
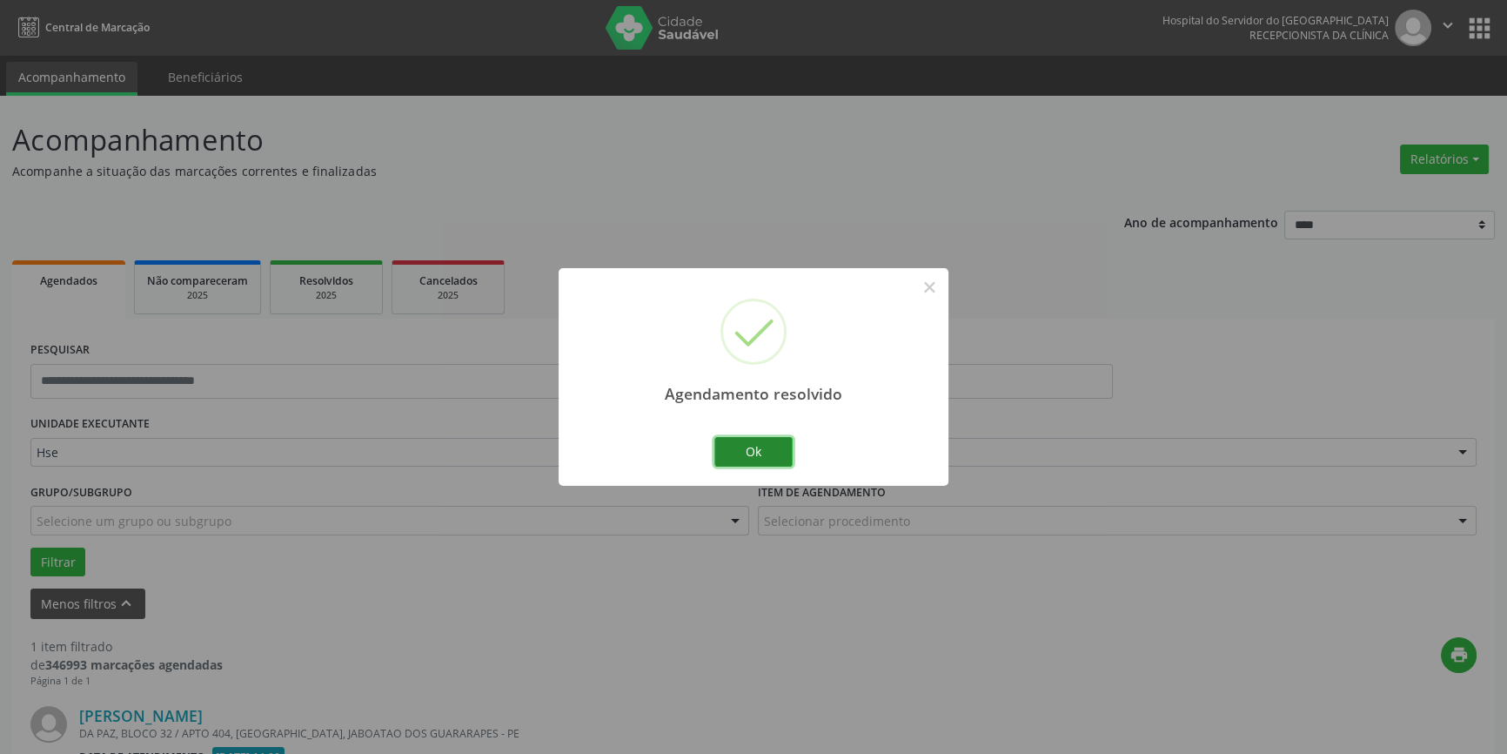
click at [769, 445] on button "Ok" at bounding box center [753, 452] width 78 height 30
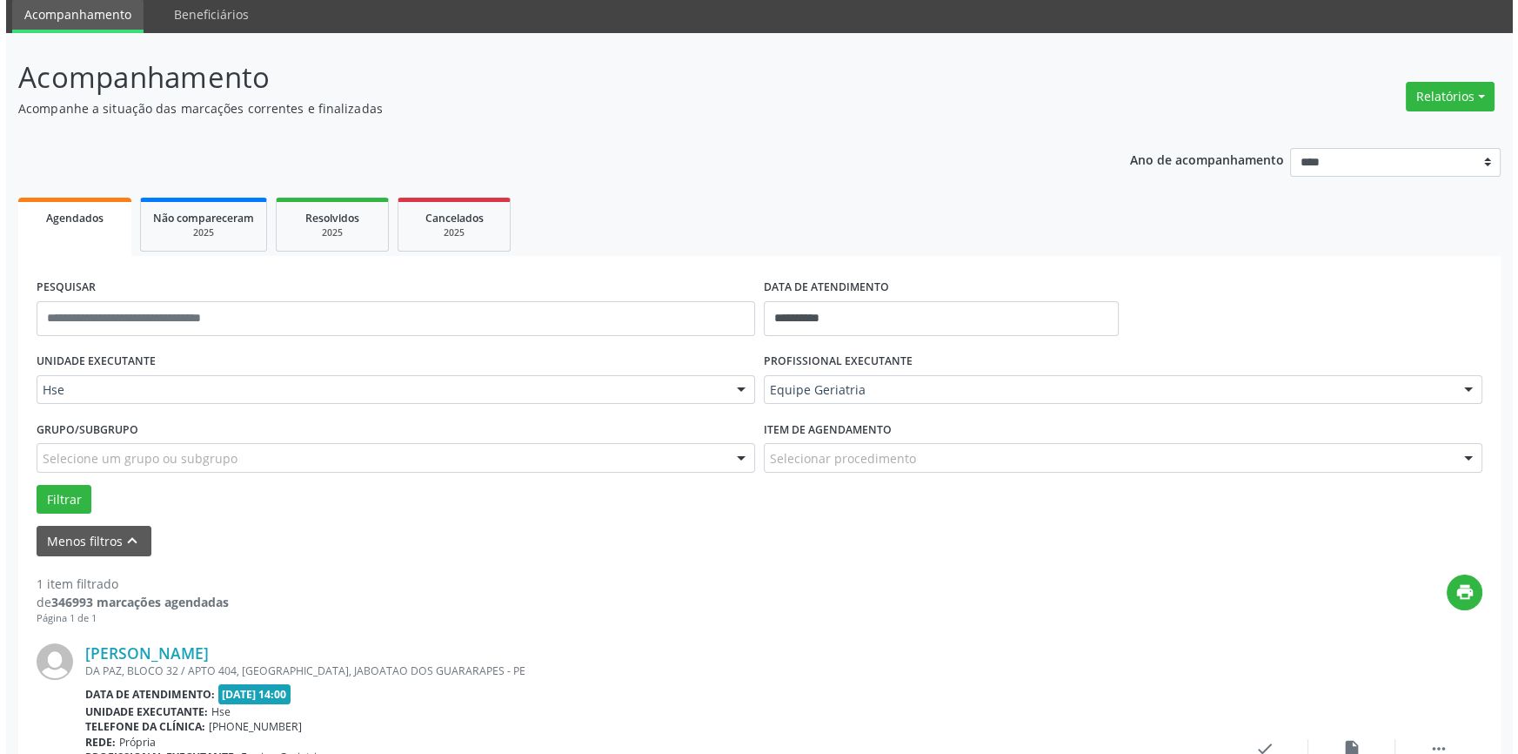
scroll to position [228, 0]
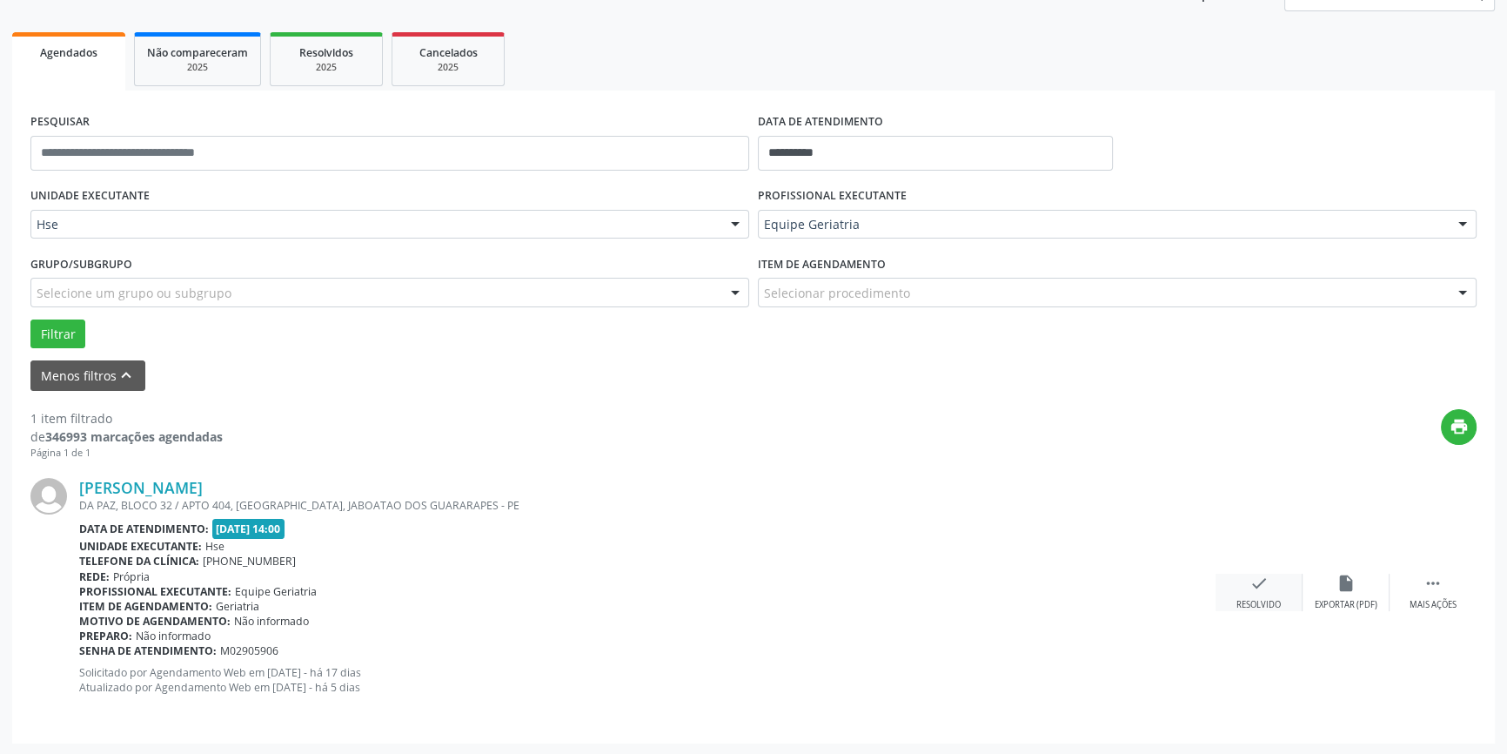
click at [1262, 592] on div "check Resolvido" at bounding box center [1259, 591] width 87 height 37
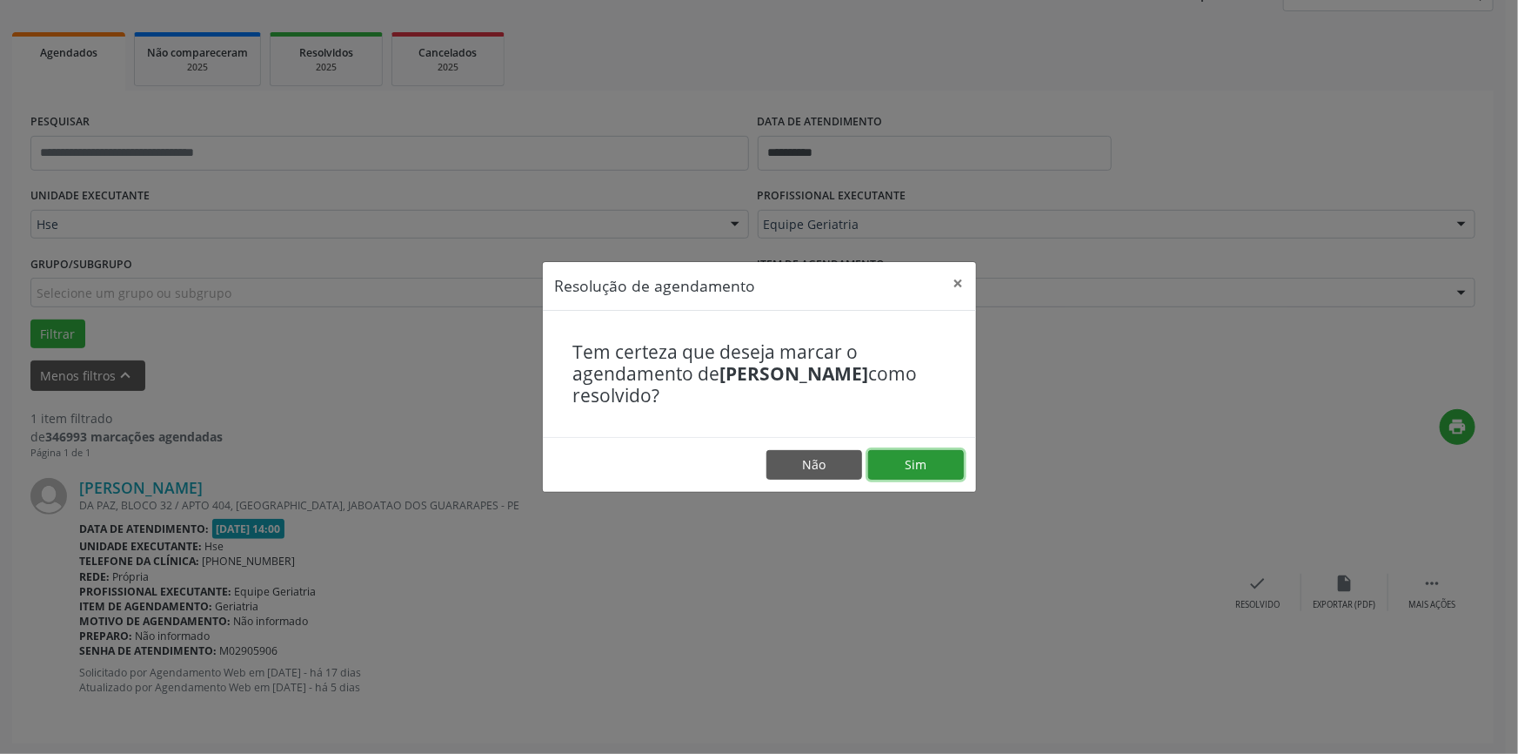
click at [922, 458] on button "Sim" at bounding box center [916, 465] width 96 height 30
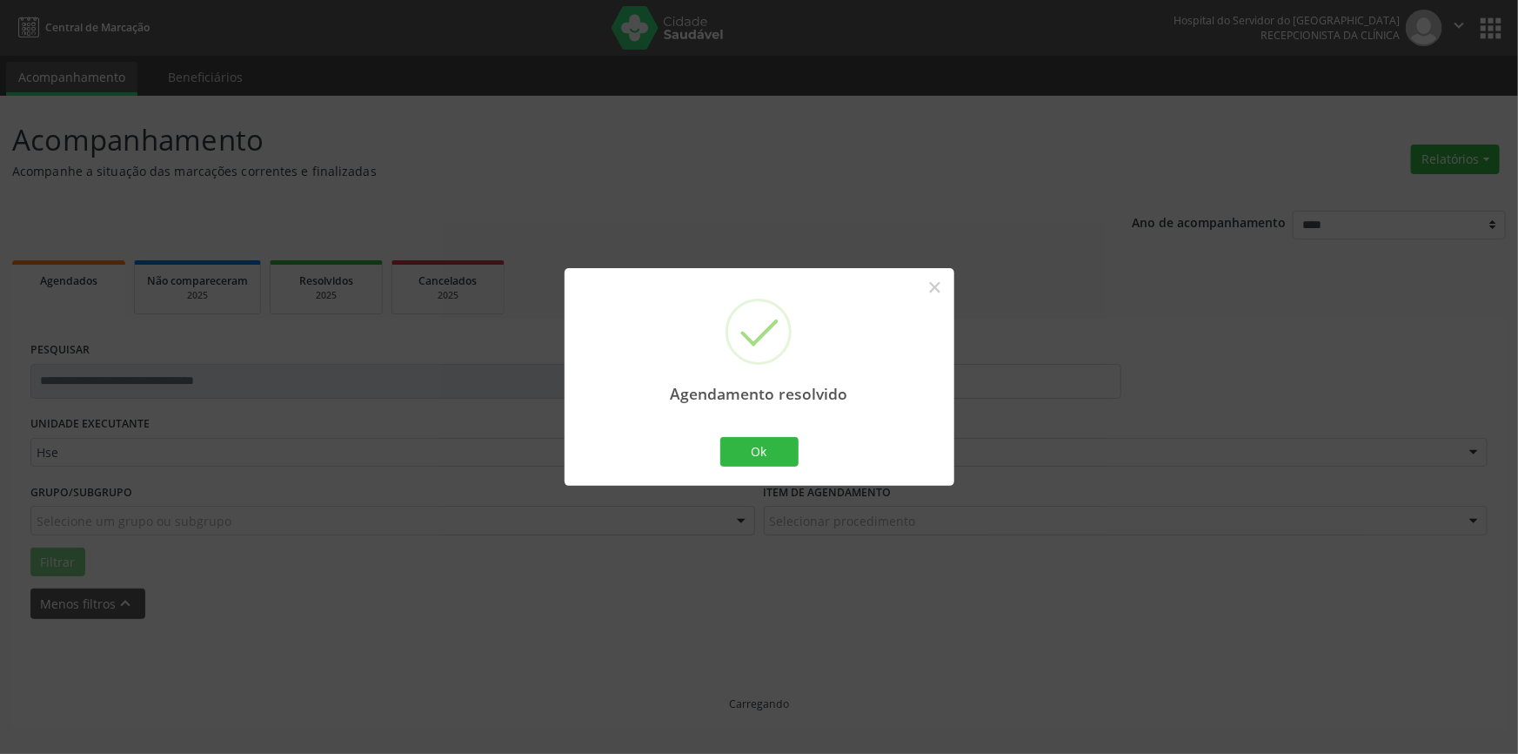
scroll to position [0, 0]
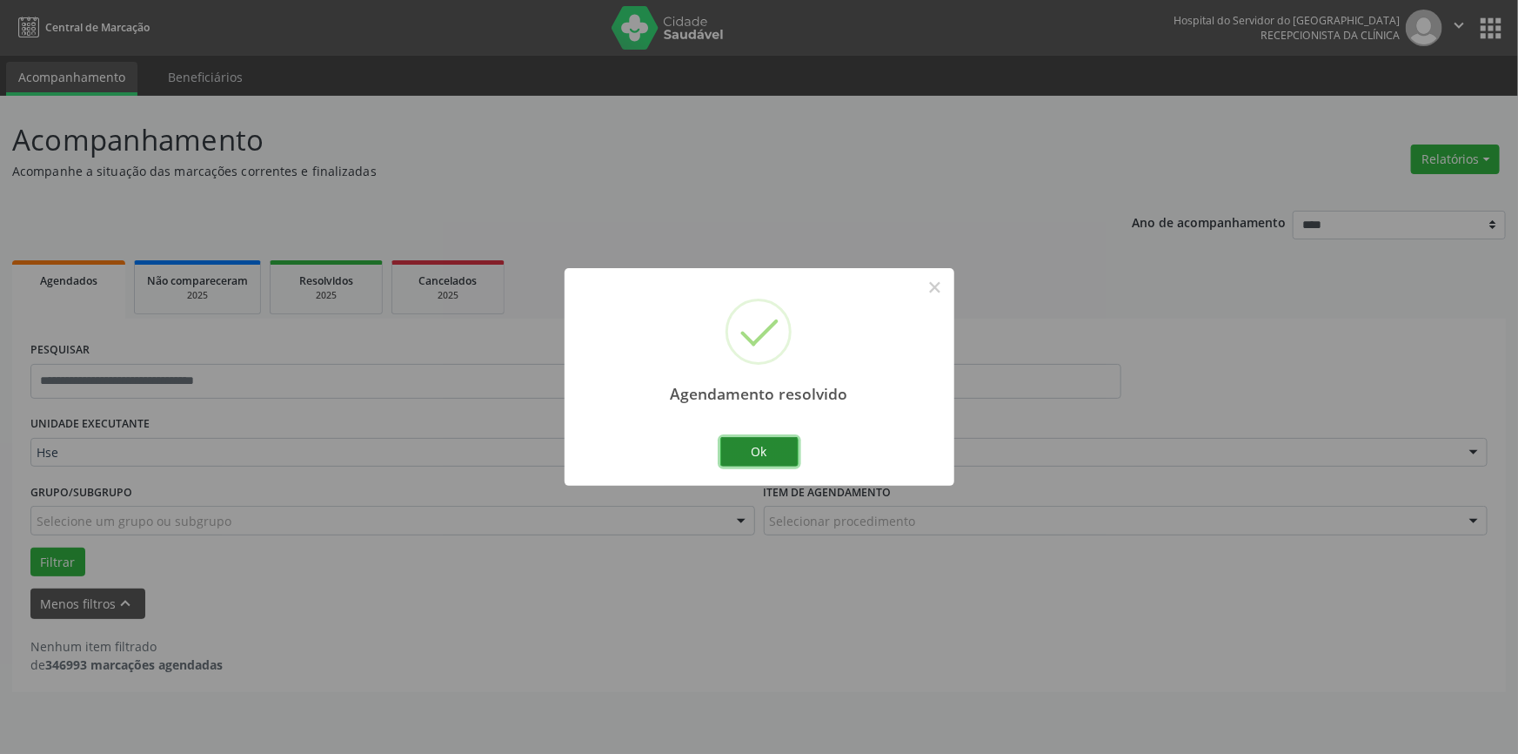
click at [764, 439] on button "Ok" at bounding box center [759, 452] width 78 height 30
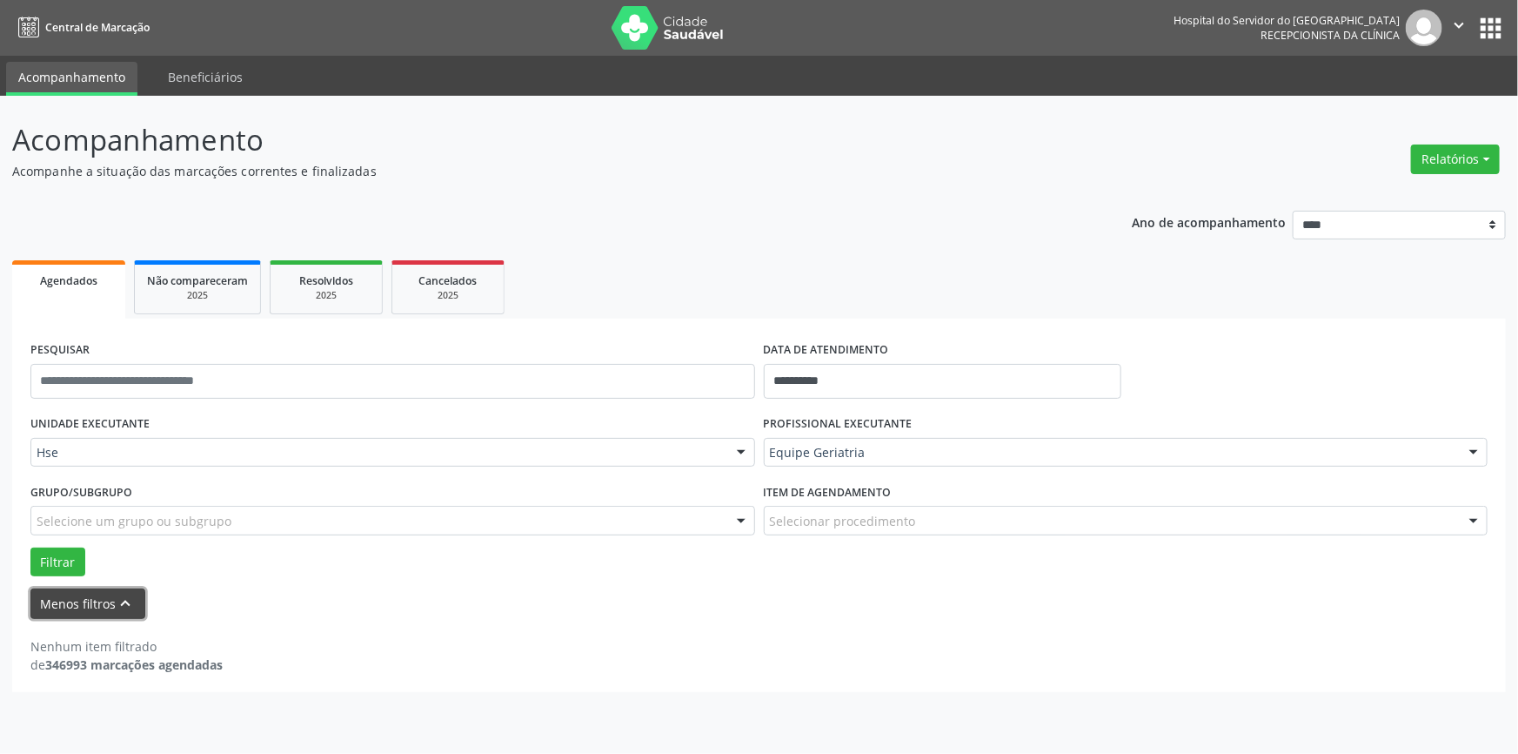
click at [124, 595] on icon "keyboard_arrow_up" at bounding box center [126, 602] width 19 height 19
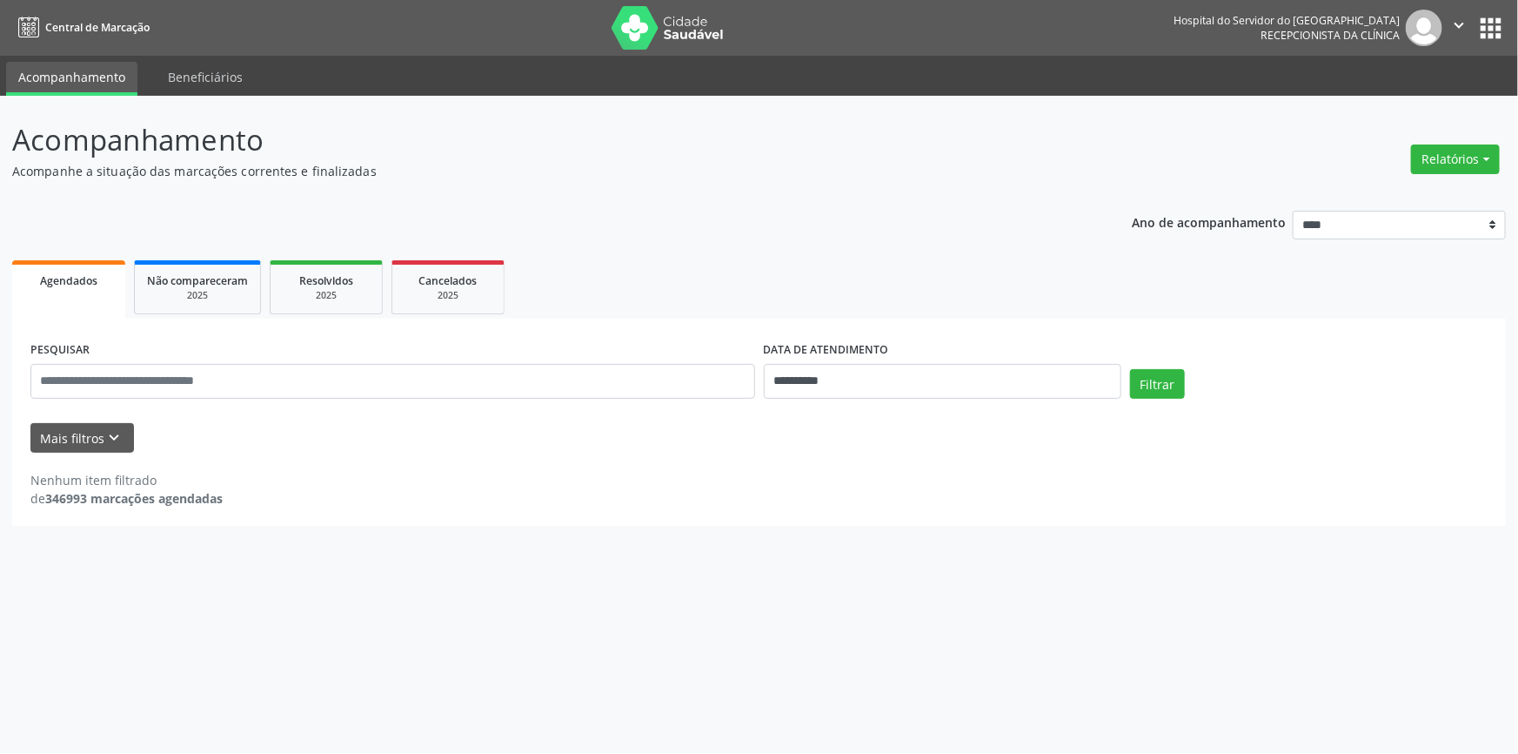
click at [231, 414] on form "**********" at bounding box center [758, 395] width 1457 height 116
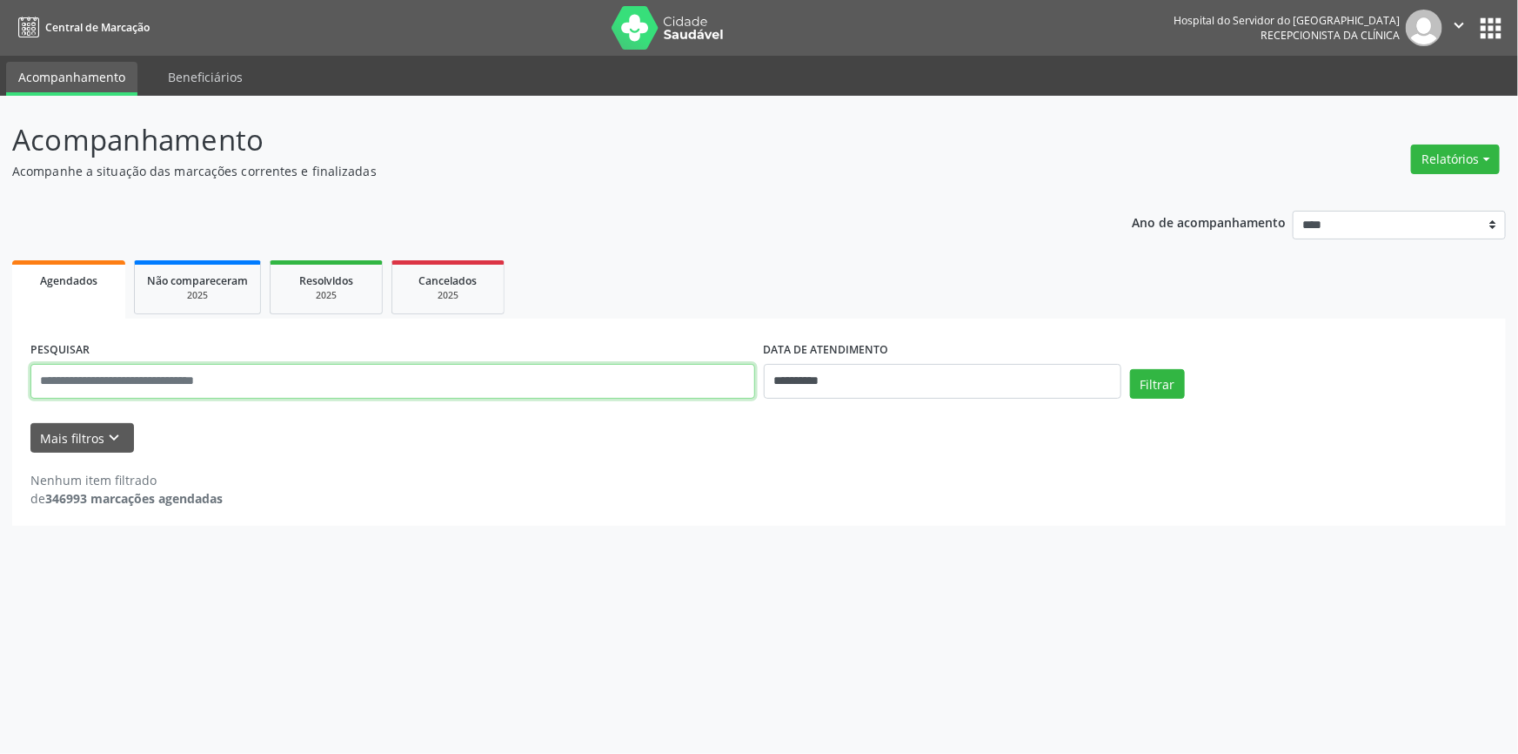
click at [250, 365] on input "text" at bounding box center [392, 381] width 725 height 35
type input "**********"
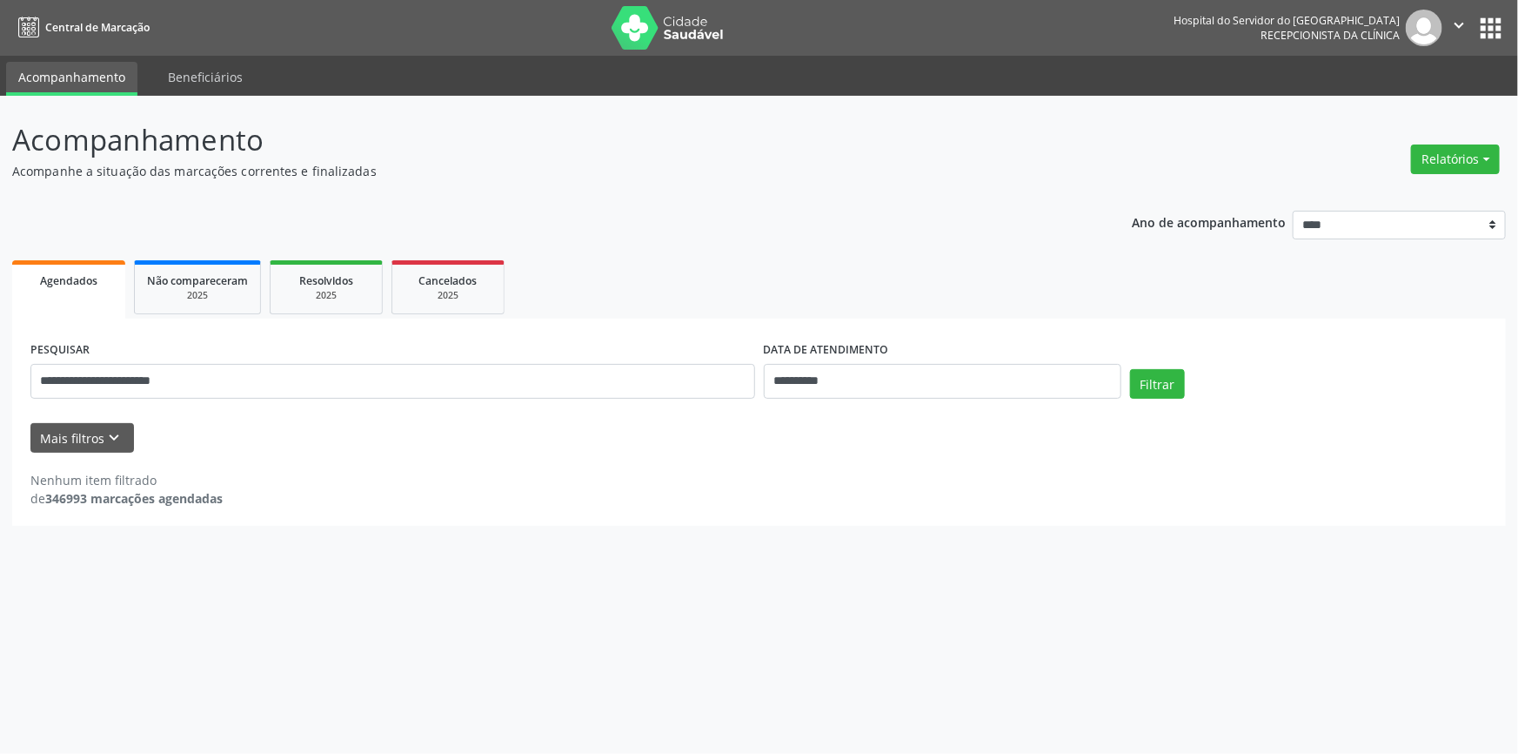
drag, startPoint x: 882, startPoint y: 363, endPoint x: 886, endPoint y: 372, distance: 10.2
click at [885, 372] on div "**********" at bounding box center [943, 368] width 358 height 62
click at [887, 376] on input "**********" at bounding box center [943, 381] width 358 height 35
click at [993, 334] on div "**********" at bounding box center [759, 421] width 1494 height 207
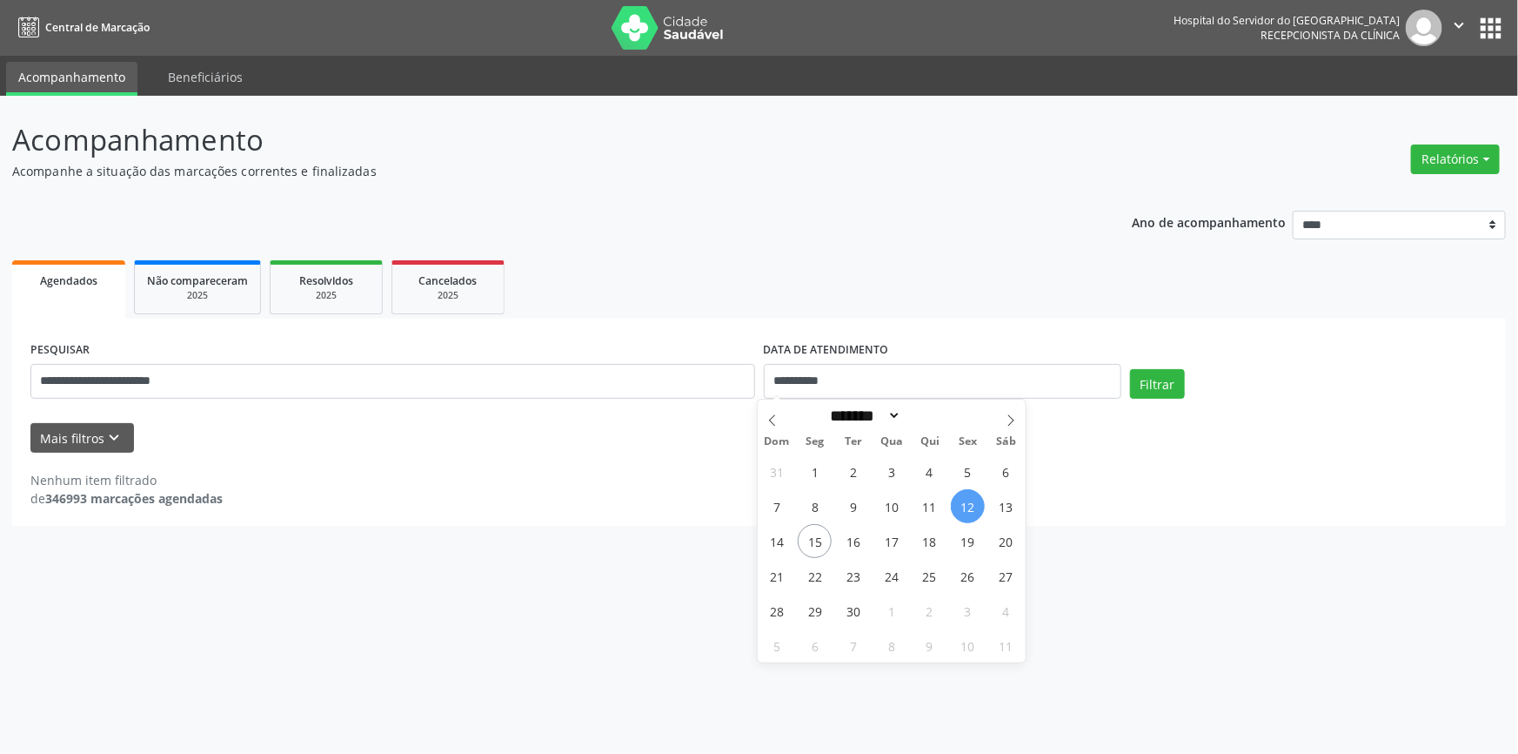
select select "*"
click at [907, 365] on div "**********" at bounding box center [943, 368] width 358 height 62
click at [904, 371] on input "**********" at bounding box center [943, 381] width 358 height 35
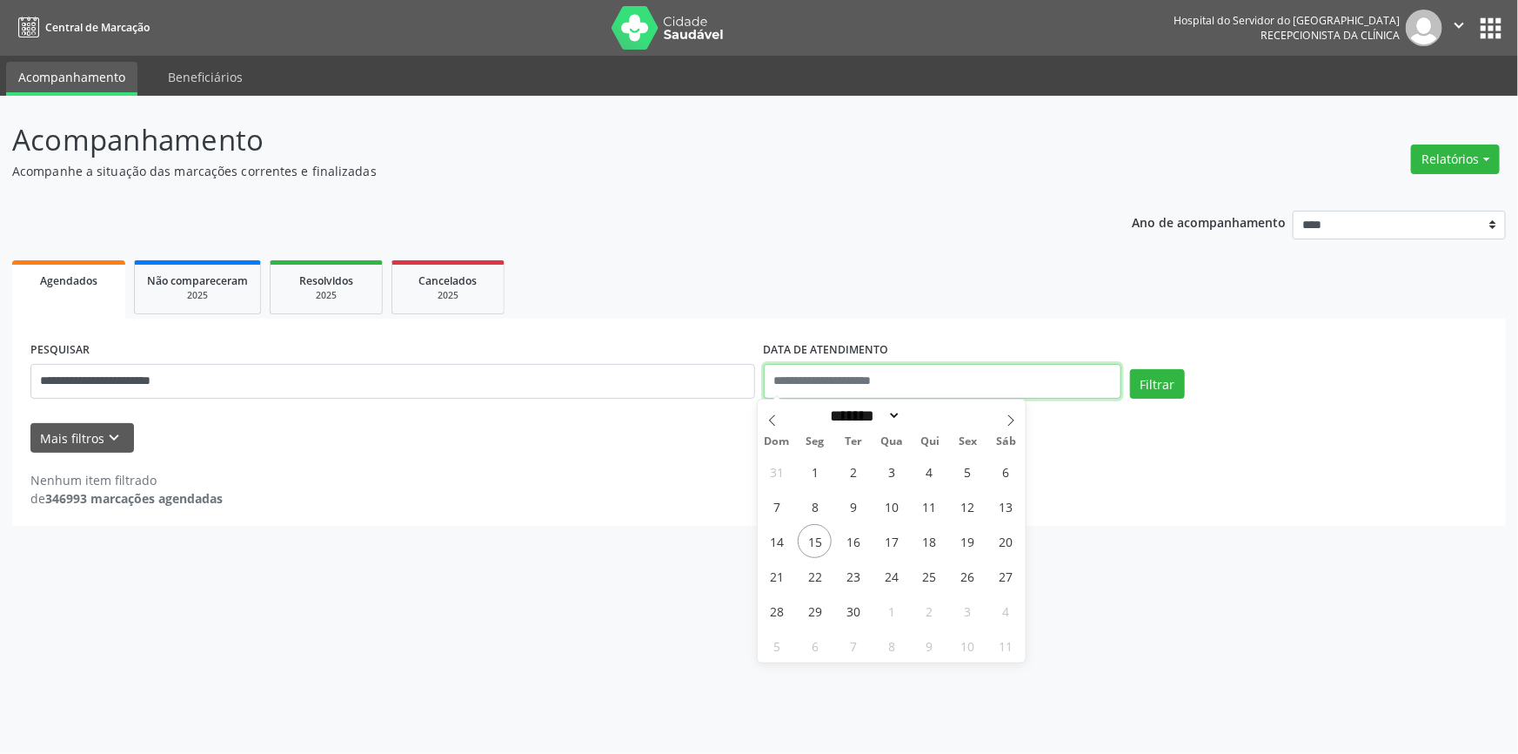
click at [1130, 369] on button "Filtrar" at bounding box center [1157, 384] width 55 height 30
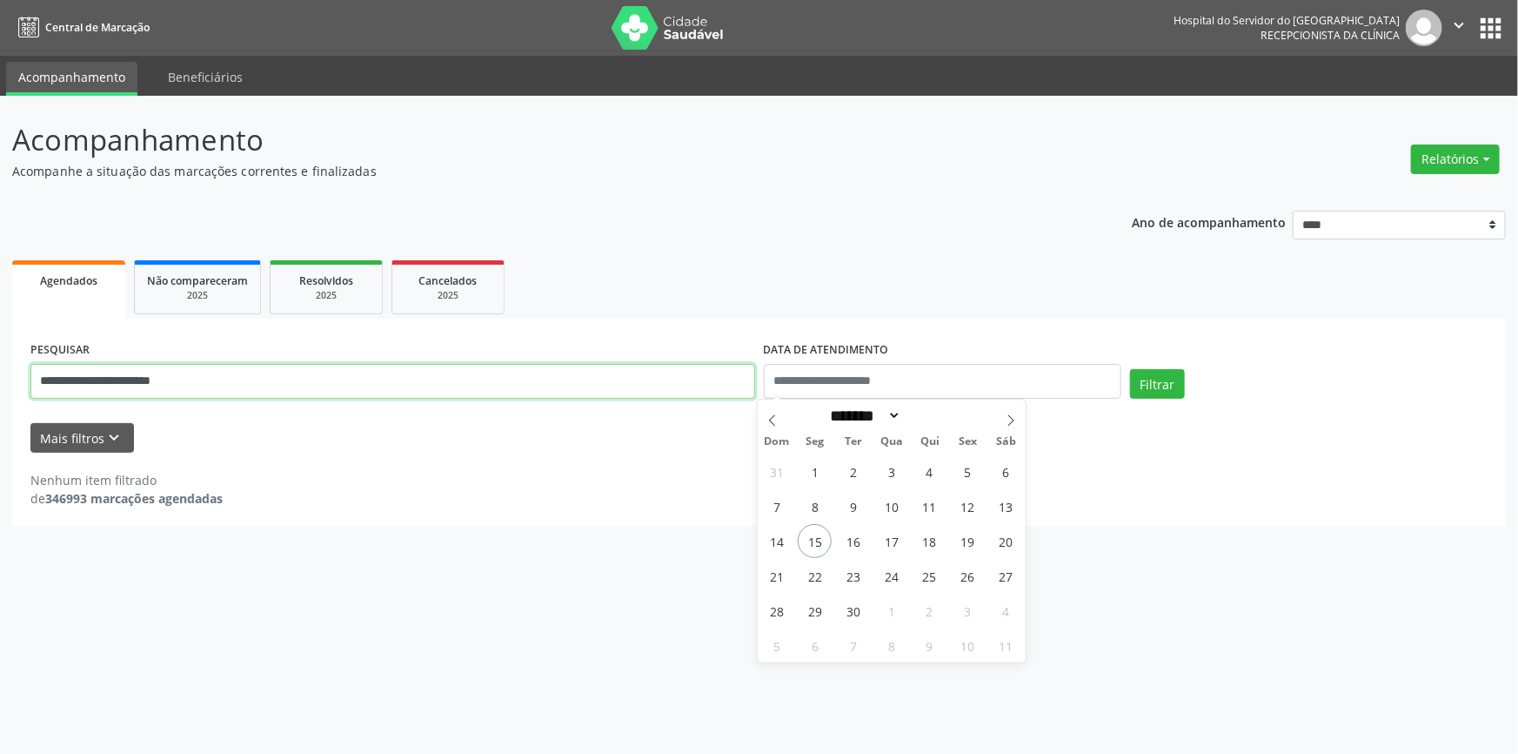
click at [234, 374] on input "**********" at bounding box center [392, 381] width 725 height 35
type input "**********"
click at [1130, 369] on button "Filtrar" at bounding box center [1157, 384] width 55 height 30
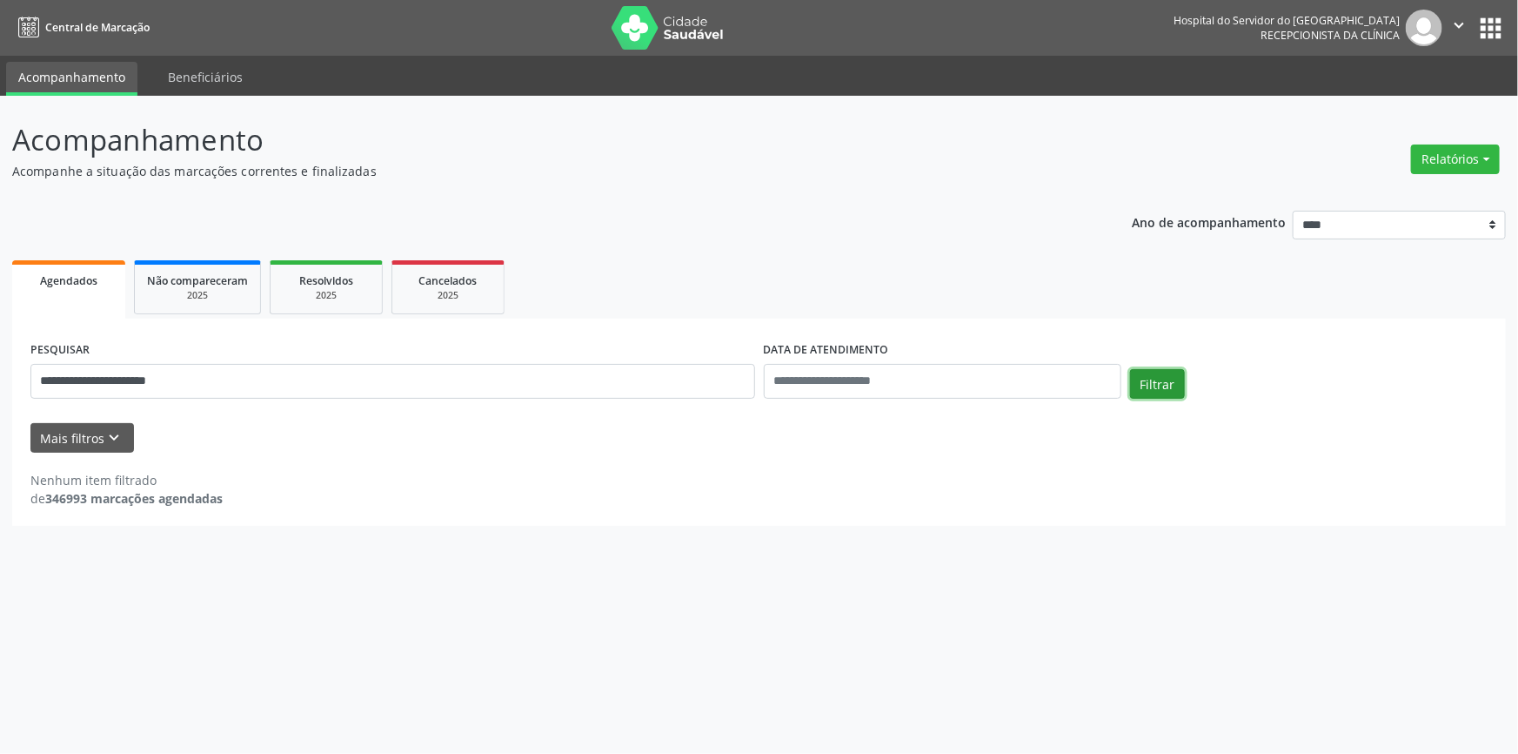
click at [1170, 387] on button "Filtrar" at bounding box center [1157, 384] width 55 height 30
